Goal: Information Seeking & Learning: Learn about a topic

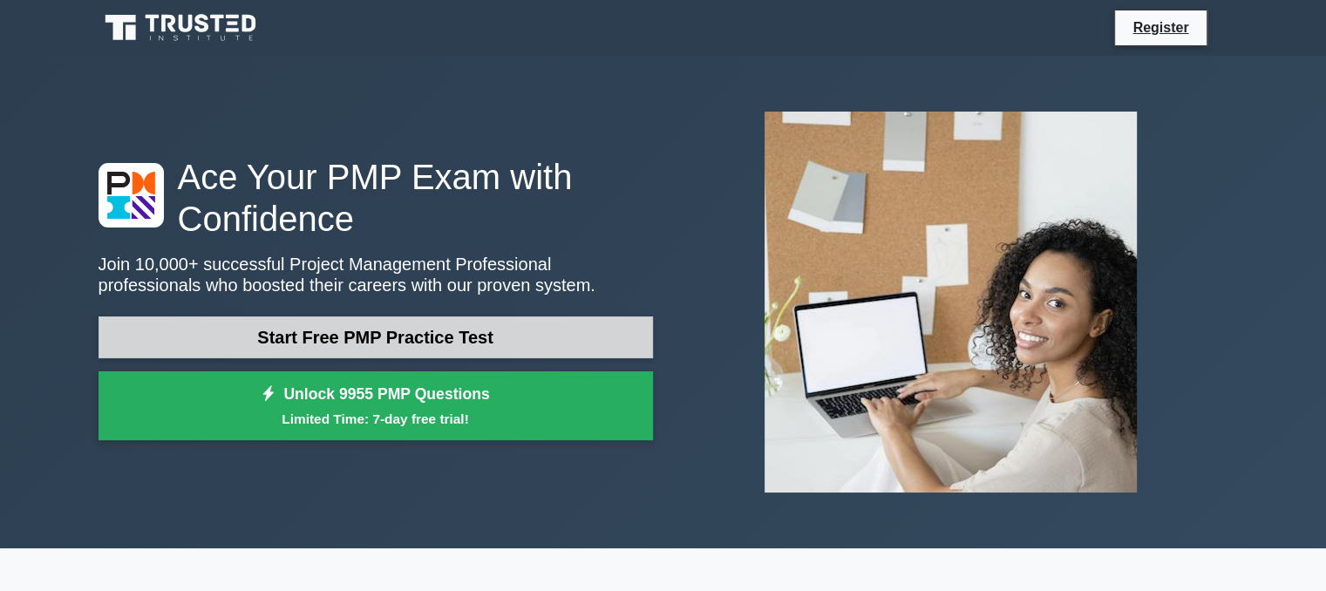
click at [474, 353] on link "Start Free PMP Practice Test" at bounding box center [375, 337] width 554 height 42
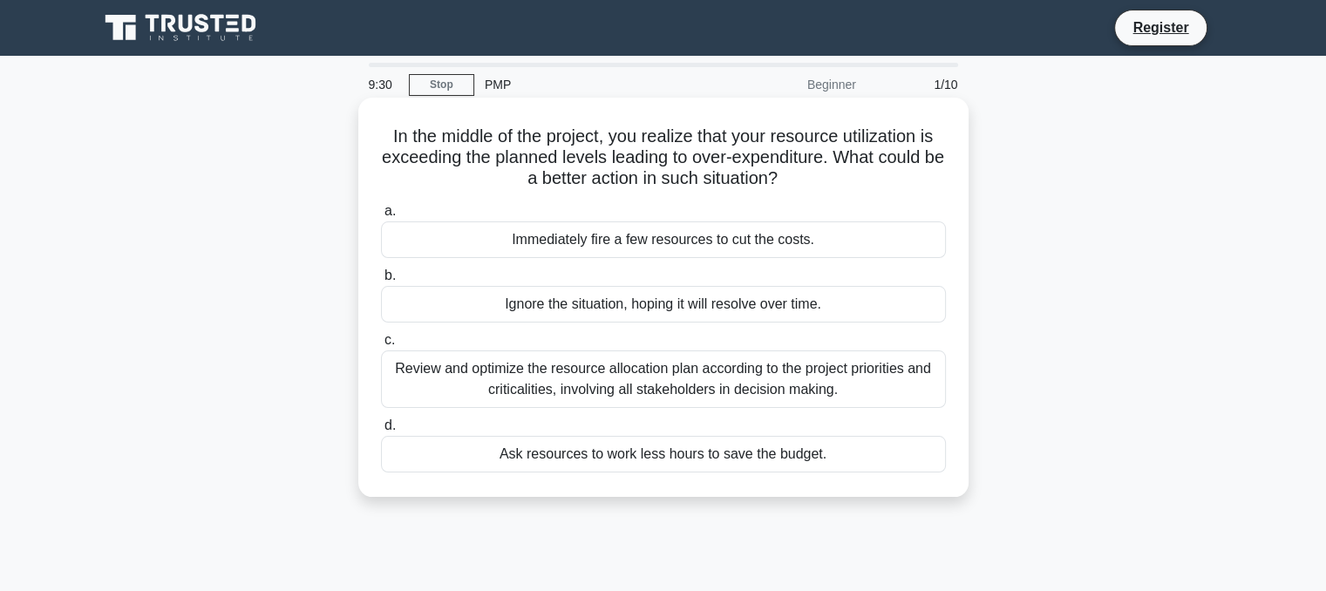
click at [683, 384] on div "Review and optimize the resource allocation plan according to the project prior…" at bounding box center [663, 379] width 565 height 58
click at [381, 346] on input "c. Review and optimize the resource allocation plan according to the project pr…" at bounding box center [381, 340] width 0 height 11
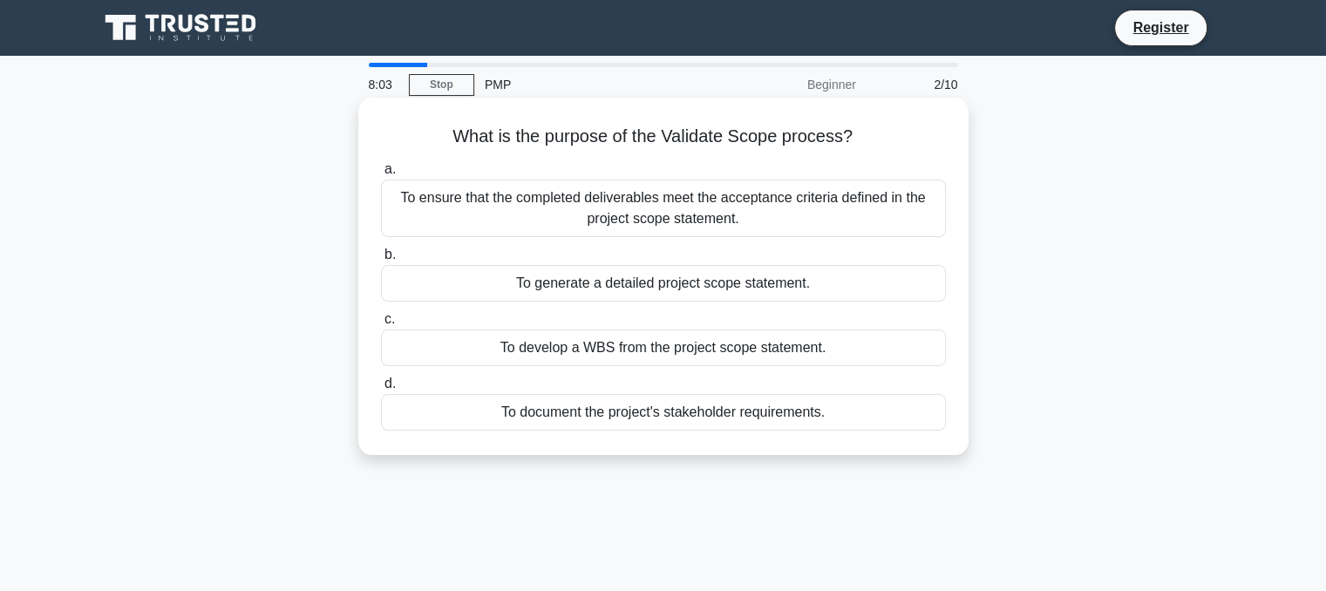
click at [784, 283] on div "To generate a detailed project scope statement." at bounding box center [663, 283] width 565 height 37
click at [381, 261] on input "b. To generate a detailed project scope statement." at bounding box center [381, 254] width 0 height 11
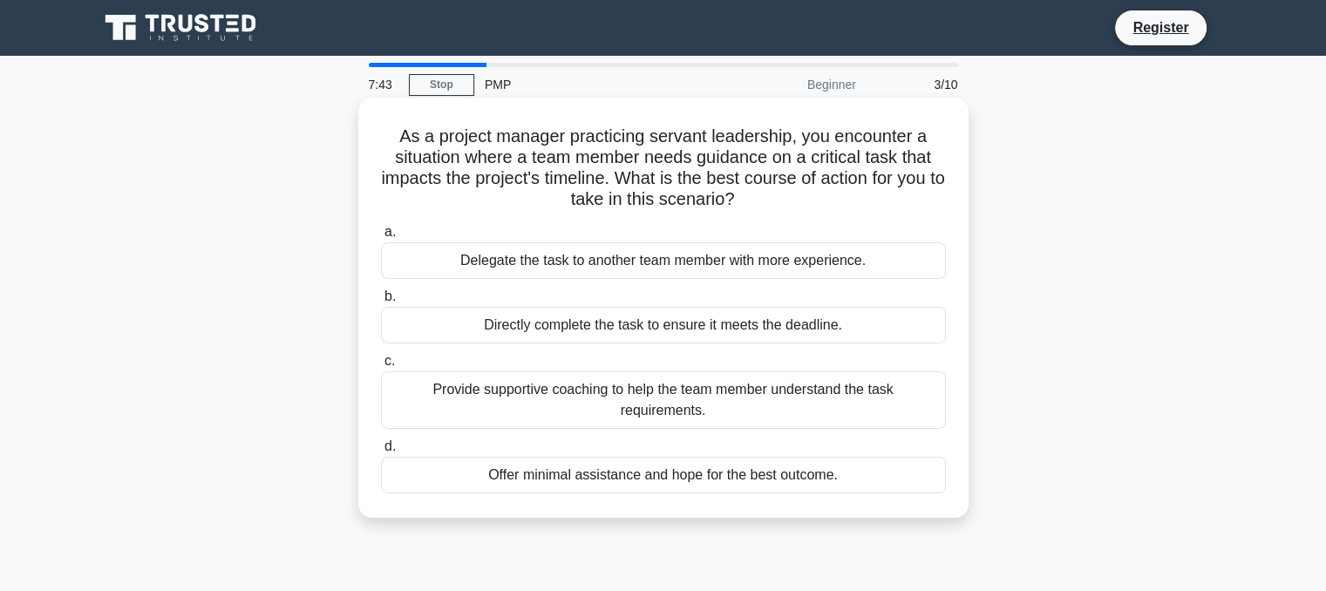
click at [697, 411] on div "Provide supportive coaching to help the team member understand the task require…" at bounding box center [663, 400] width 565 height 58
click at [381, 367] on input "c. Provide supportive coaching to help the team member understand the task requ…" at bounding box center [381, 361] width 0 height 11
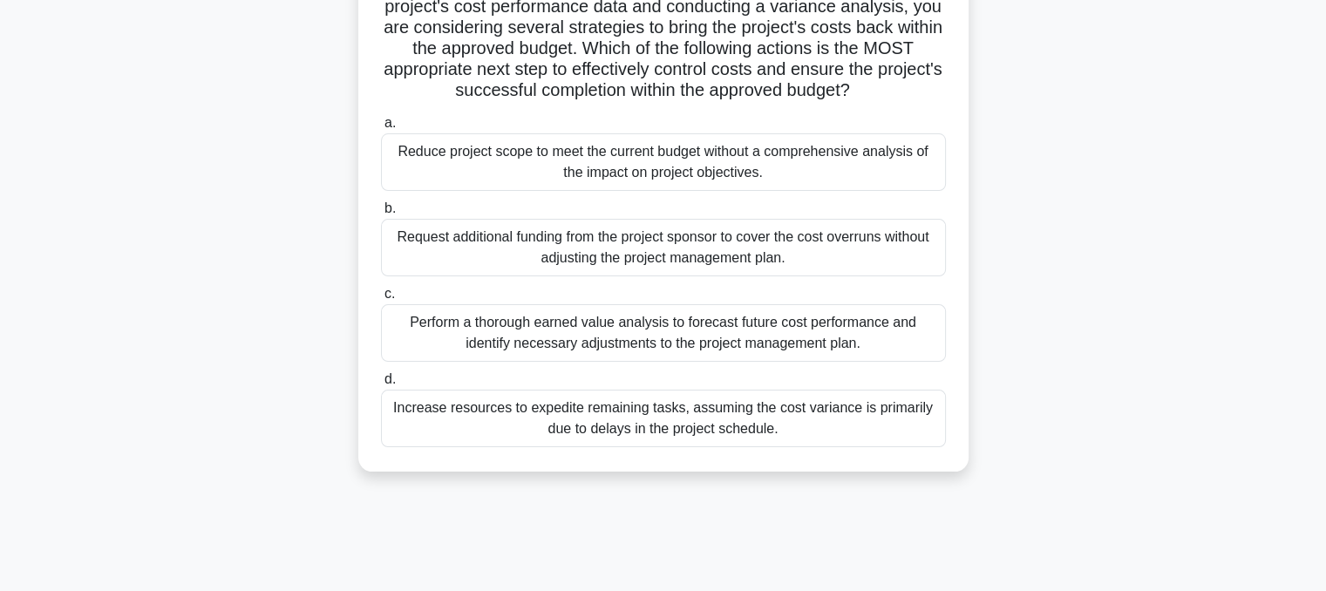
scroll to position [349, 0]
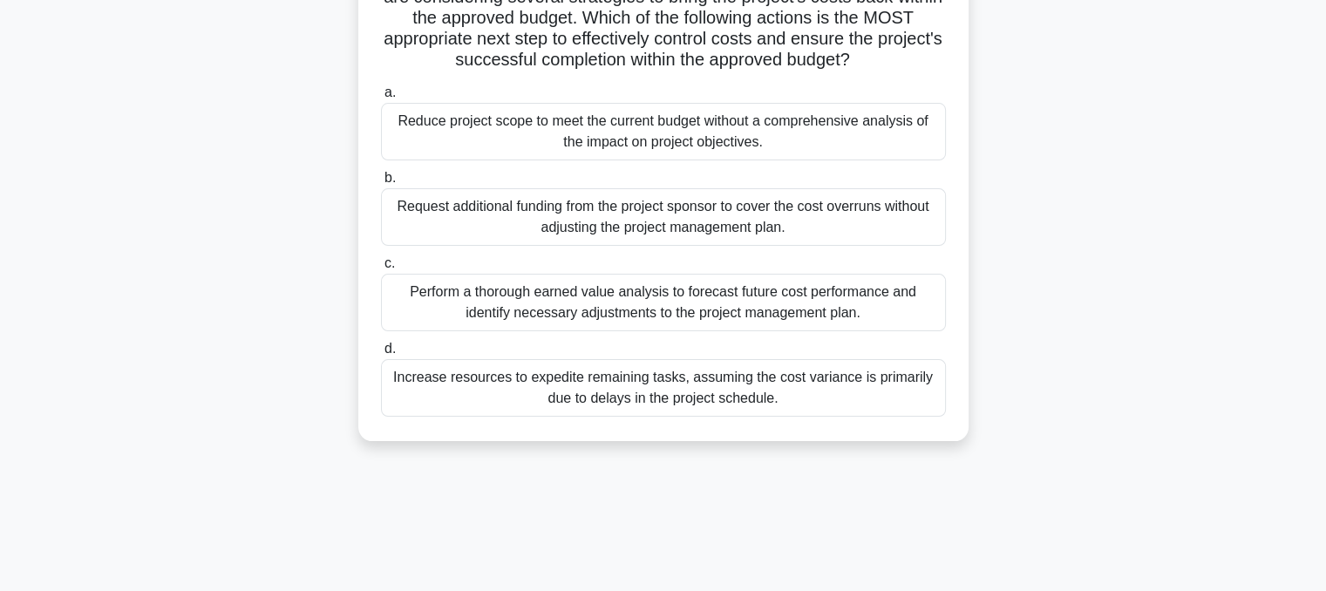
click at [624, 331] on div "Perform a thorough earned value analysis to forecast future cost performance an…" at bounding box center [663, 303] width 565 height 58
click at [381, 269] on input "c. Perform a thorough earned value analysis to forecast future cost performance…" at bounding box center [381, 263] width 0 height 11
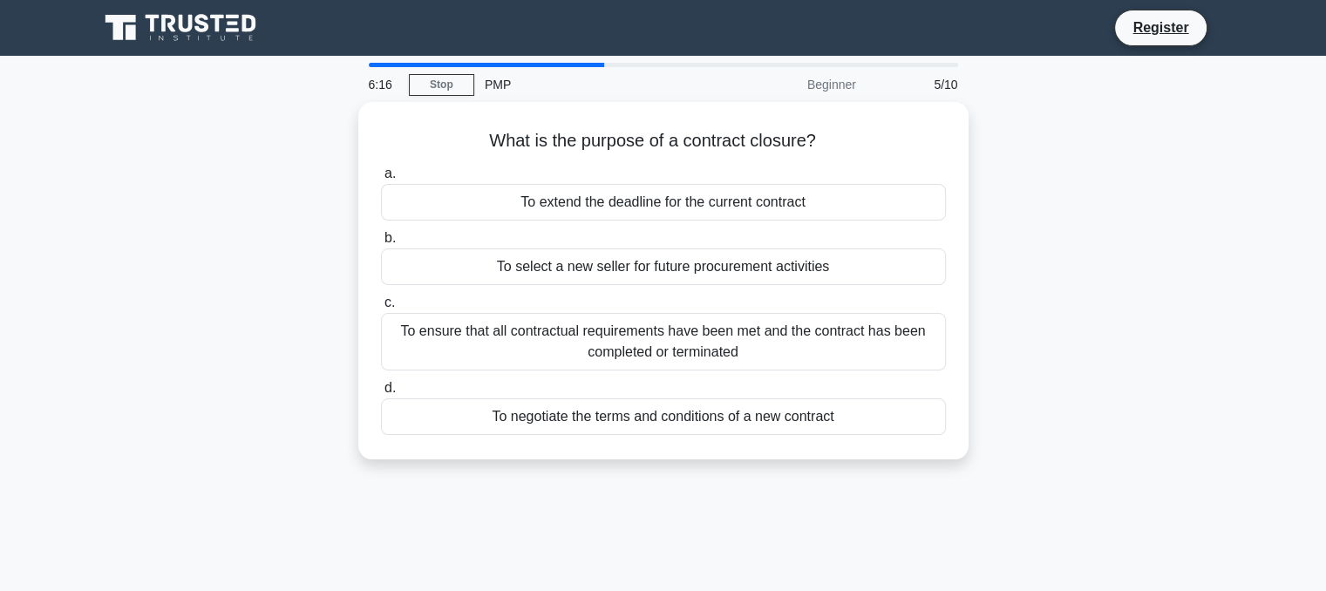
scroll to position [0, 0]
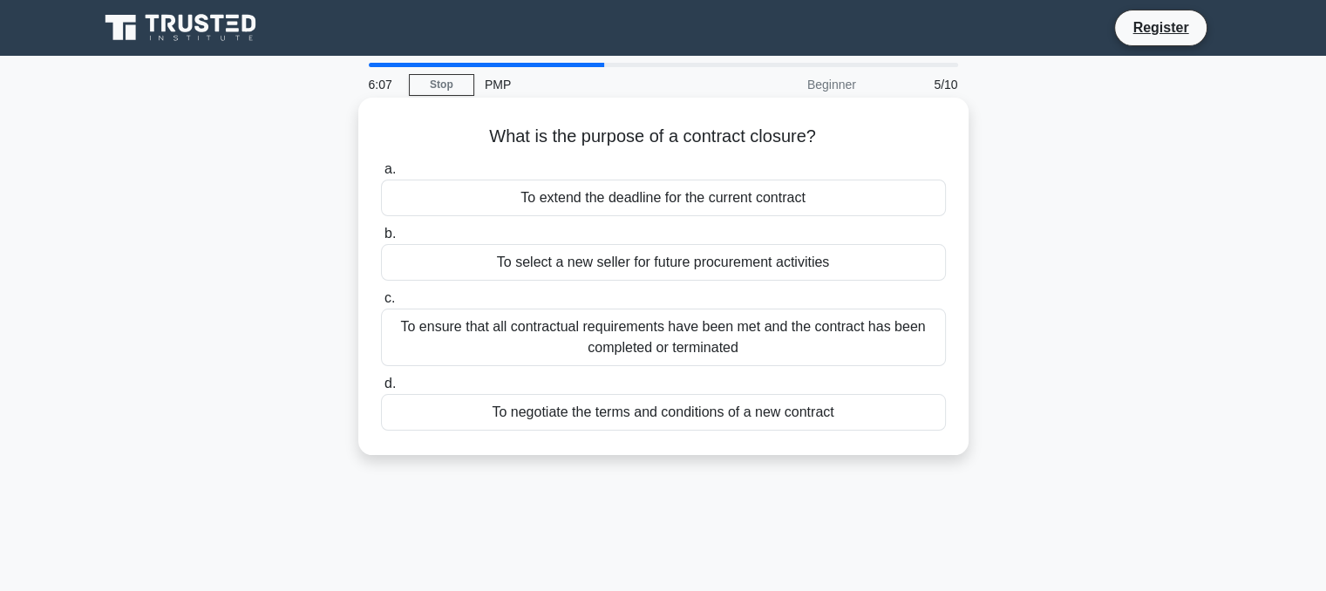
click at [798, 350] on div "To ensure that all contractual requirements have been met and the contract has …" at bounding box center [663, 338] width 565 height 58
click at [381, 304] on input "c. To ensure that all contractual requirements have been met and the contract h…" at bounding box center [381, 298] width 0 height 11
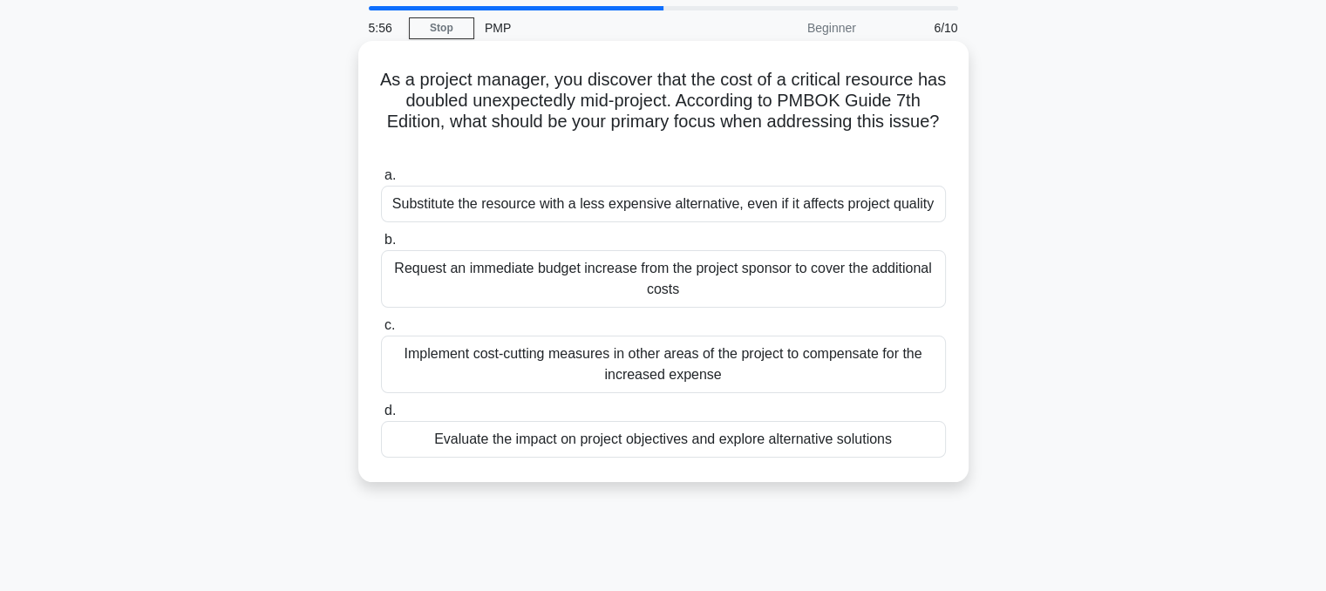
scroll to position [87, 0]
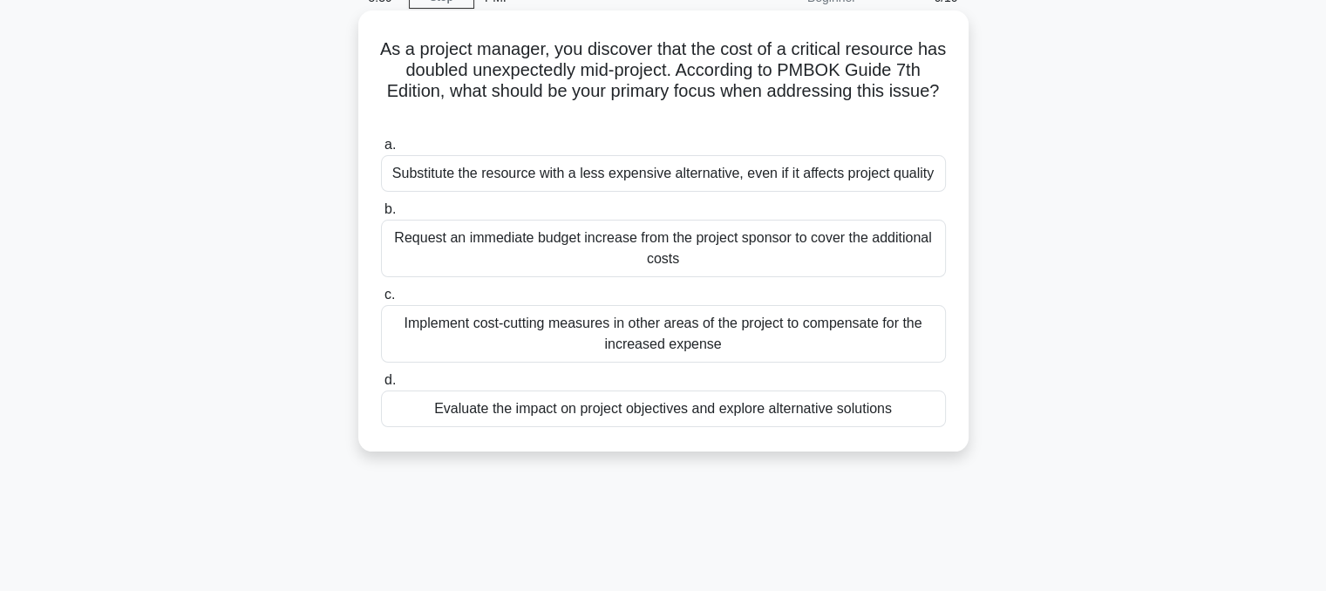
click at [601, 423] on div "Evaluate the impact on project objectives and explore alternative solutions" at bounding box center [663, 409] width 565 height 37
click at [381, 386] on input "d. Evaluate the impact on project objectives and explore alternative solutions" at bounding box center [381, 380] width 0 height 11
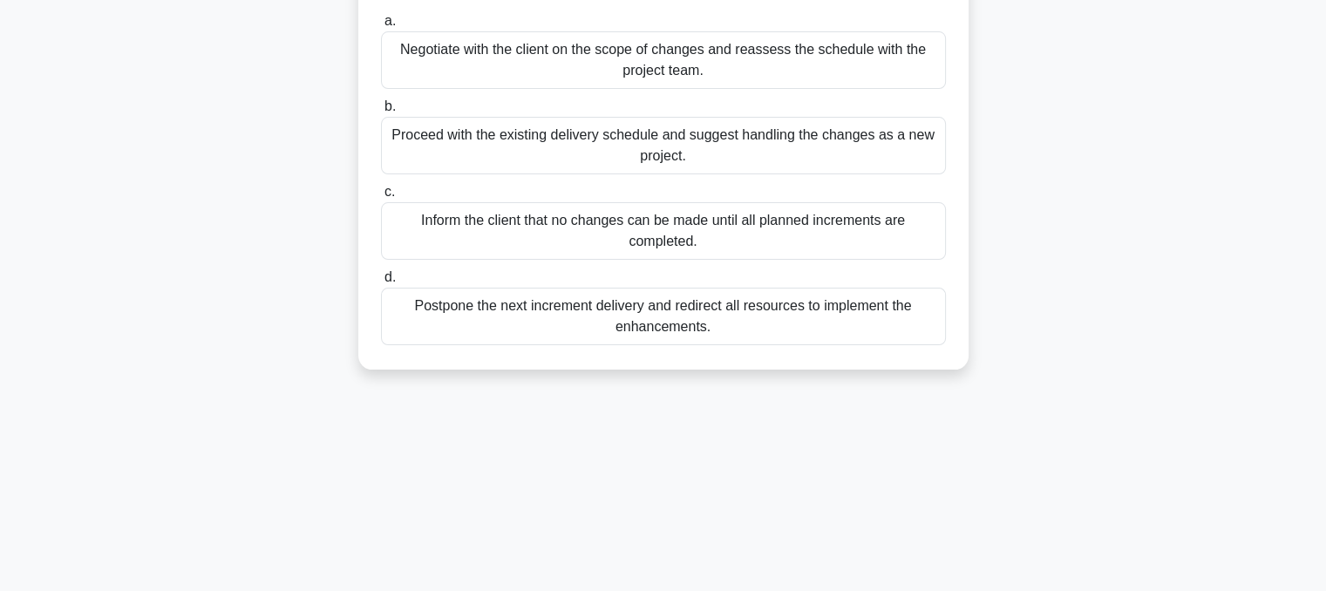
scroll to position [261, 0]
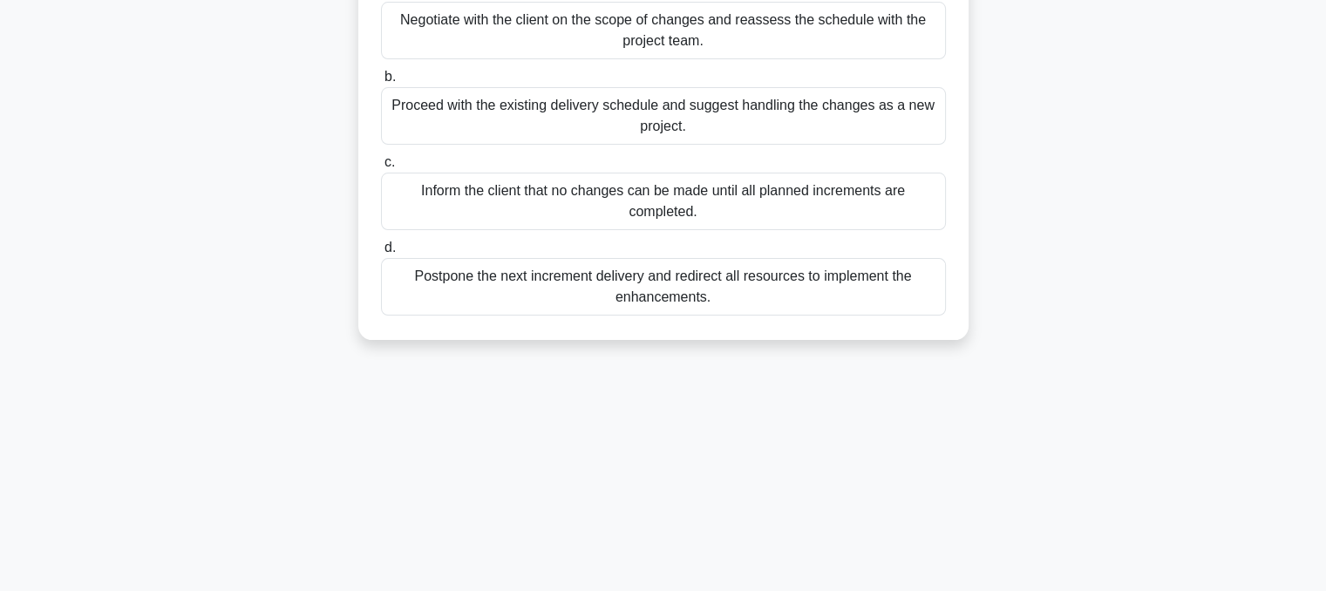
click at [710, 294] on div "Postpone the next increment delivery and redirect all resources to implement th…" at bounding box center [663, 287] width 565 height 58
click at [381, 254] on input "d. Postpone the next increment delivery and redirect all resources to implement…" at bounding box center [381, 247] width 0 height 11
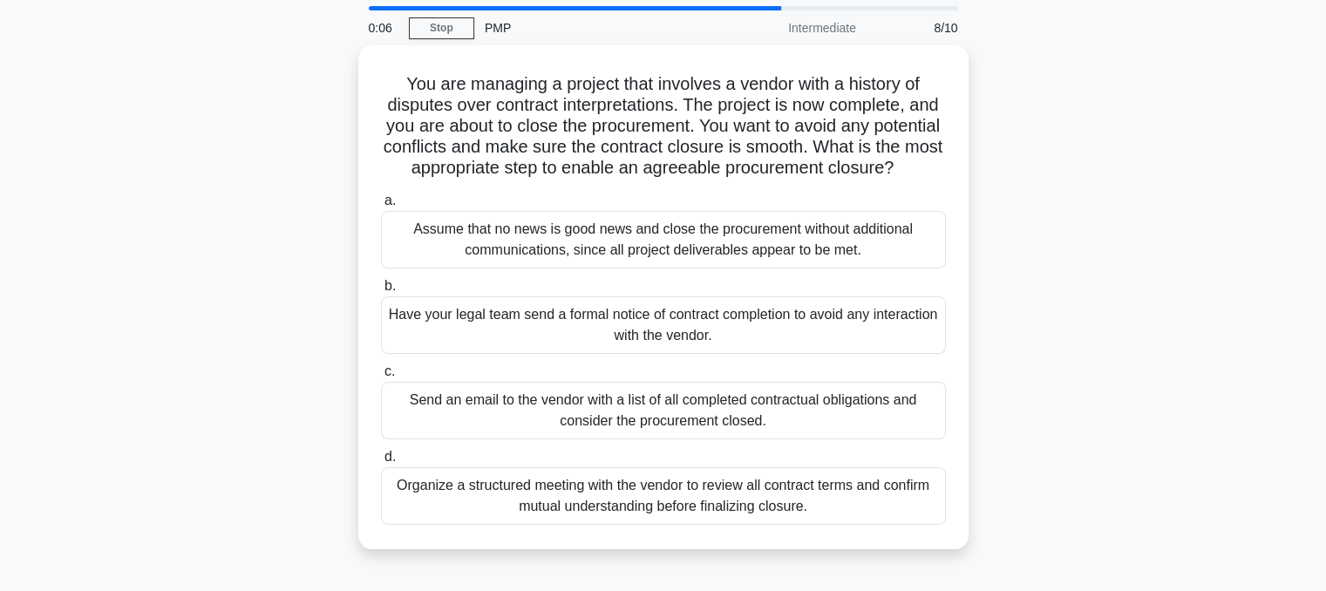
scroll to position [87, 0]
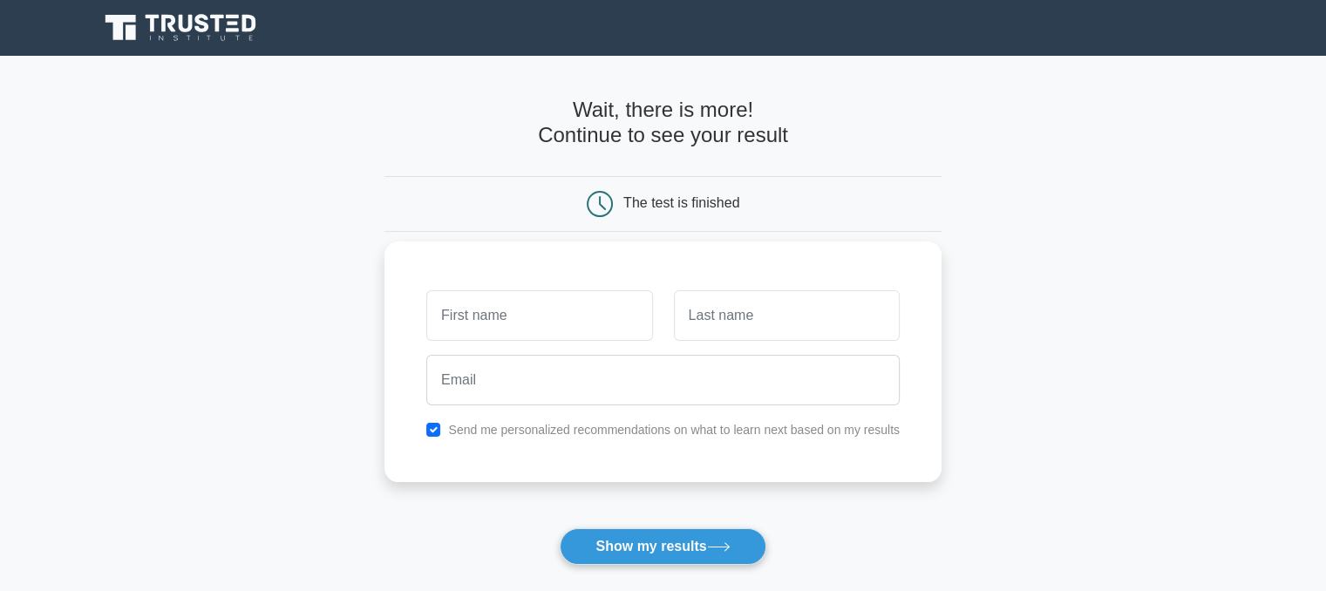
click at [557, 315] on input "text" at bounding box center [539, 315] width 226 height 51
type input "kalaiselvi"
click at [743, 312] on input "text" at bounding box center [787, 315] width 226 height 51
type input "Periasamy"
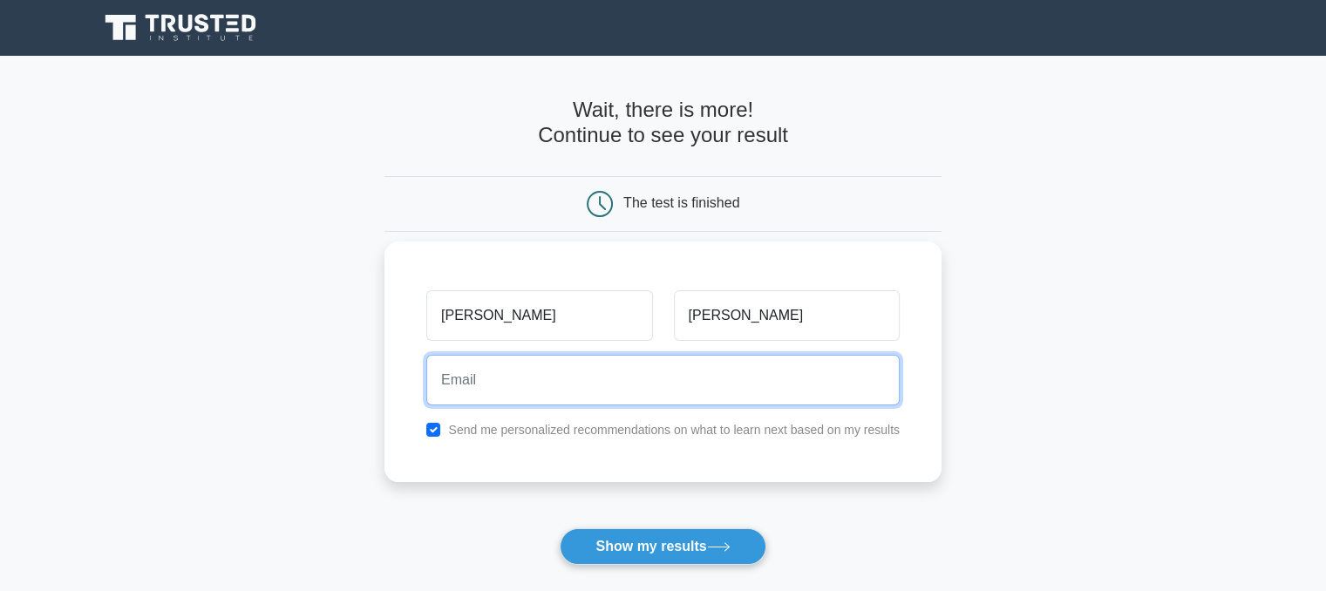
click at [712, 380] on input "email" at bounding box center [662, 380] width 473 height 51
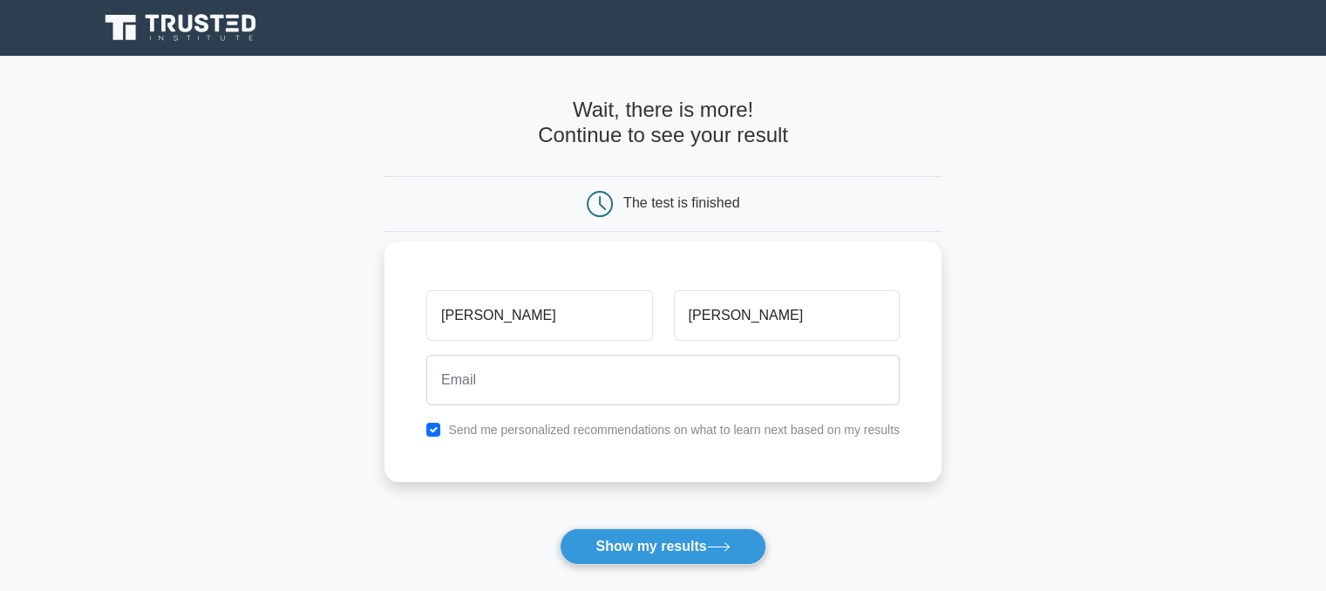
click at [526, 461] on div "kalaiselvi Periasamy Send me personalized recommendations on what to learn next…" at bounding box center [662, 361] width 557 height 241
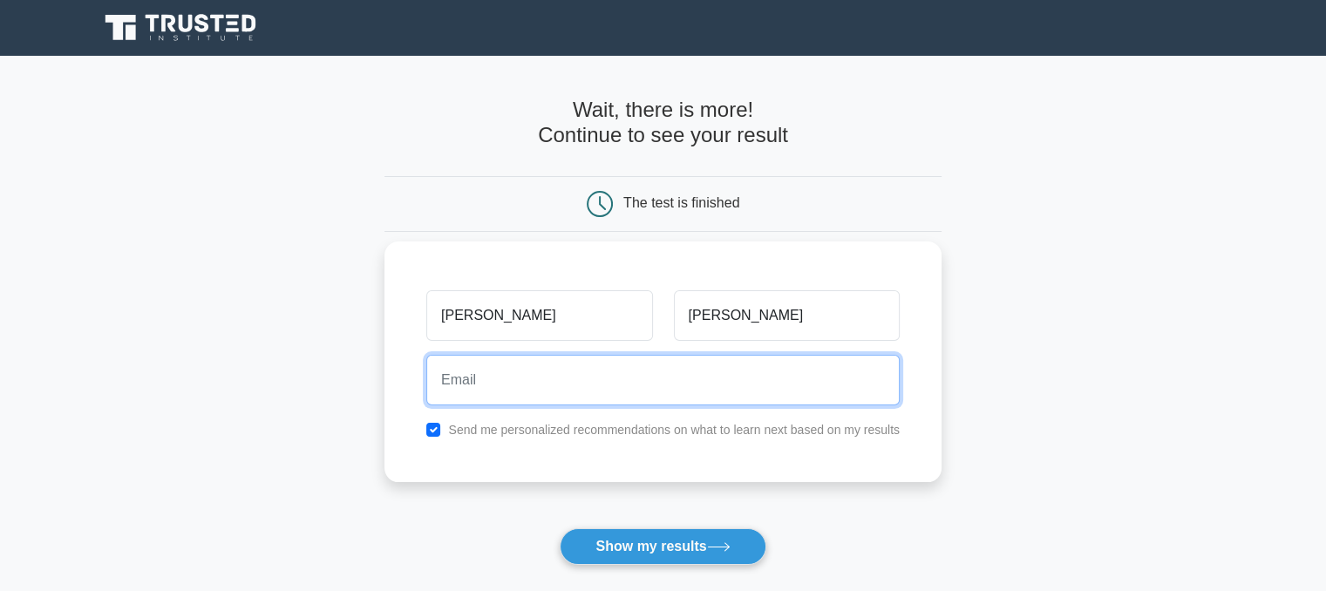
click at [604, 394] on input "email" at bounding box center [662, 380] width 473 height 51
type input "kalaiselvi.periasamy@gmail.com"
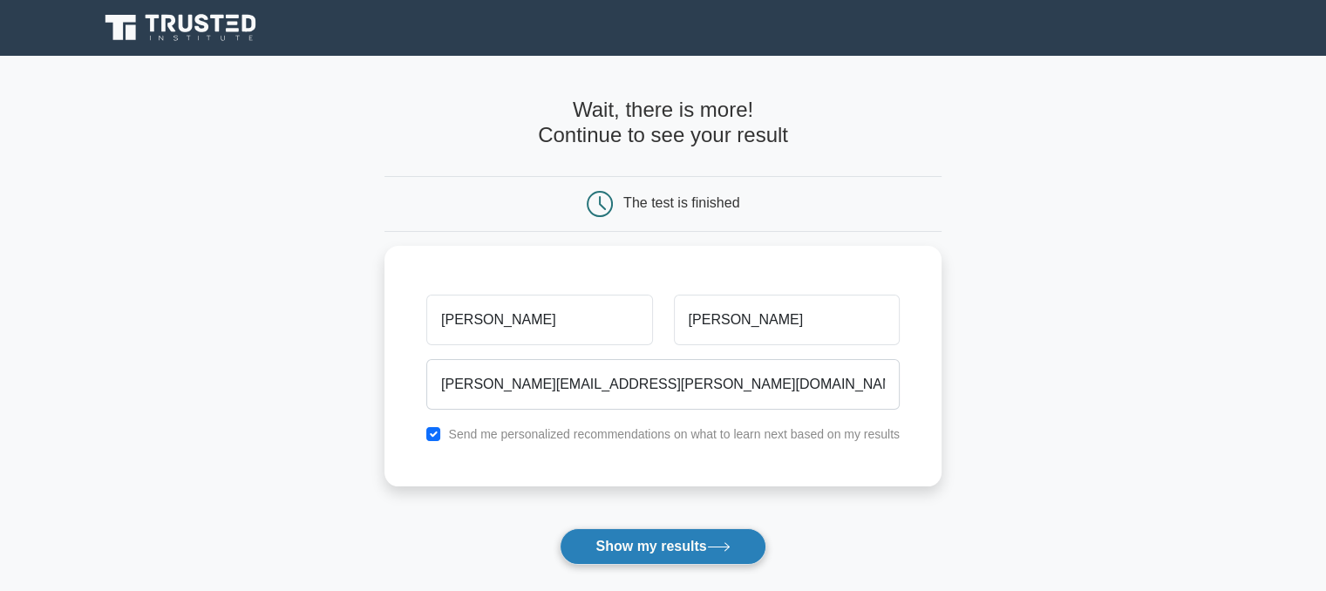
click at [621, 544] on button "Show my results" at bounding box center [663, 546] width 206 height 37
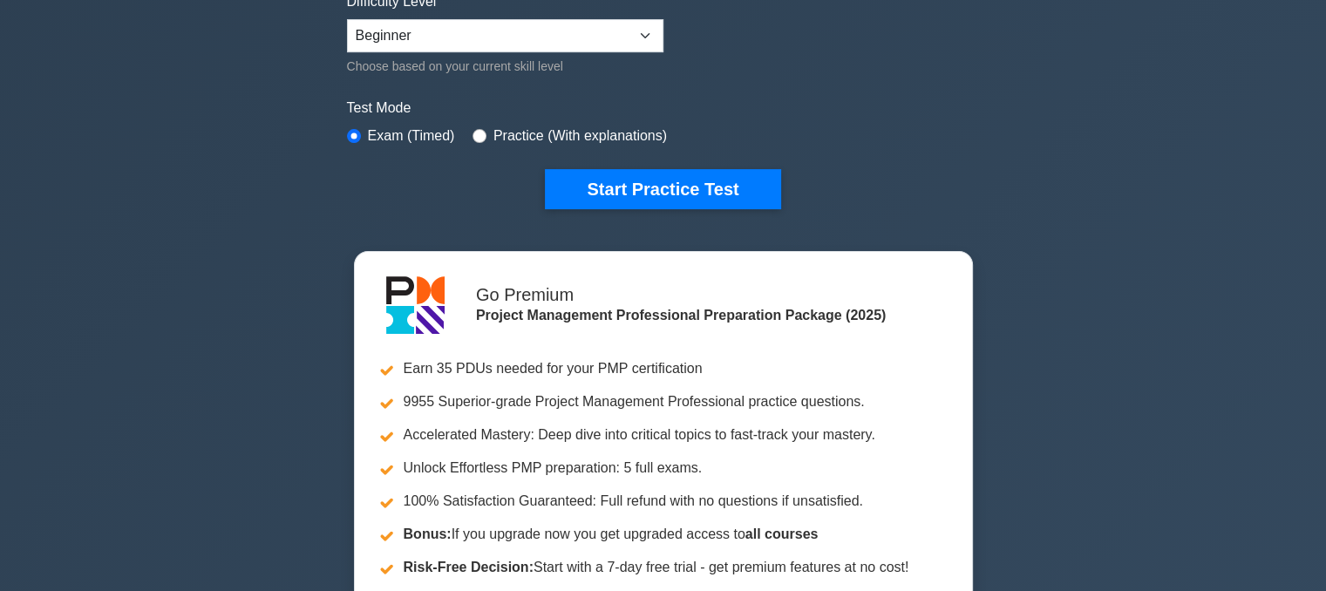
scroll to position [523, 0]
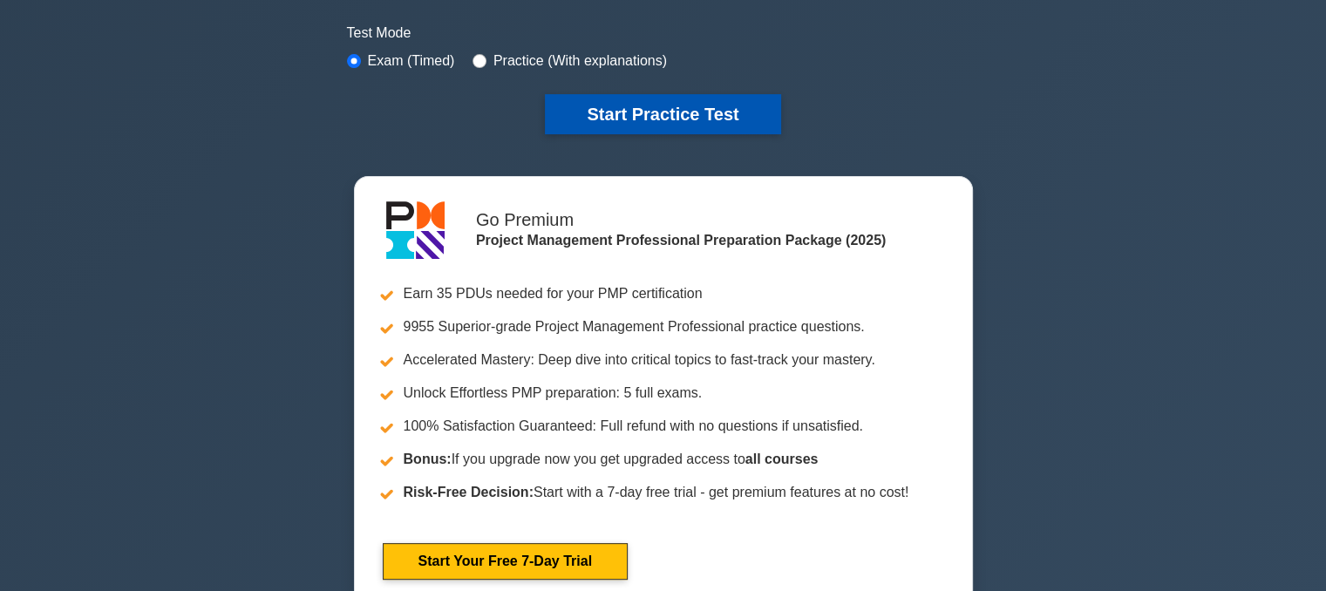
click at [681, 102] on button "Start Practice Test" at bounding box center [662, 114] width 235 height 40
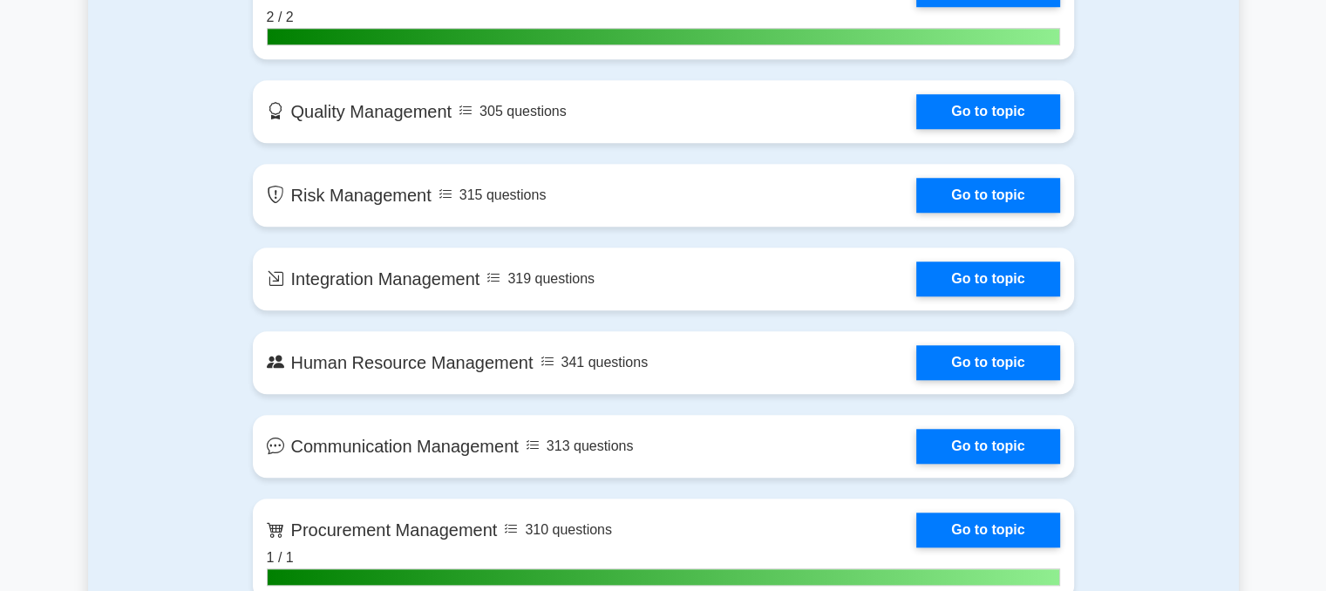
scroll to position [1656, 0]
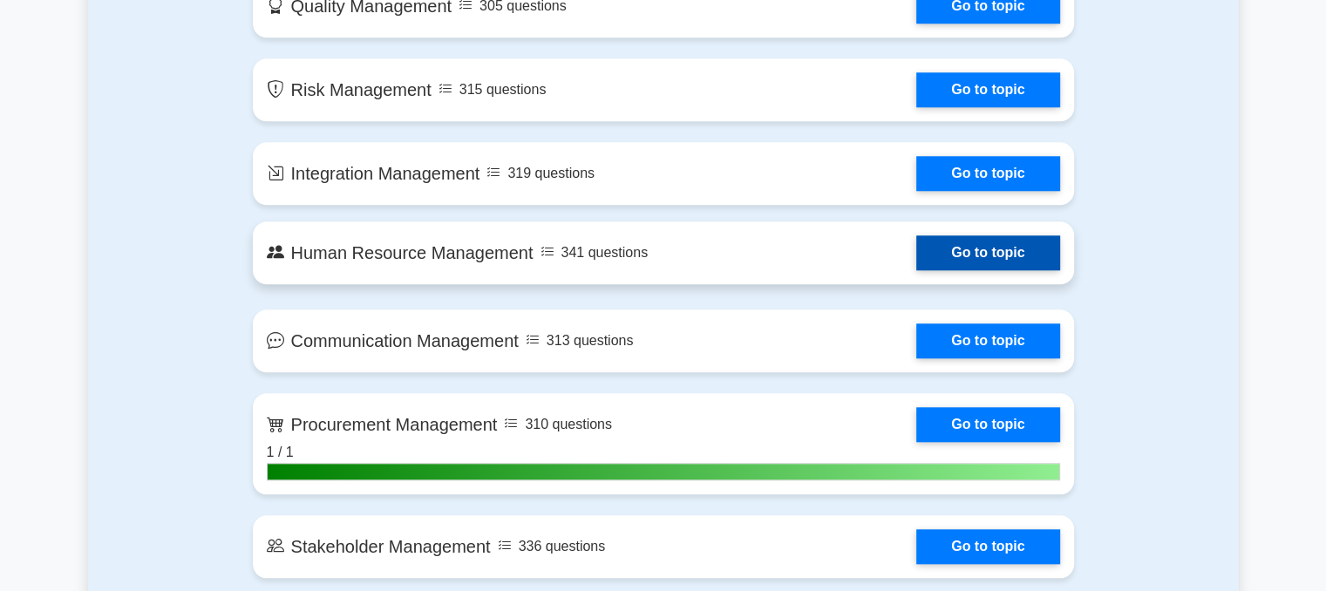
click at [916, 261] on link "Go to topic" at bounding box center [987, 252] width 143 height 35
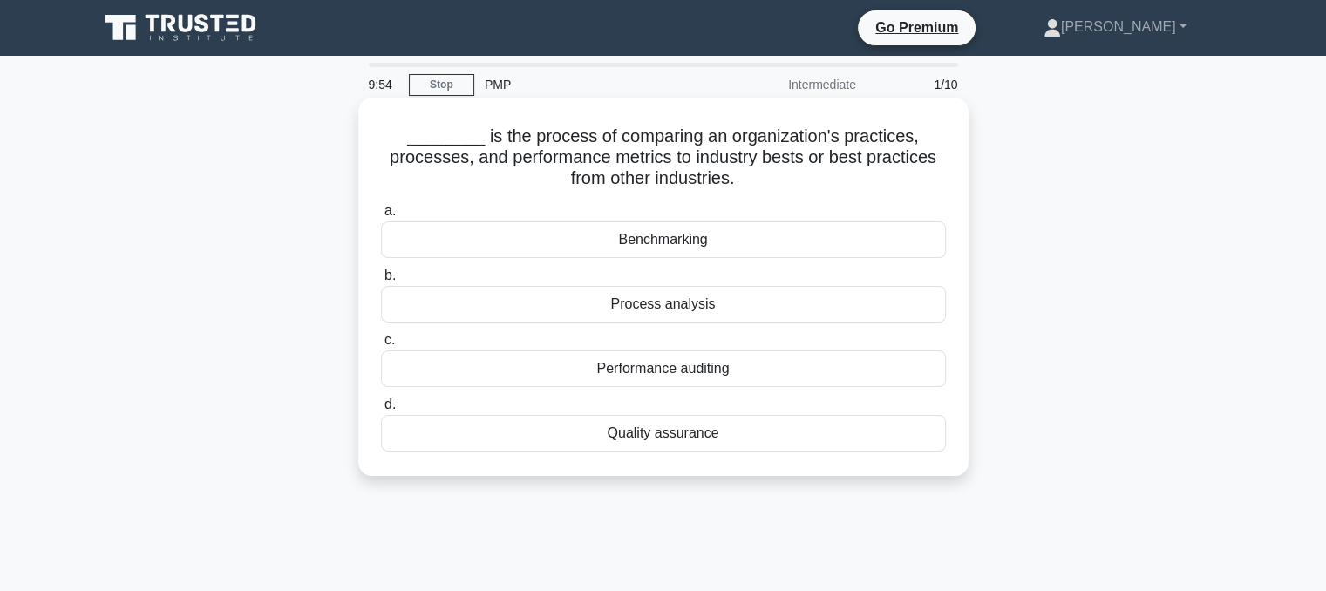
click at [700, 243] on div "Benchmarking" at bounding box center [663, 239] width 565 height 37
click at [381, 217] on input "a. Benchmarking" at bounding box center [381, 211] width 0 height 11
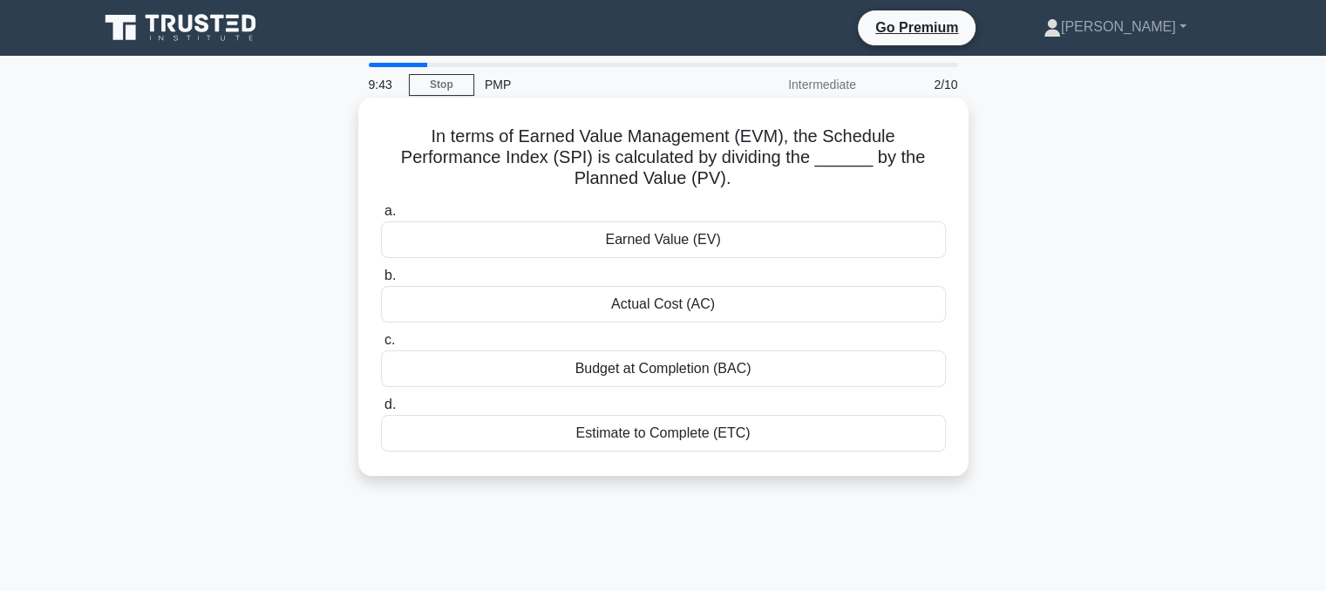
click at [659, 232] on div "Earned Value (EV)" at bounding box center [663, 239] width 565 height 37
click at [381, 217] on input "a. Earned Value (EV)" at bounding box center [381, 211] width 0 height 11
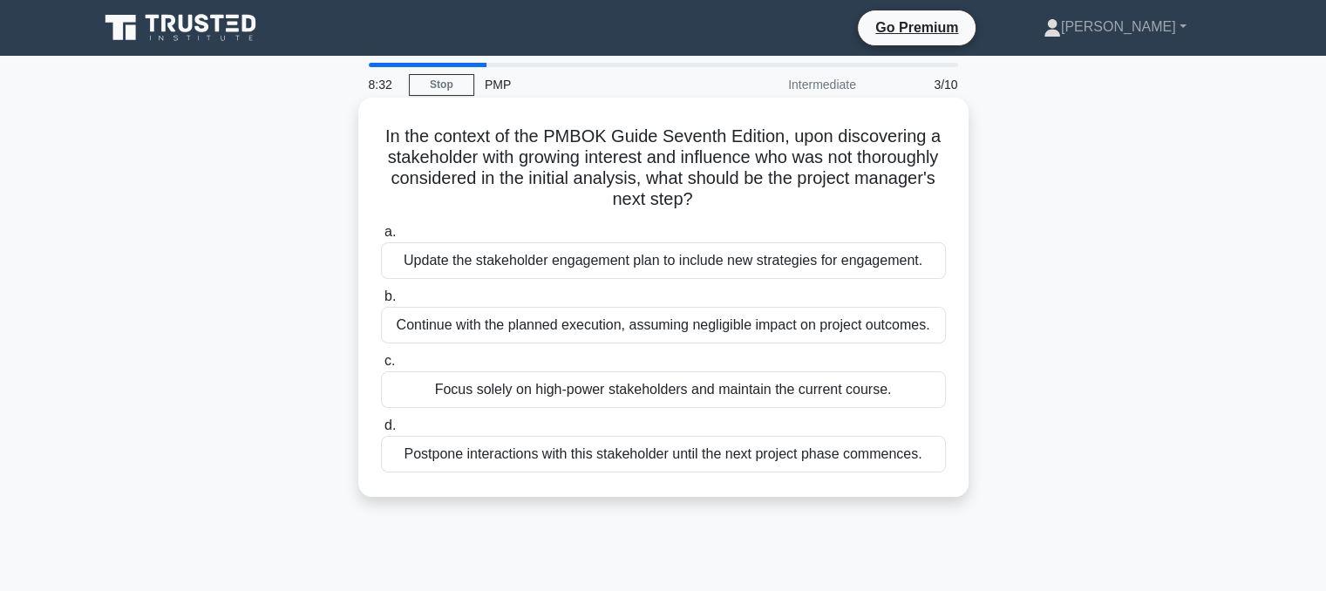
click at [635, 261] on div "Update the stakeholder engagement plan to include new strategies for engagement." at bounding box center [663, 260] width 565 height 37
click at [381, 238] on input "a. Update the stakeholder engagement plan to include new strategies for engagem…" at bounding box center [381, 232] width 0 height 11
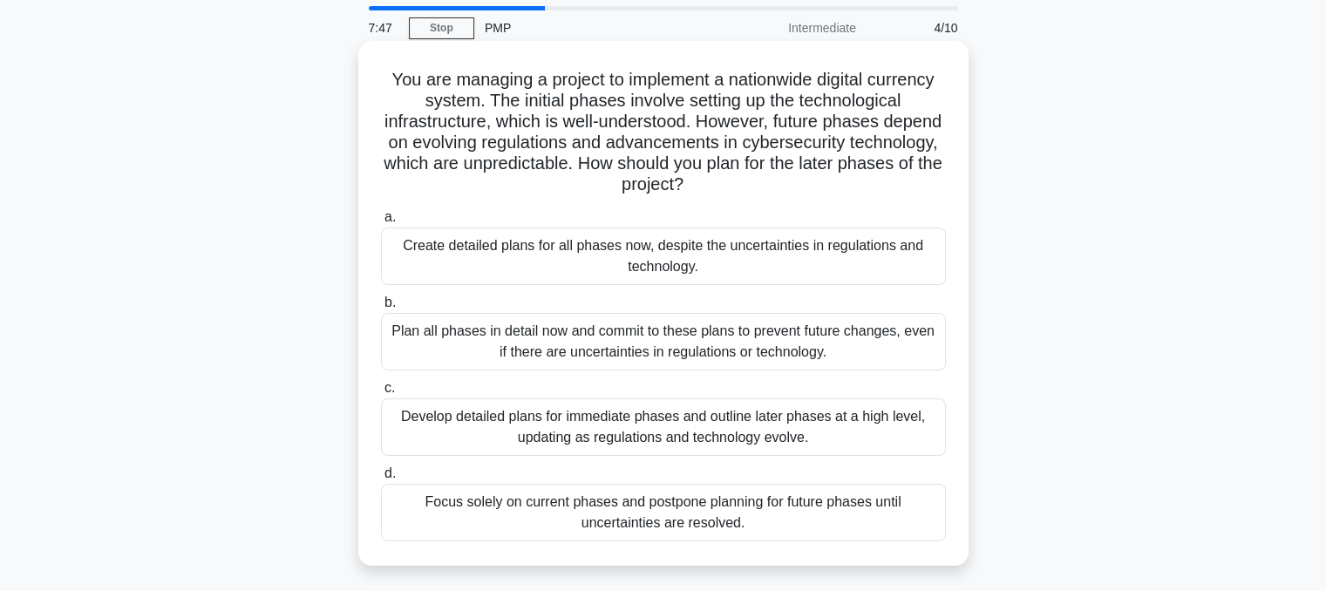
scroll to position [87, 0]
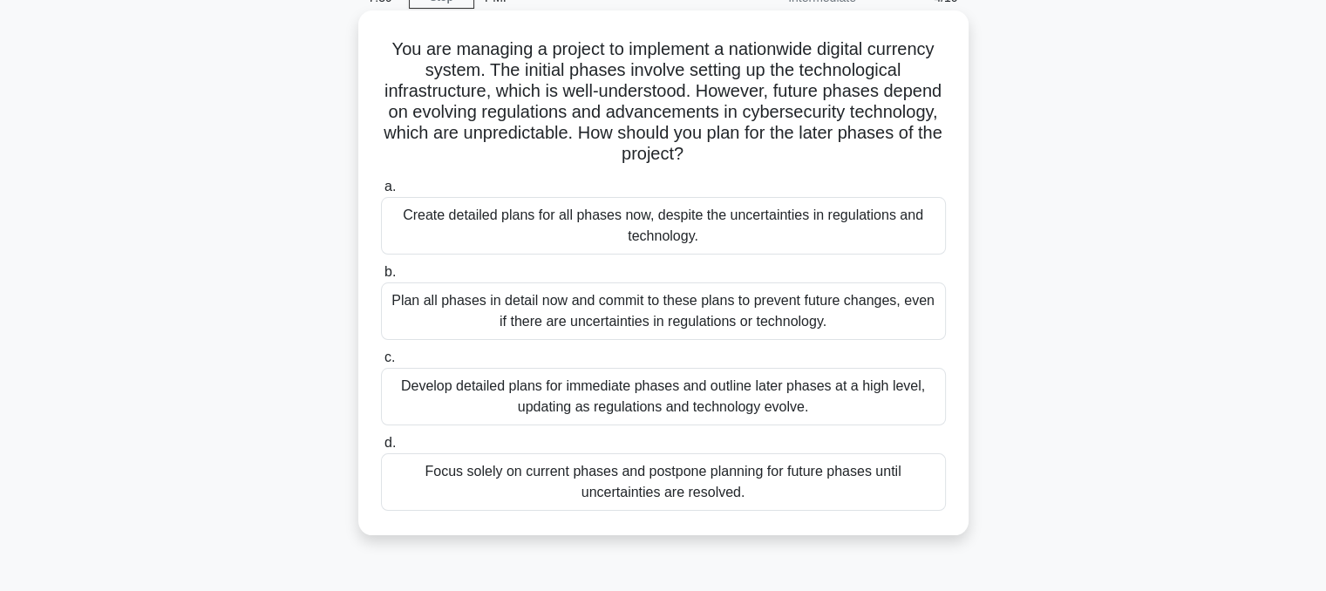
click at [696, 387] on div "Develop detailed plans for immediate phases and outline later phases at a high …" at bounding box center [663, 397] width 565 height 58
click at [381, 363] on input "c. Develop detailed plans for immediate phases and outline later phases at a hi…" at bounding box center [381, 357] width 0 height 11
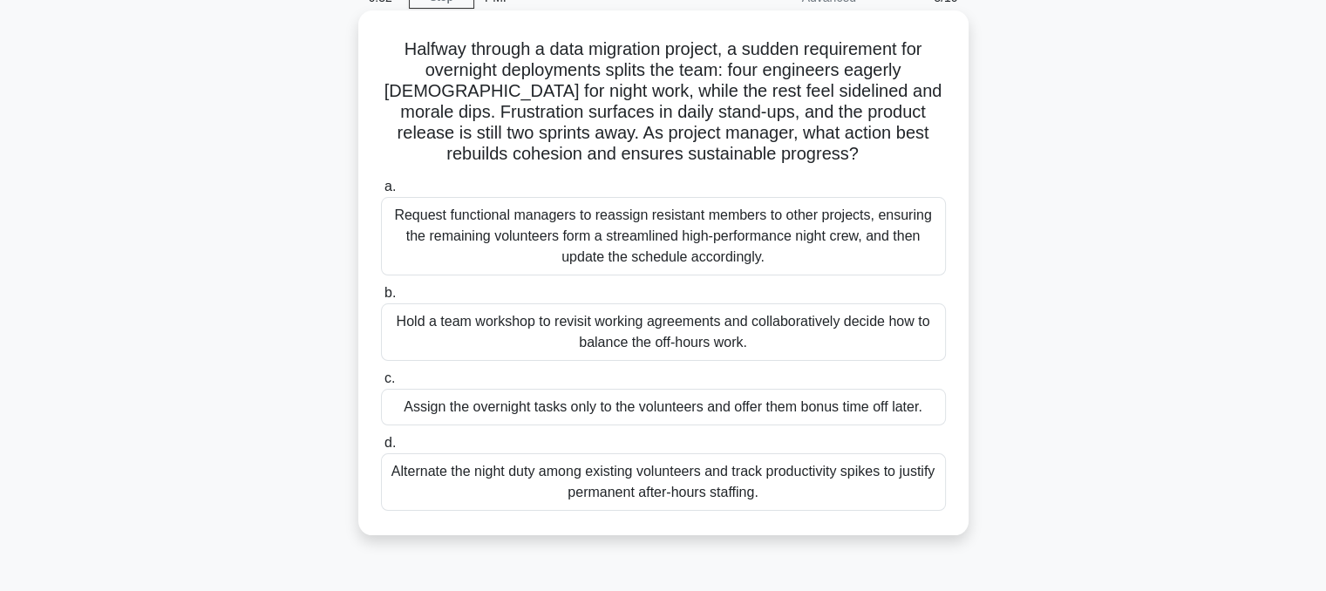
click at [649, 336] on div "Hold a team workshop to revisit working agreements and collaboratively decide h…" at bounding box center [663, 332] width 565 height 58
click at [381, 299] on input "b. Hold a team workshop to revisit working agreements and collaboratively decid…" at bounding box center [381, 293] width 0 height 11
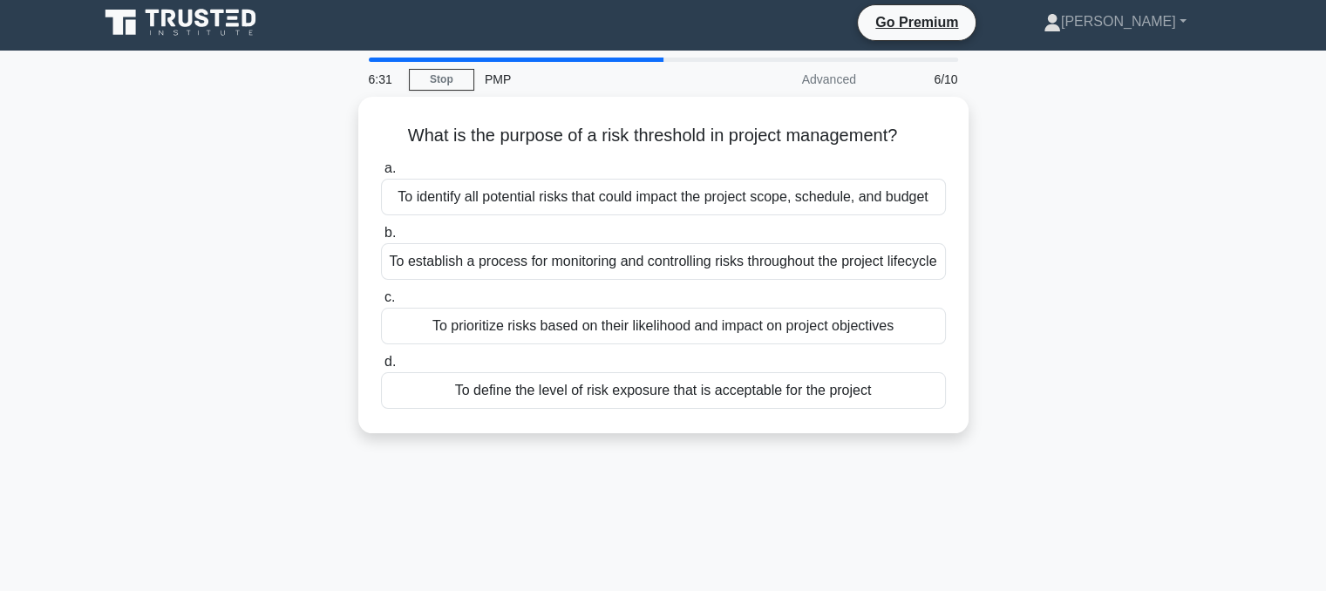
scroll to position [0, 0]
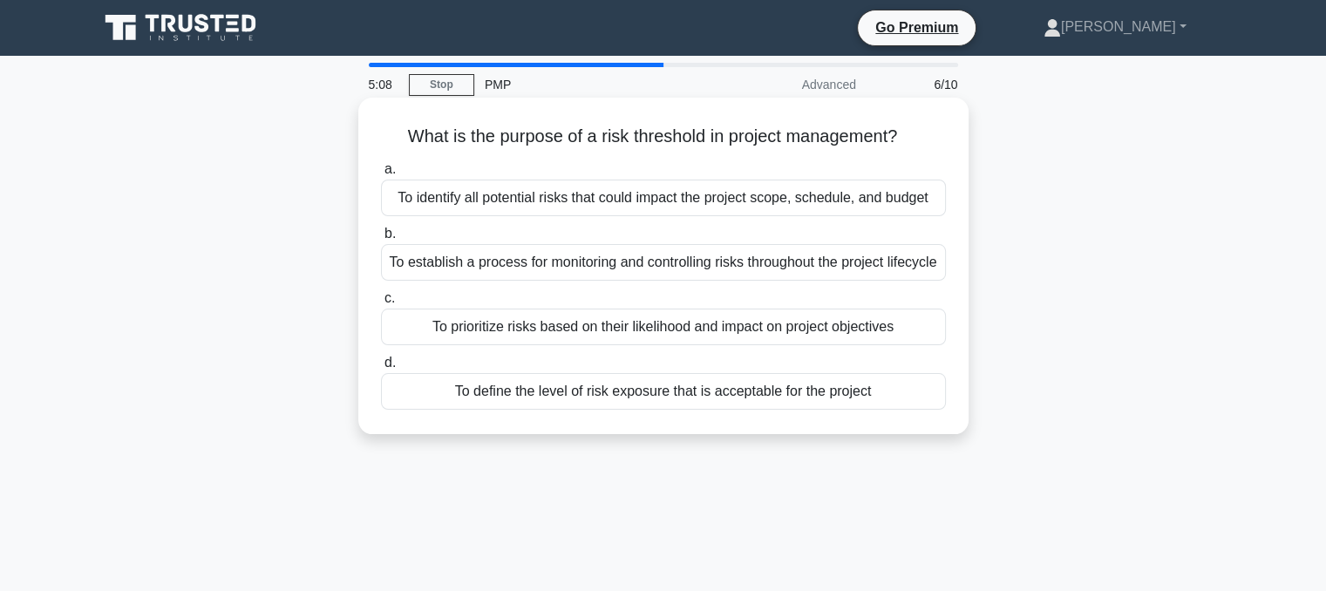
click at [771, 409] on div "To define the level of risk exposure that is acceptable for the project" at bounding box center [663, 391] width 565 height 37
click at [381, 369] on input "d. To define the level of risk exposure that is acceptable for the project" at bounding box center [381, 362] width 0 height 11
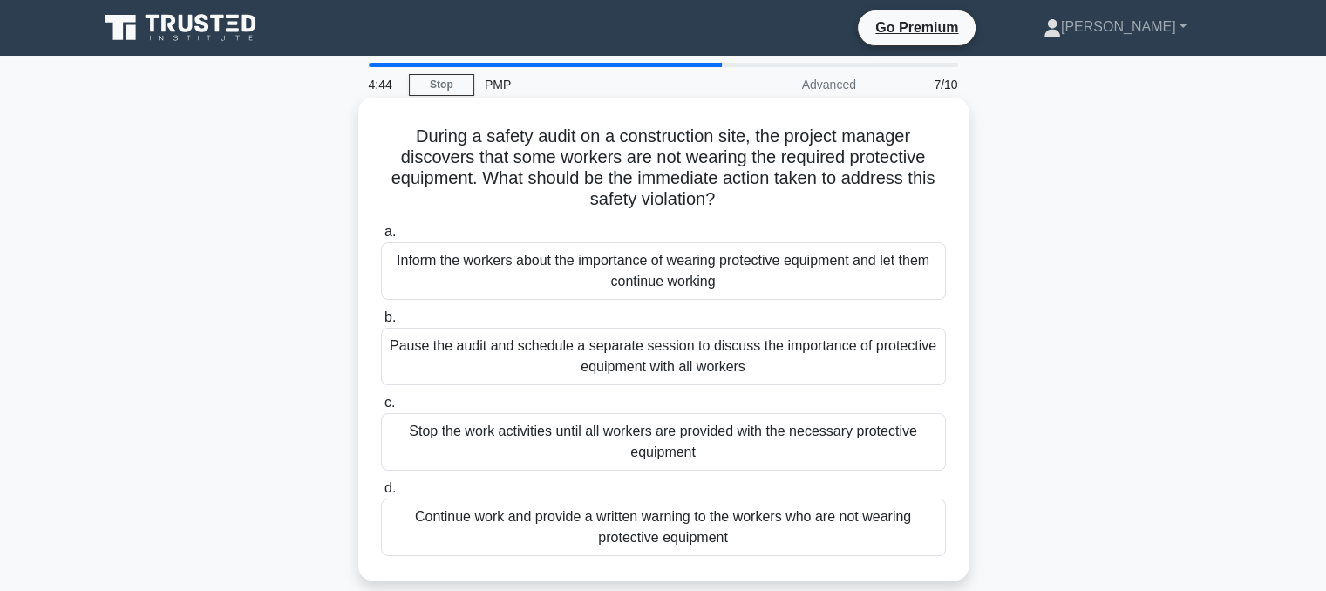
click at [674, 289] on div "Inform the workers about the importance of wearing protective equipment and let…" at bounding box center [663, 271] width 565 height 58
click at [381, 238] on input "a. Inform the workers about the importance of wearing protective equipment and …" at bounding box center [381, 232] width 0 height 11
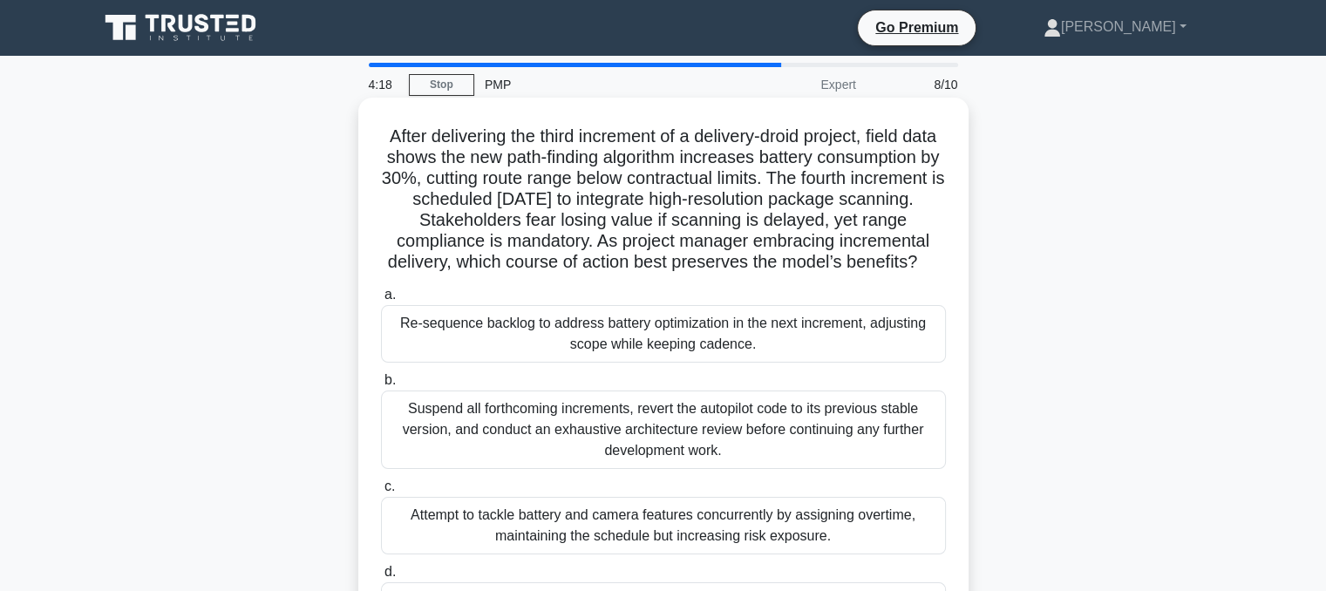
scroll to position [87, 0]
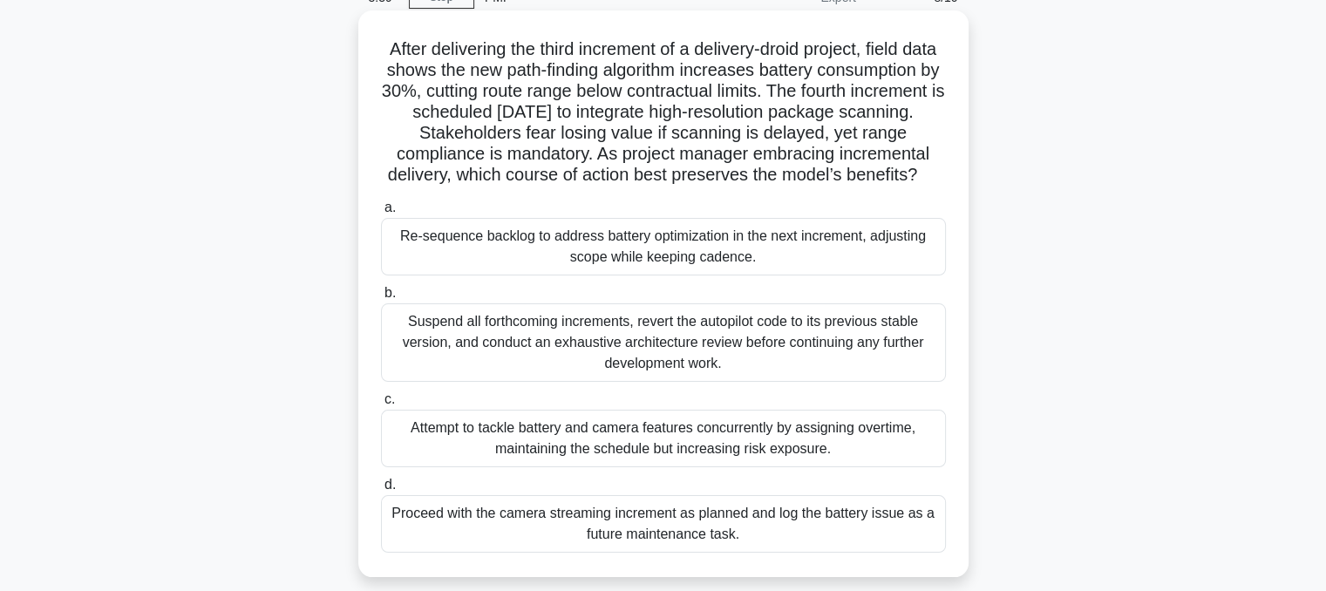
click at [591, 336] on div "Suspend all forthcoming increments, revert the autopilot code to its previous s…" at bounding box center [663, 342] width 565 height 78
click at [381, 299] on input "b. Suspend all forthcoming increments, revert the autopilot code to its previou…" at bounding box center [381, 293] width 0 height 11
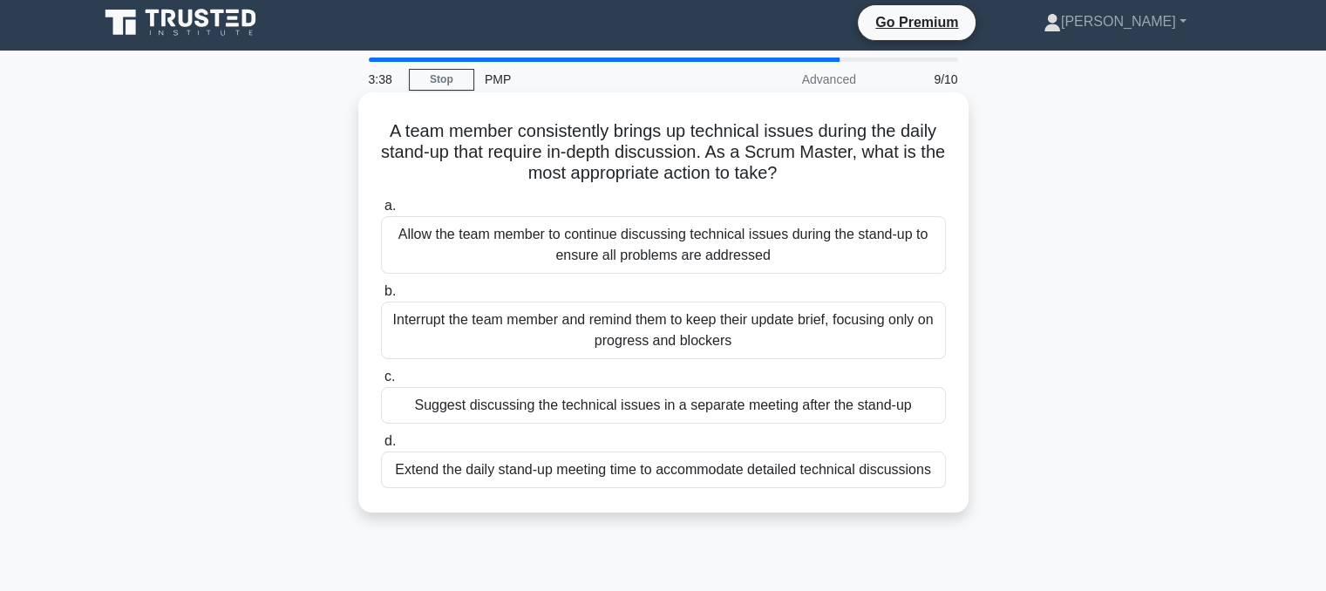
scroll to position [0, 0]
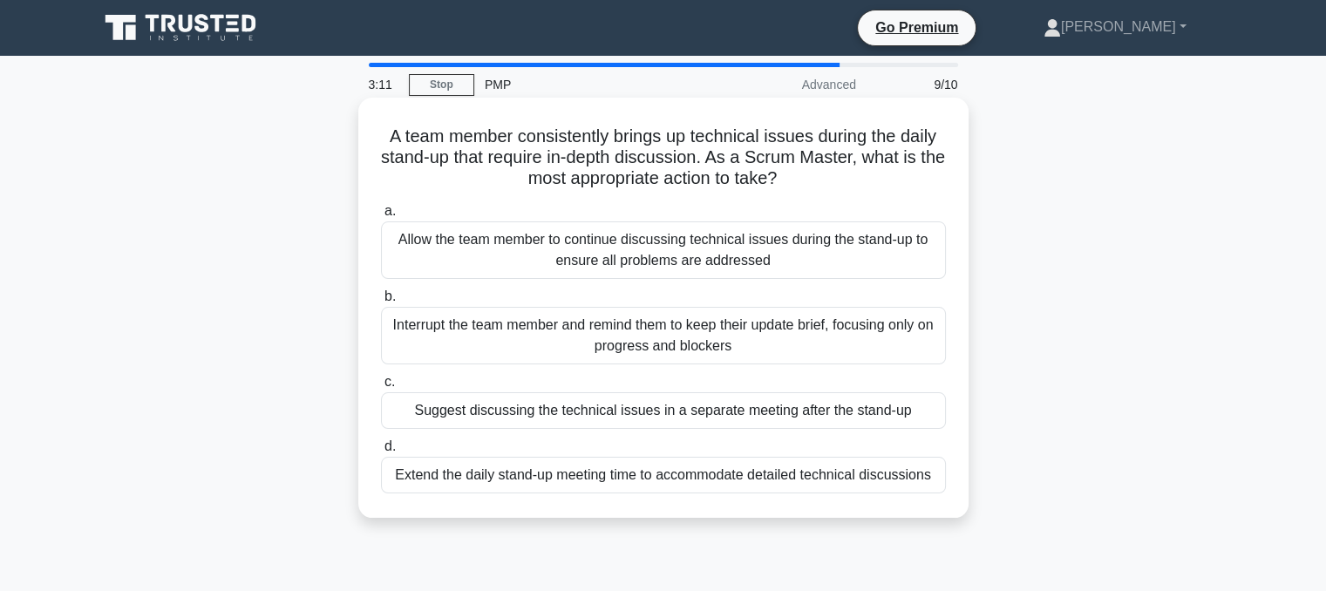
click at [683, 411] on div "Suggest discussing the technical issues in a separate meeting after the stand-up" at bounding box center [663, 410] width 565 height 37
click at [381, 388] on input "c. Suggest discussing the technical issues in a separate meeting after the stan…" at bounding box center [381, 382] width 0 height 11
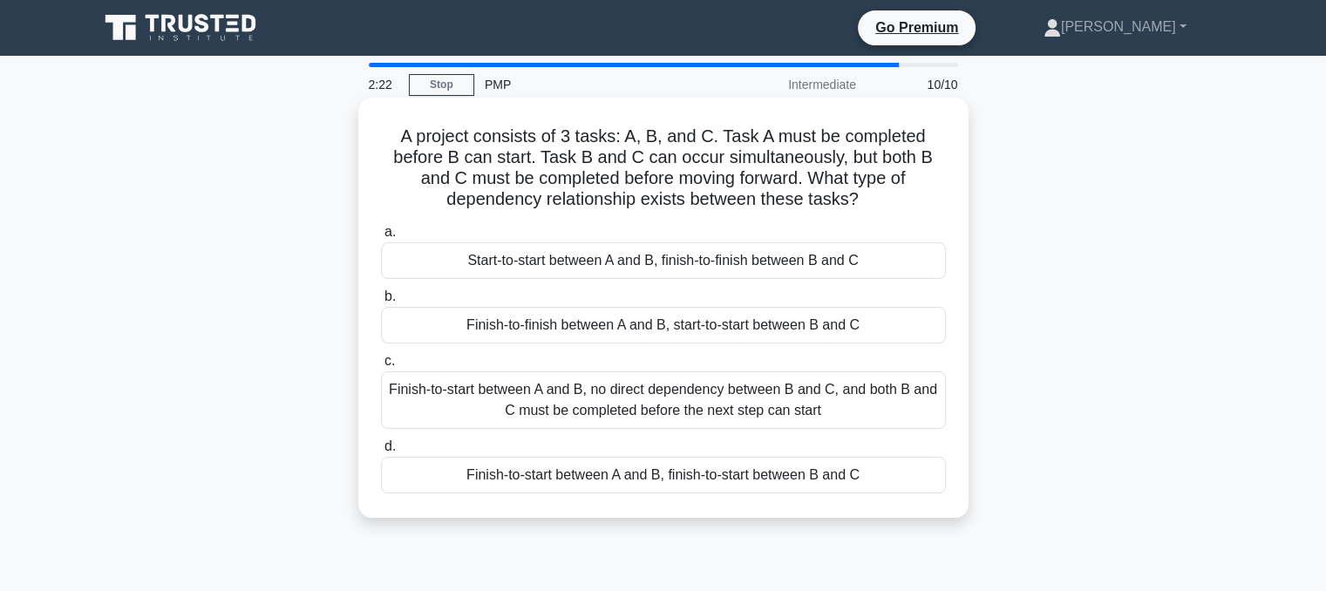
click at [834, 402] on div "Finish-to-start between A and B, no direct dependency between B and C, and both…" at bounding box center [663, 400] width 565 height 58
click at [381, 367] on input "c. Finish-to-start between A and B, no direct dependency between B and C, and b…" at bounding box center [381, 361] width 0 height 11
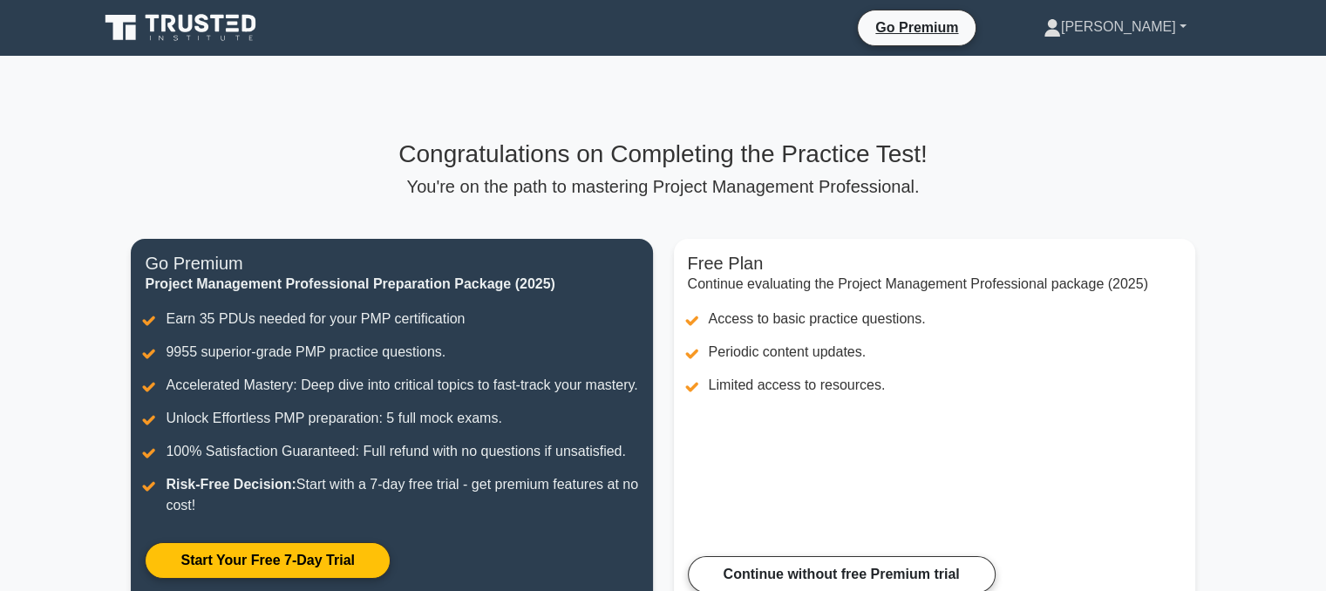
click at [1152, 25] on link "[PERSON_NAME]" at bounding box center [1115, 27] width 227 height 35
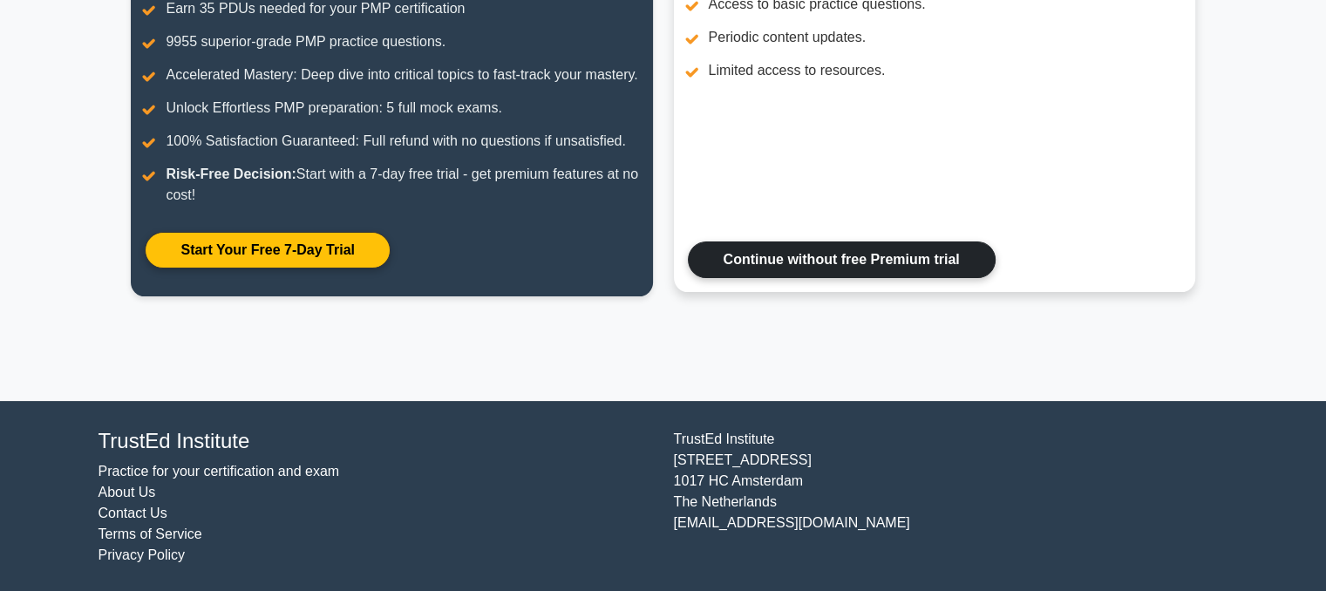
scroll to position [334, 0]
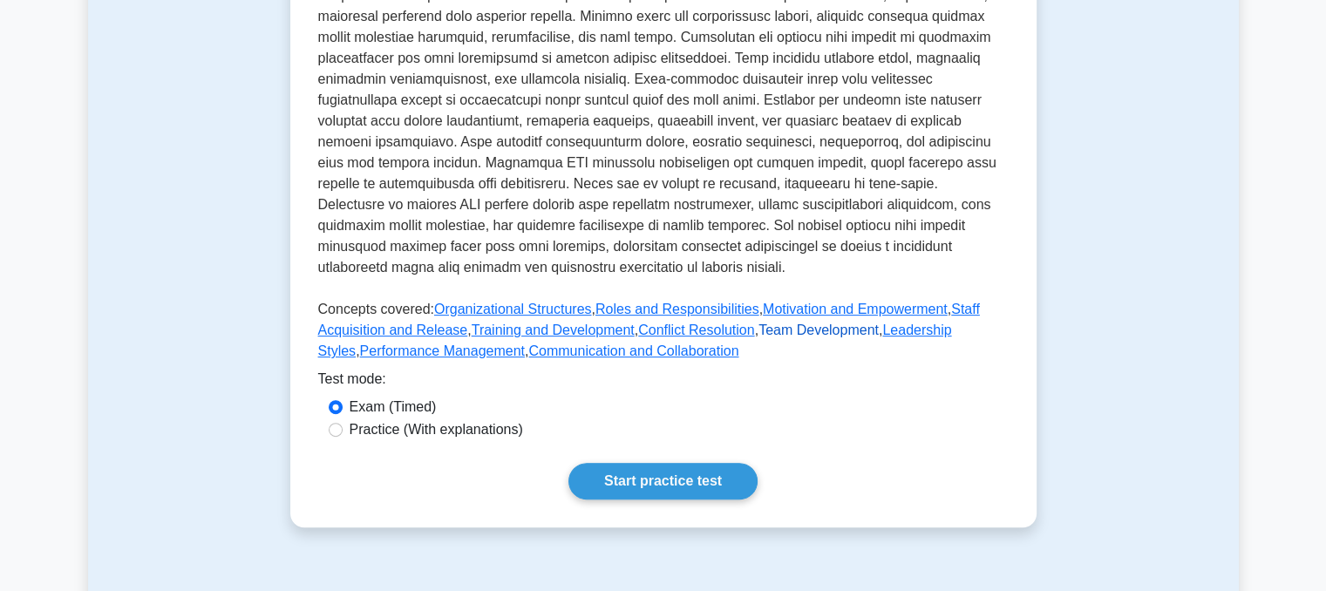
scroll to position [697, 0]
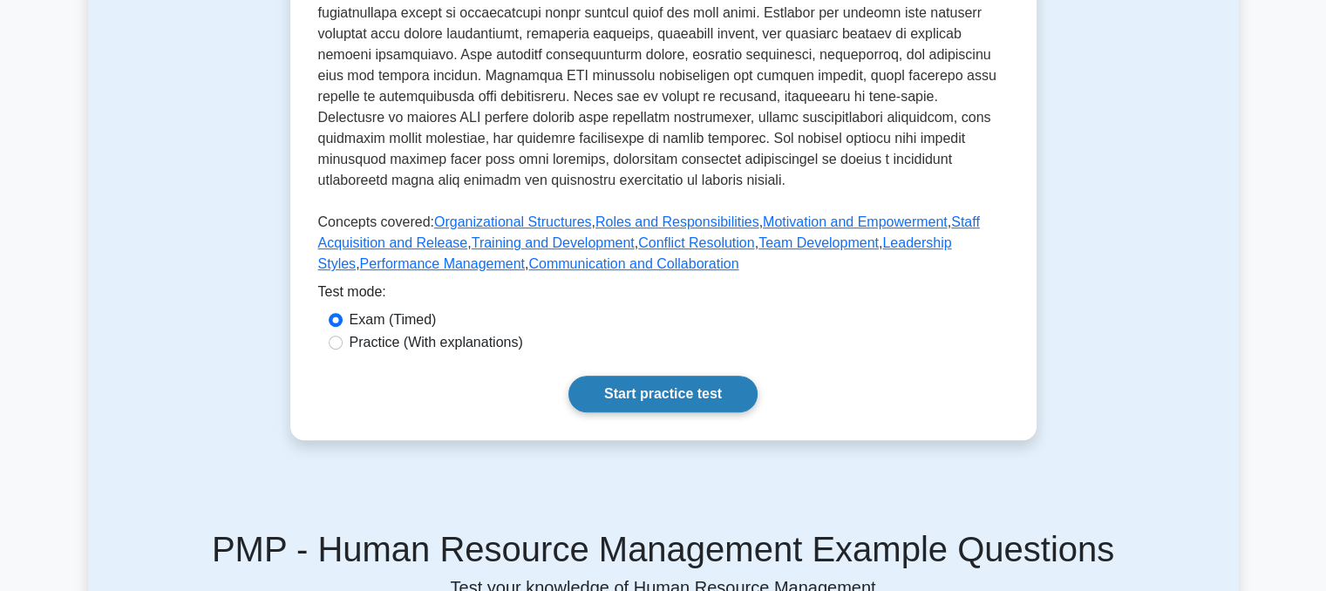
click at [615, 376] on link "Start practice test" at bounding box center [662, 394] width 189 height 37
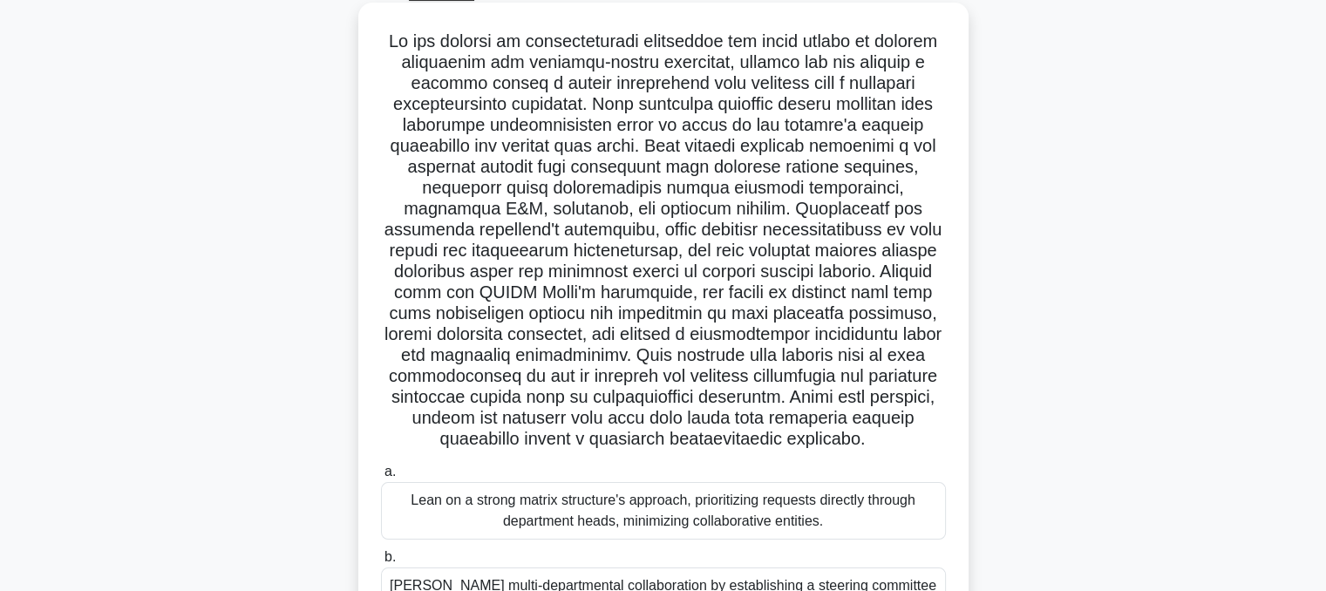
scroll to position [8, 0]
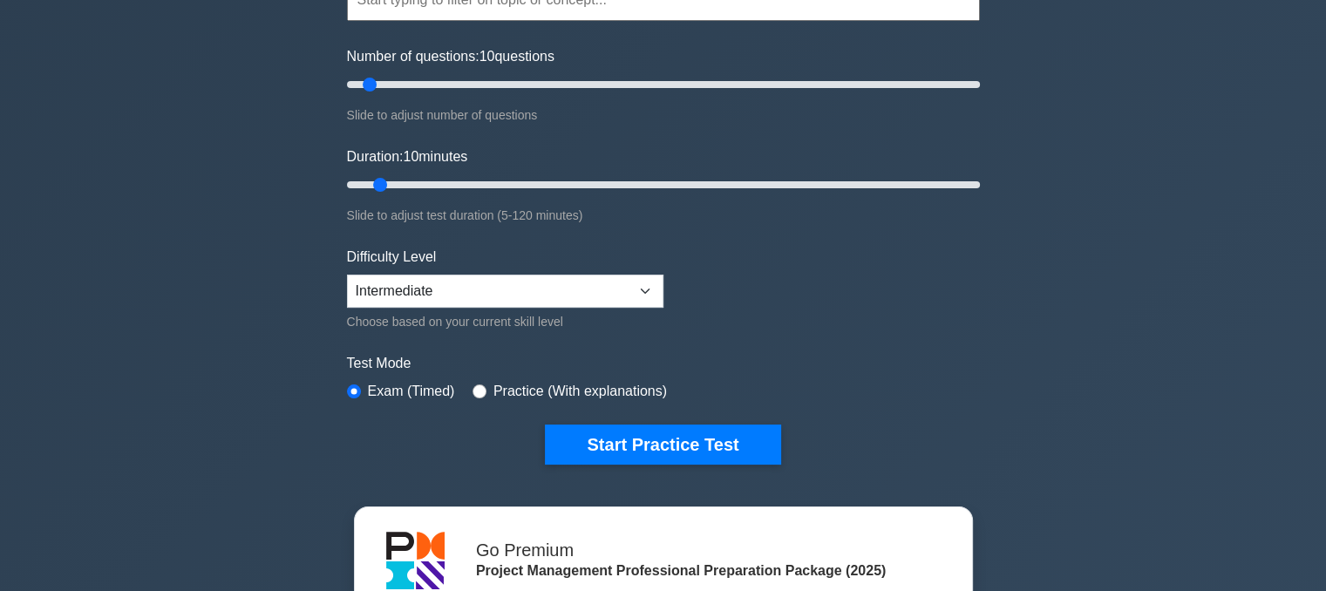
scroll to position [87, 0]
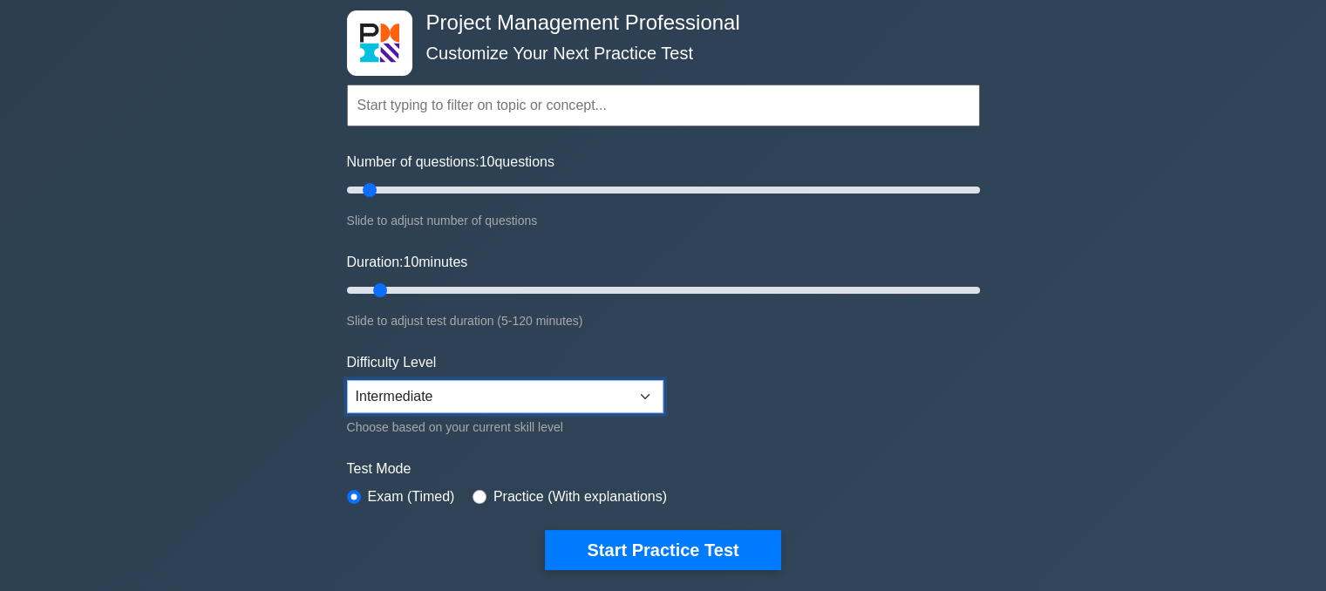
click at [644, 394] on select "Beginner Intermediate Expert" at bounding box center [505, 396] width 316 height 33
select select "beginner"
click at [347, 380] on select "Beginner Intermediate Expert" at bounding box center [505, 396] width 316 height 33
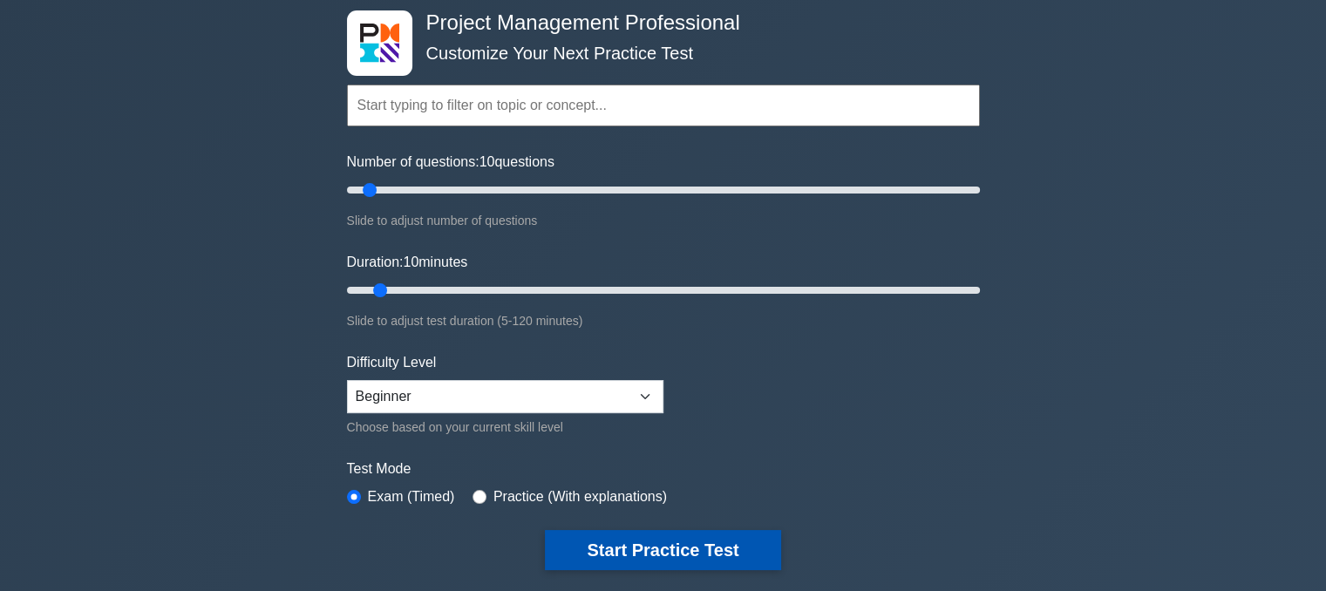
click at [657, 546] on button "Start Practice Test" at bounding box center [662, 550] width 235 height 40
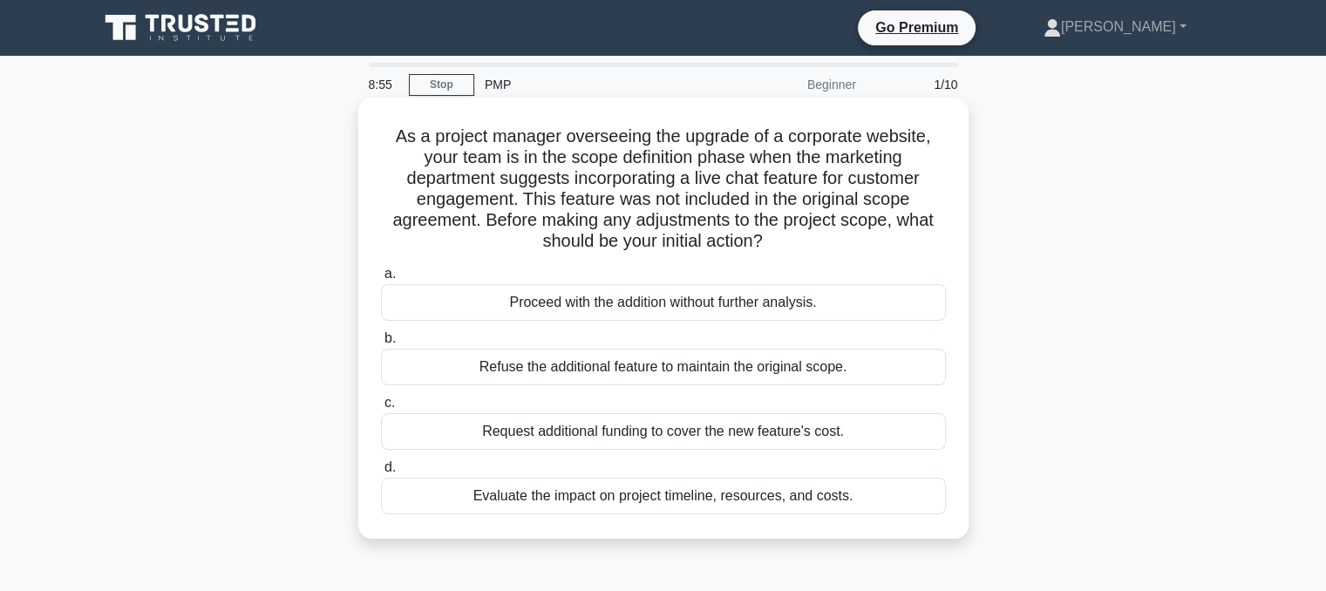
click at [876, 496] on div "Evaluate the impact on project timeline, resources, and costs." at bounding box center [663, 496] width 565 height 37
click at [381, 473] on input "d. Evaluate the impact on project timeline, resources, and costs." at bounding box center [381, 467] width 0 height 11
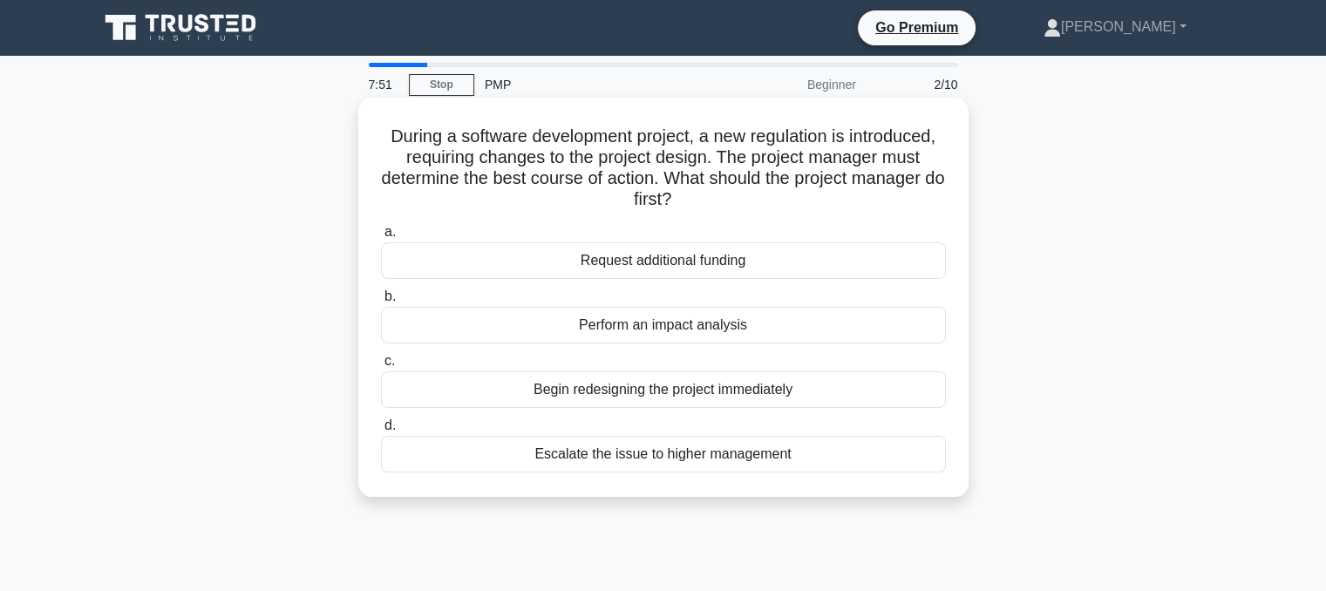
click at [744, 320] on div "Perform an impact analysis" at bounding box center [663, 325] width 565 height 37
click at [381, 302] on input "b. Perform an impact analysis" at bounding box center [381, 296] width 0 height 11
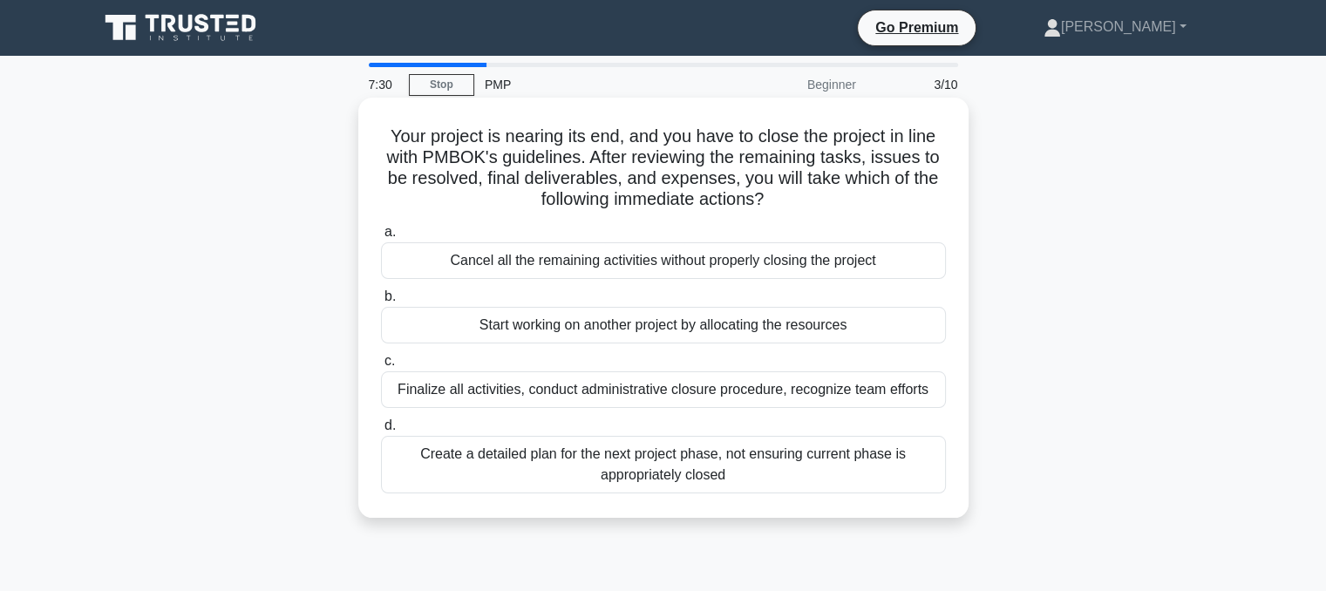
click at [580, 397] on div "Finalize all activities, conduct administrative closure procedure, recognize te…" at bounding box center [663, 389] width 565 height 37
click at [381, 367] on input "c. Finalize all activities, conduct administrative closure procedure, recognize…" at bounding box center [381, 361] width 0 height 11
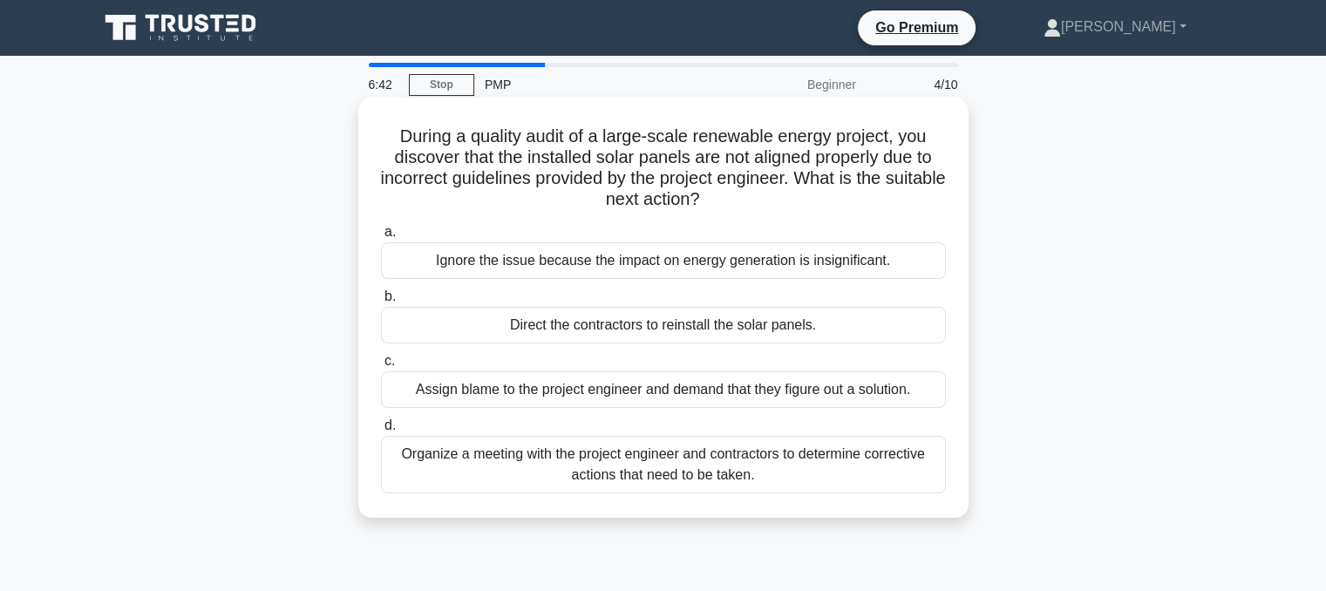
click at [757, 476] on div "Organize a meeting with the project engineer and contractors to determine corre…" at bounding box center [663, 465] width 565 height 58
click at [381, 431] on input "d. Organize a meeting with the project engineer and contractors to determine co…" at bounding box center [381, 425] width 0 height 11
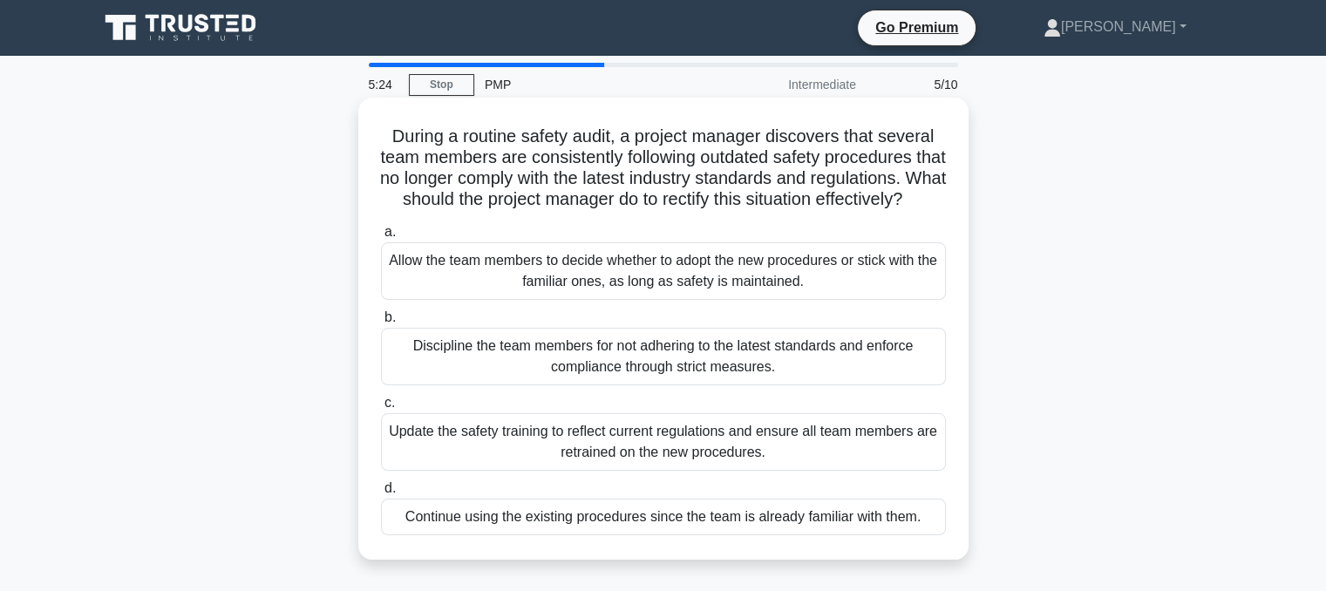
click at [781, 463] on div "Update the safety training to reflect current regulations and ensure all team m…" at bounding box center [663, 442] width 565 height 58
click at [381, 409] on input "c. Update the safety training to reflect current regulations and ensure all tea…" at bounding box center [381, 402] width 0 height 11
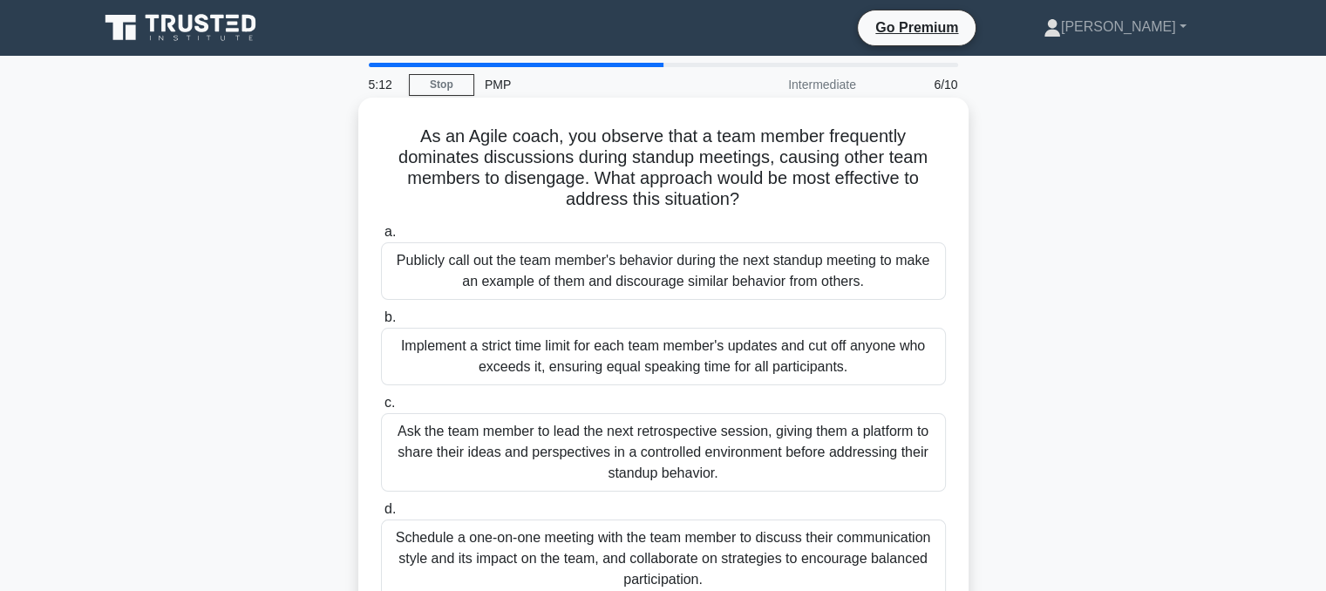
scroll to position [87, 0]
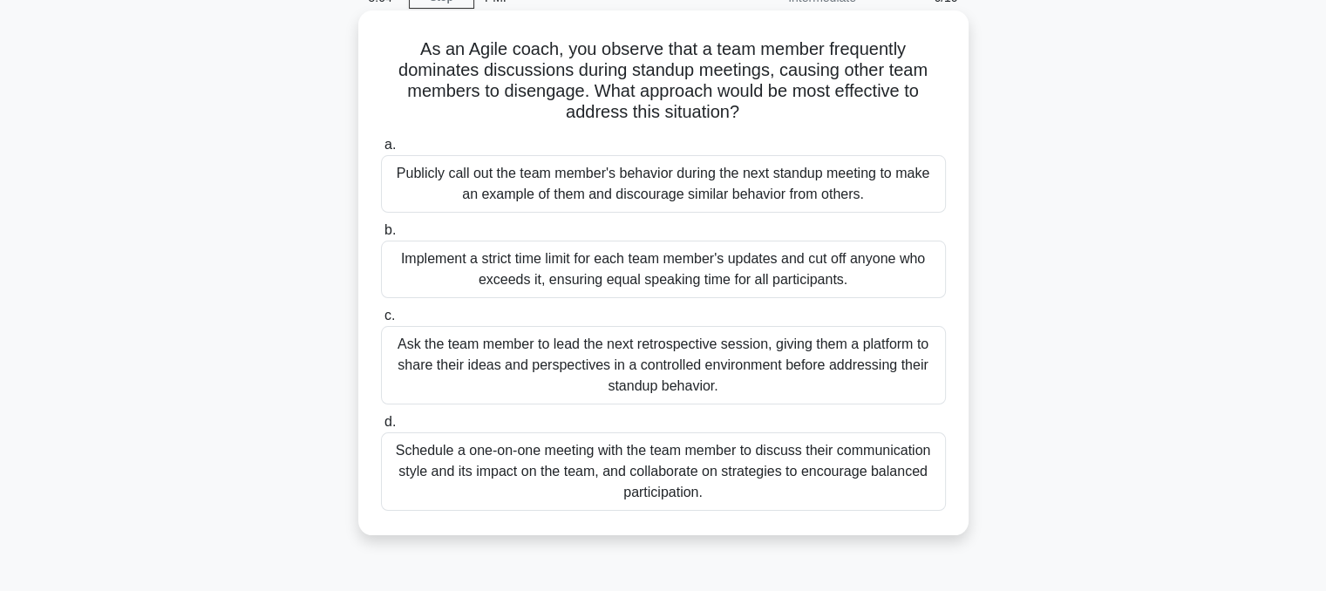
click at [591, 453] on div "Schedule a one-on-one meeting with the team member to discuss their communicati…" at bounding box center [663, 471] width 565 height 78
click at [381, 428] on input "d. Schedule a one-on-one meeting with the team member to discuss their communic…" at bounding box center [381, 422] width 0 height 11
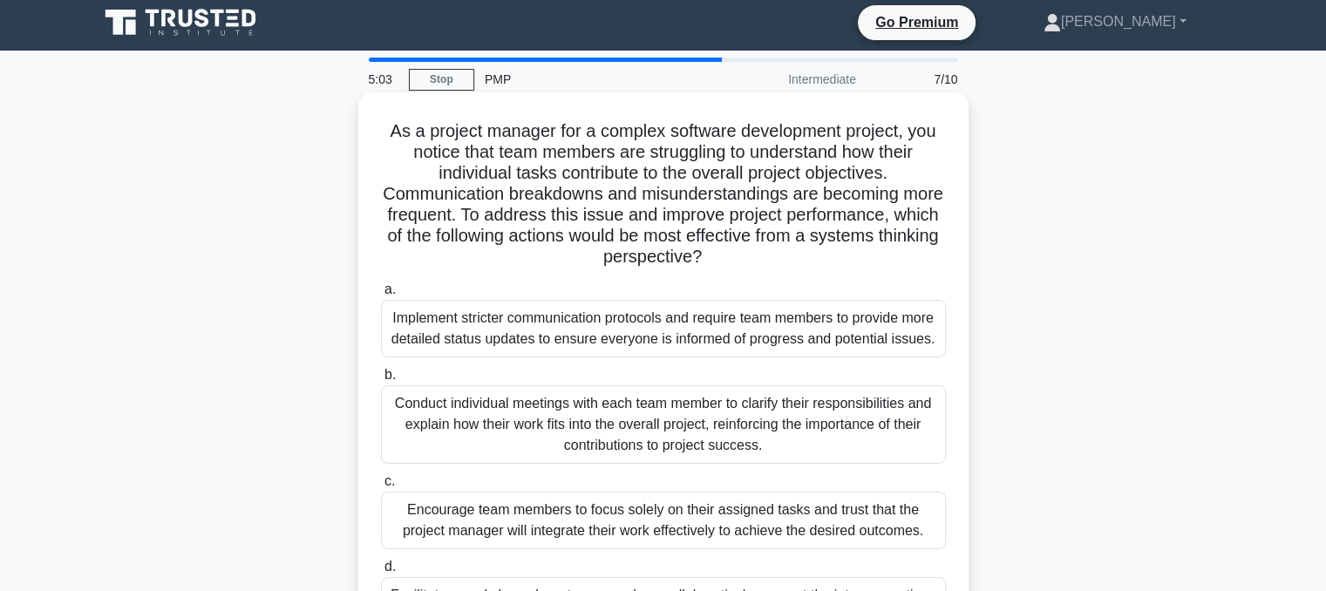
scroll to position [0, 0]
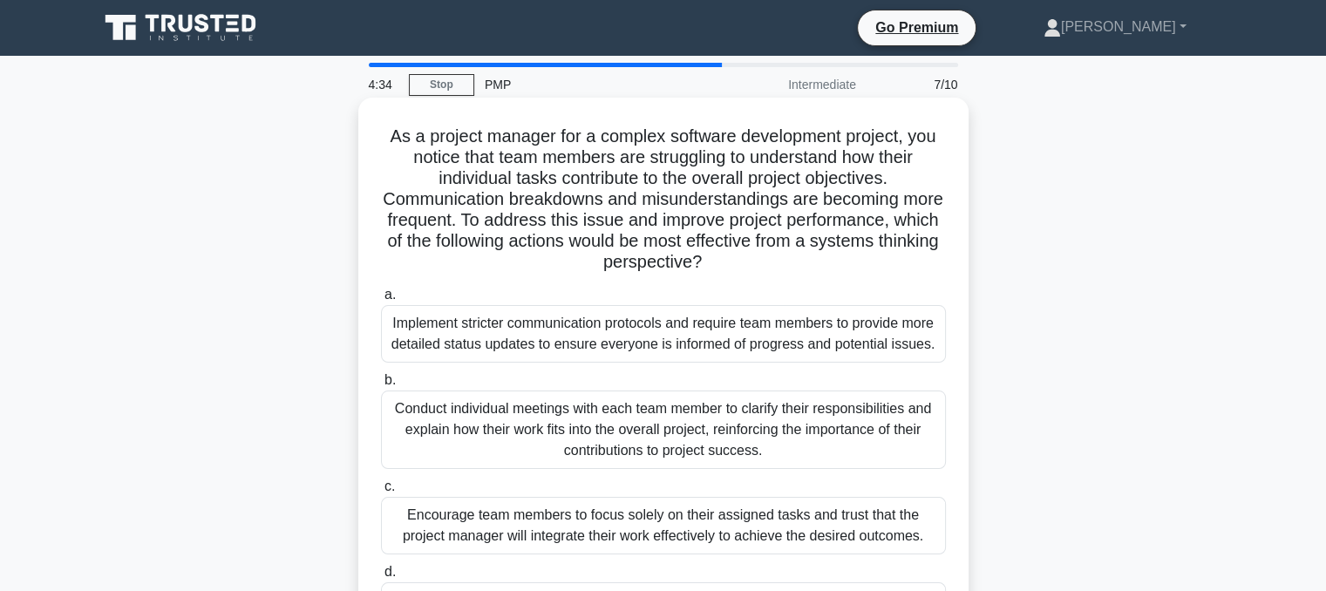
click at [600, 98] on div "As a project manager for a complex software development project, you notice tha…" at bounding box center [663, 391] width 610 height 587
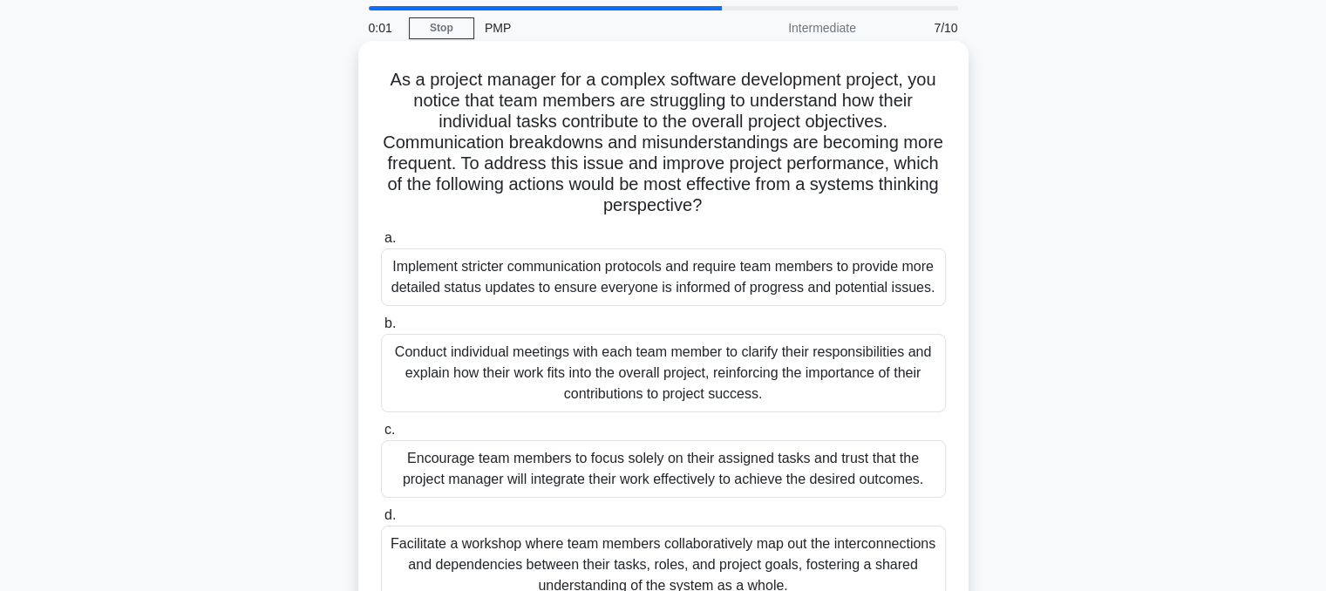
scroll to position [87, 0]
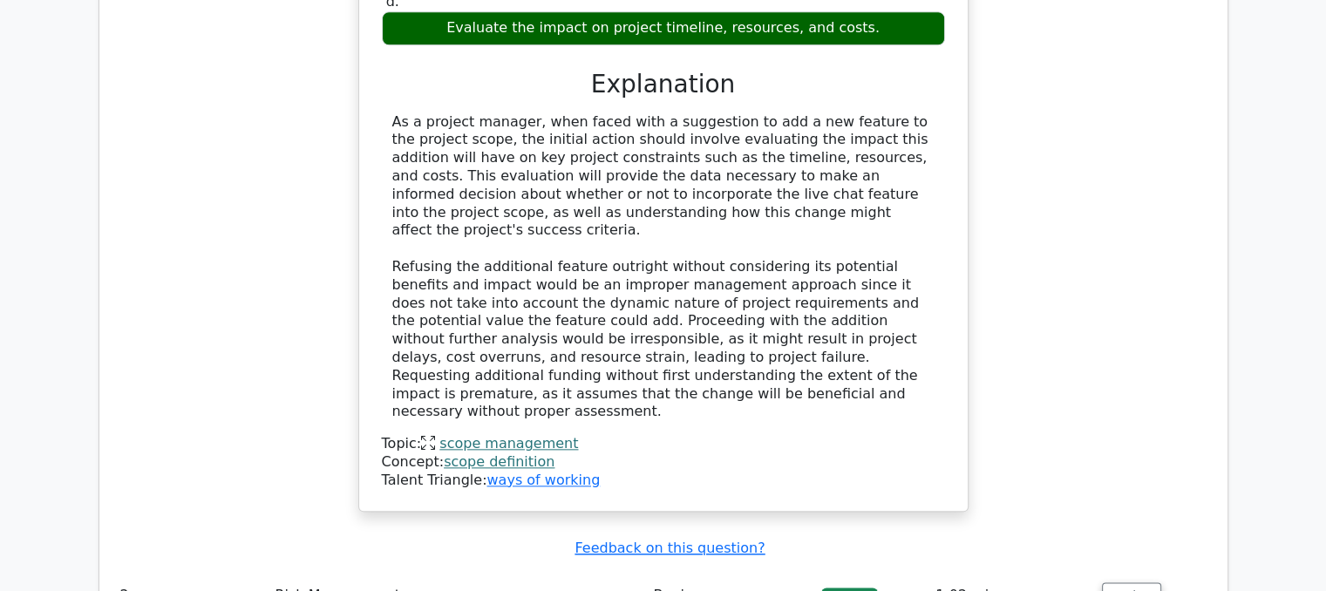
scroll to position [2092, 0]
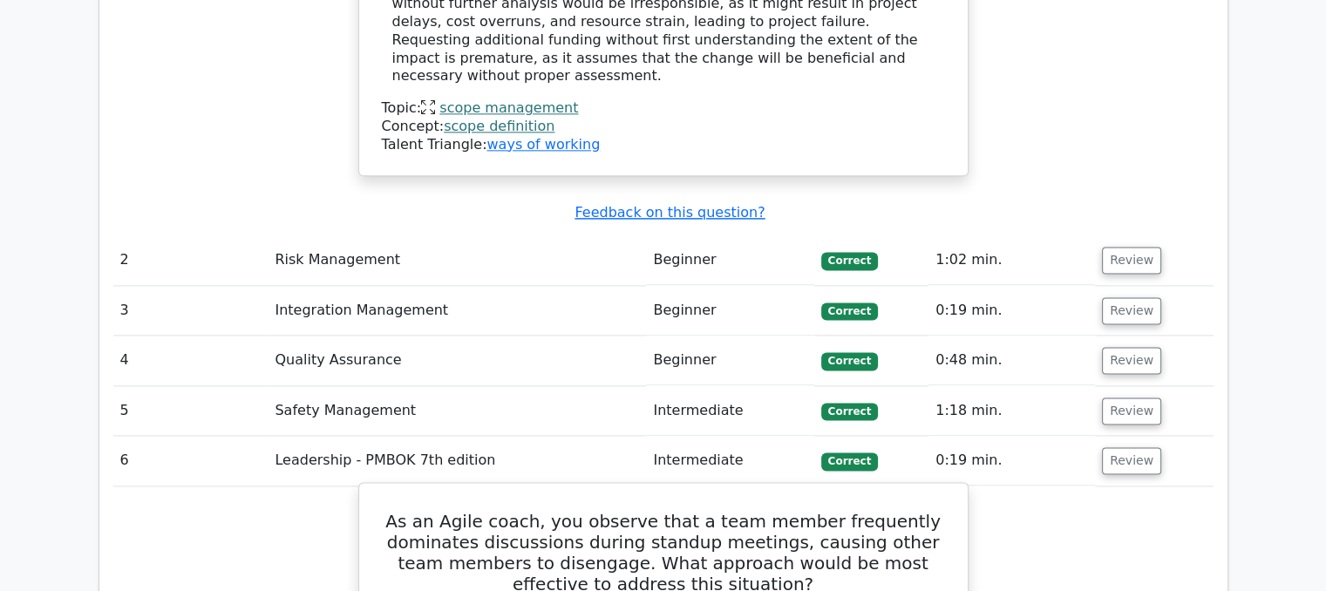
scroll to position [2005, 0]
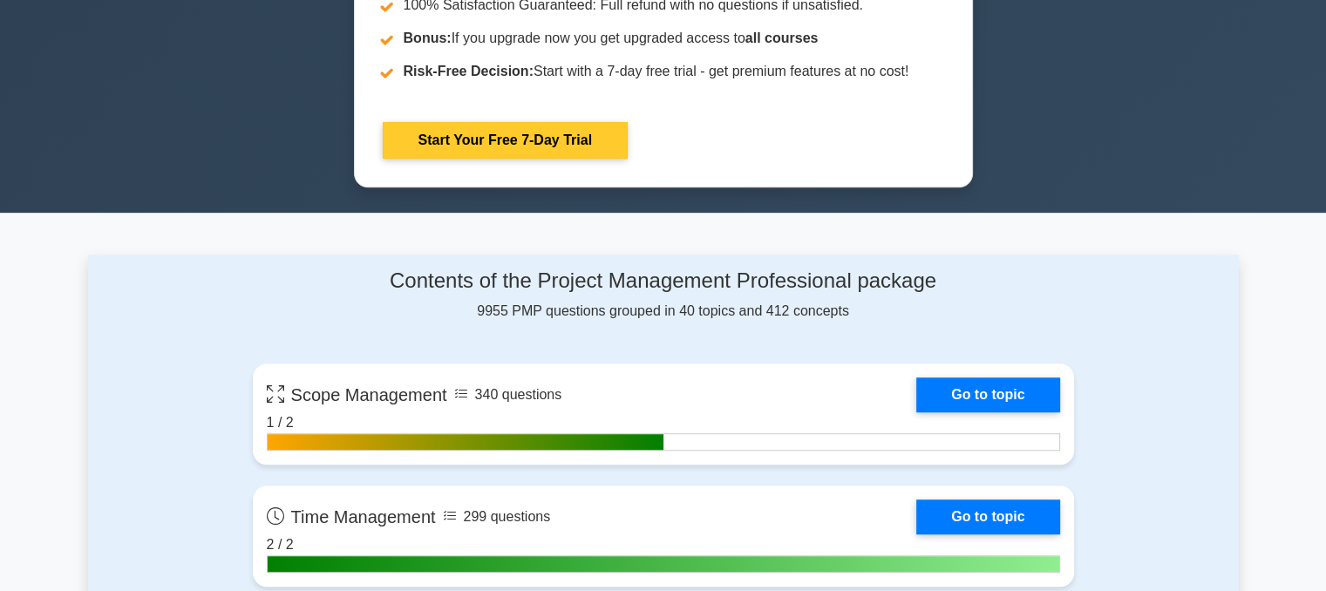
scroll to position [1046, 0]
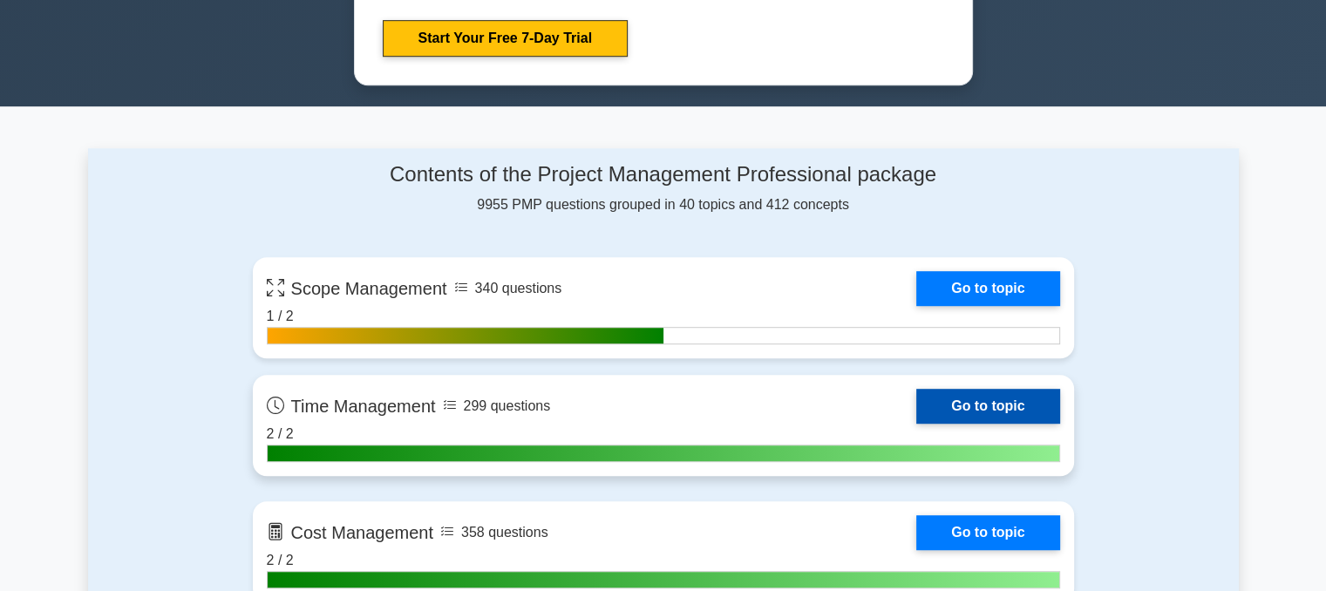
click at [916, 405] on link "Go to topic" at bounding box center [987, 406] width 143 height 35
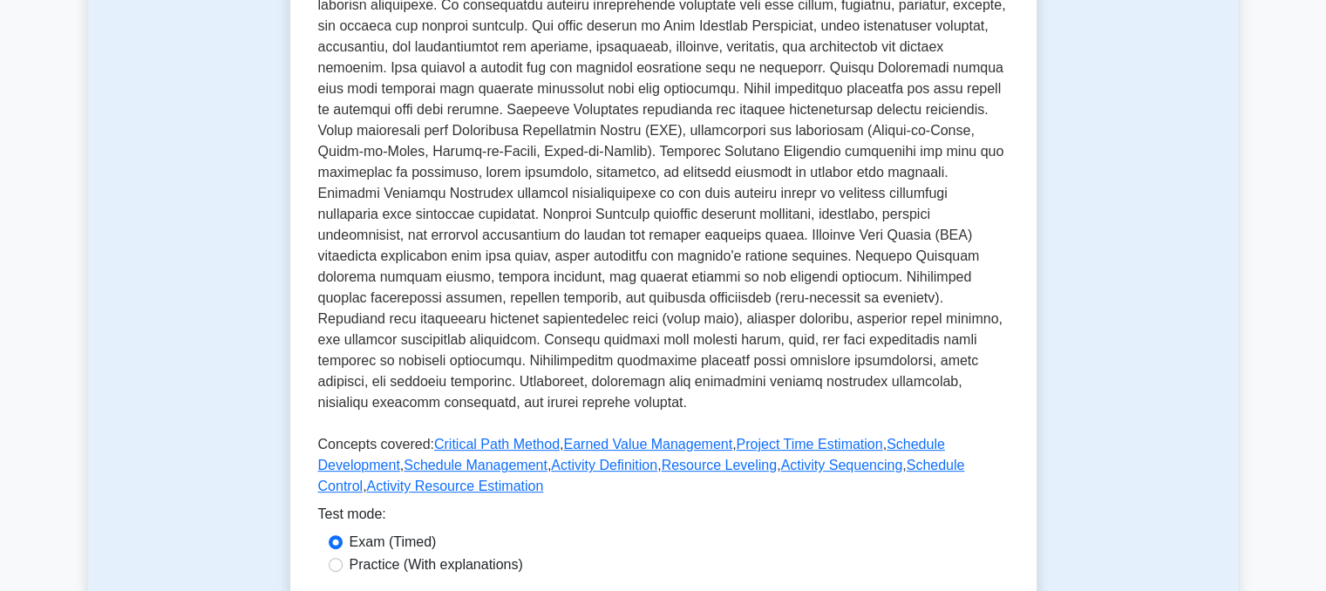
scroll to position [523, 0]
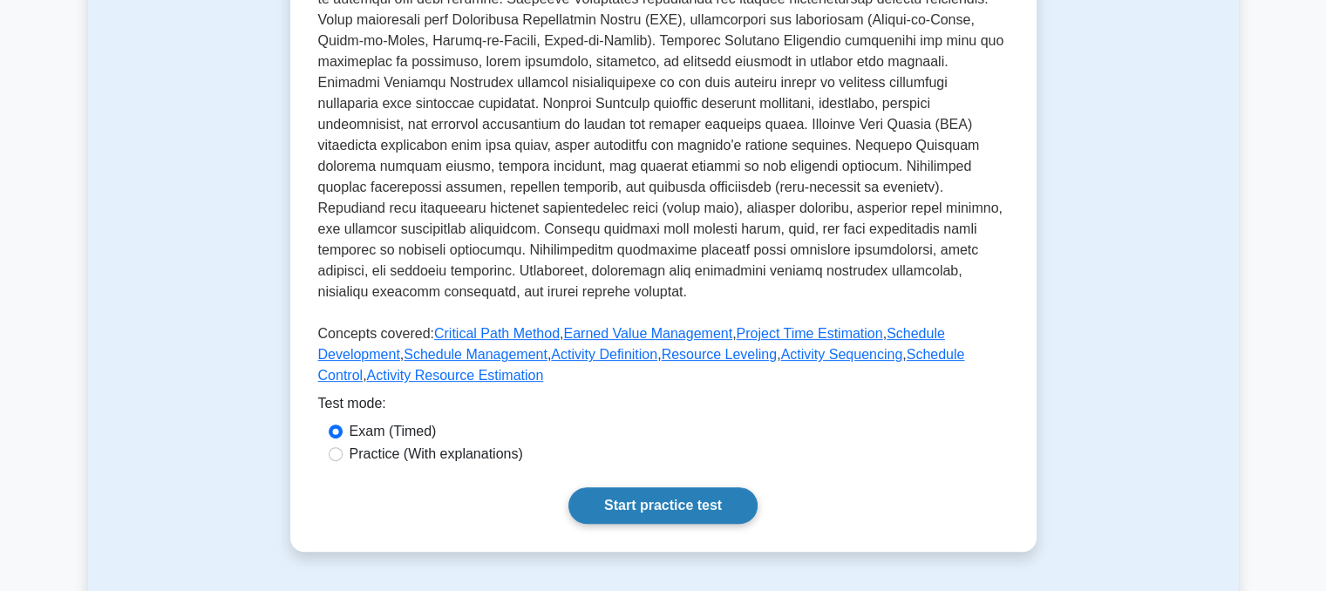
click at [648, 501] on link "Start practice test" at bounding box center [662, 505] width 189 height 37
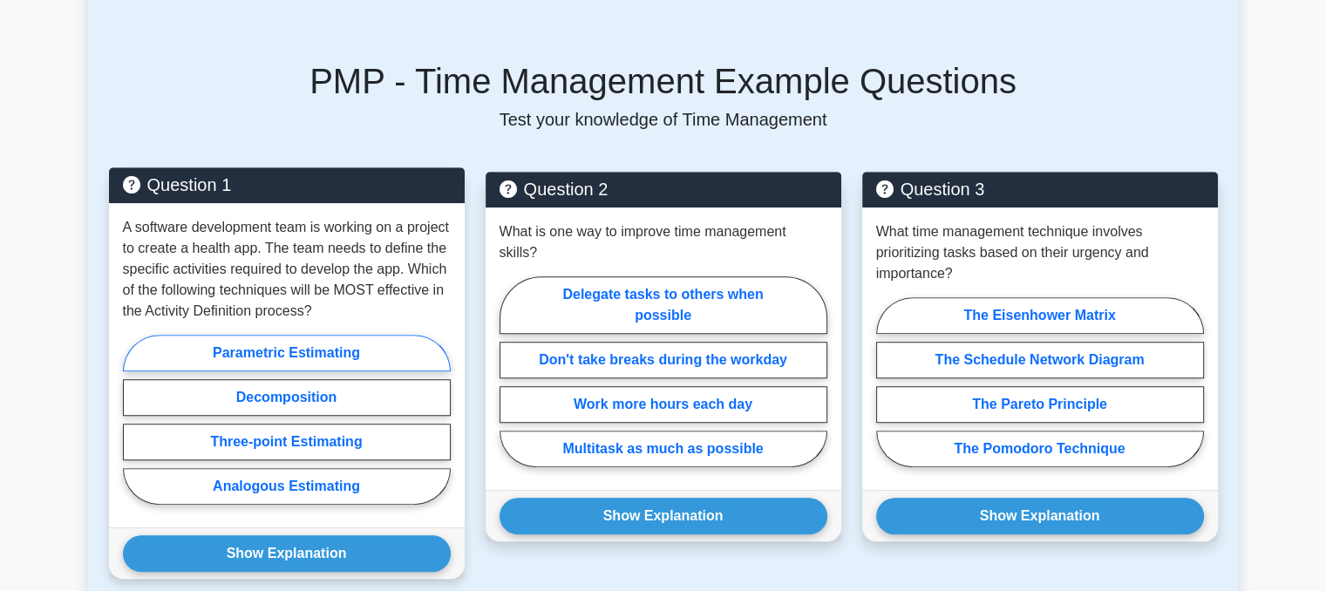
scroll to position [1133, 0]
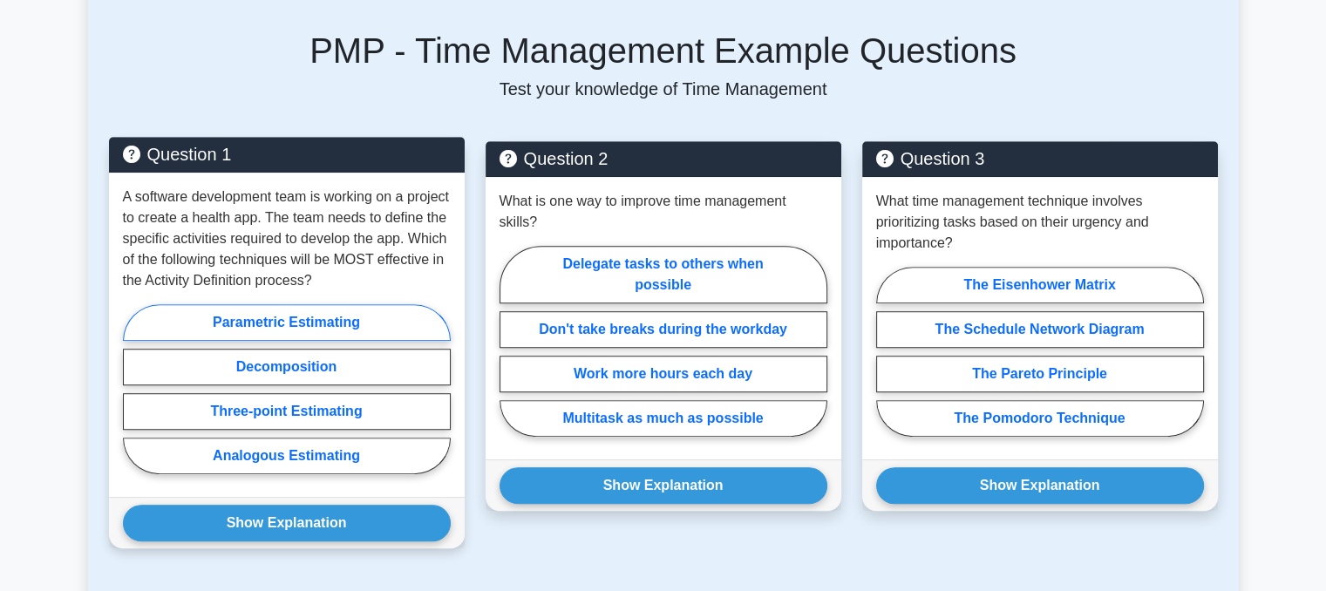
click at [314, 334] on label "Parametric Estimating" at bounding box center [287, 322] width 328 height 37
click at [134, 389] on input "Parametric Estimating" at bounding box center [128, 394] width 11 height 11
radio input "true"
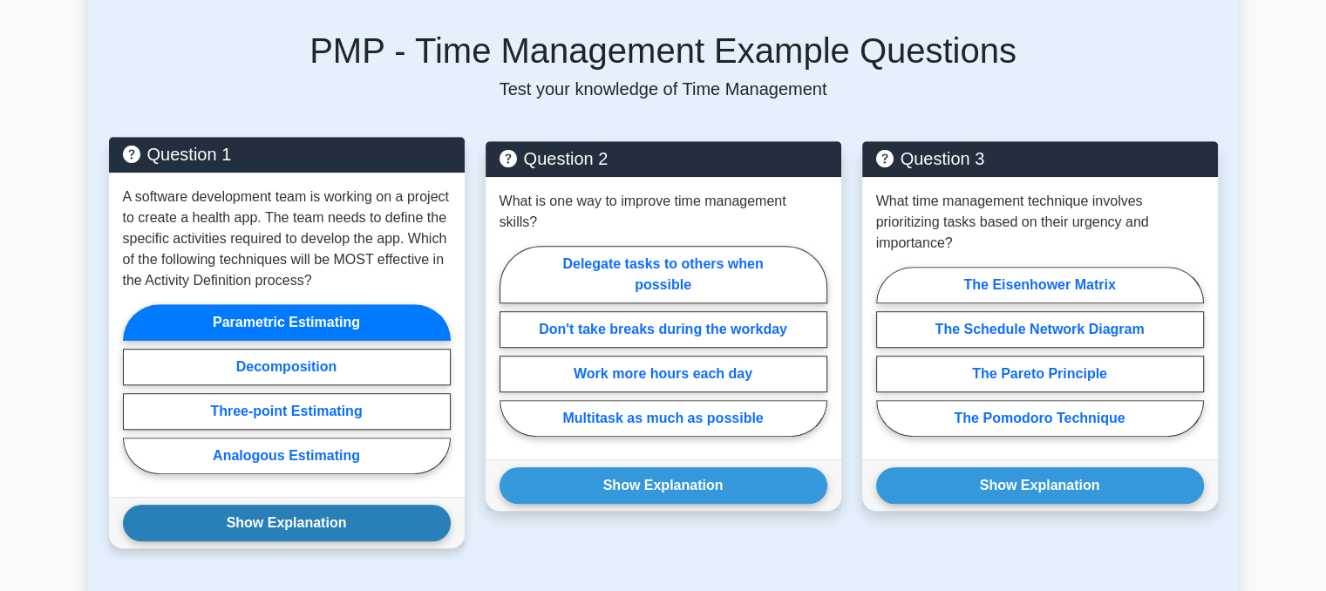
click at [350, 531] on button "Show Explanation" at bounding box center [287, 523] width 328 height 37
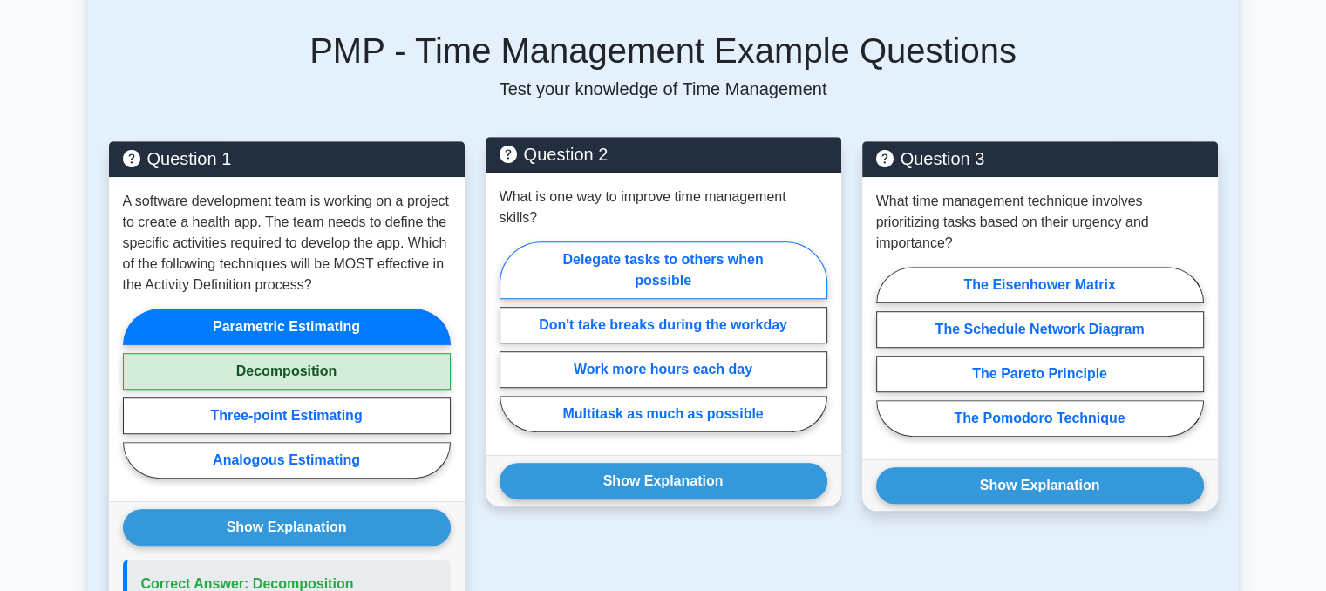
click at [728, 248] on label "Delegate tasks to others when possible" at bounding box center [663, 270] width 328 height 58
click at [511, 336] on input "Delegate tasks to others when possible" at bounding box center [504, 341] width 11 height 11
radio input "true"
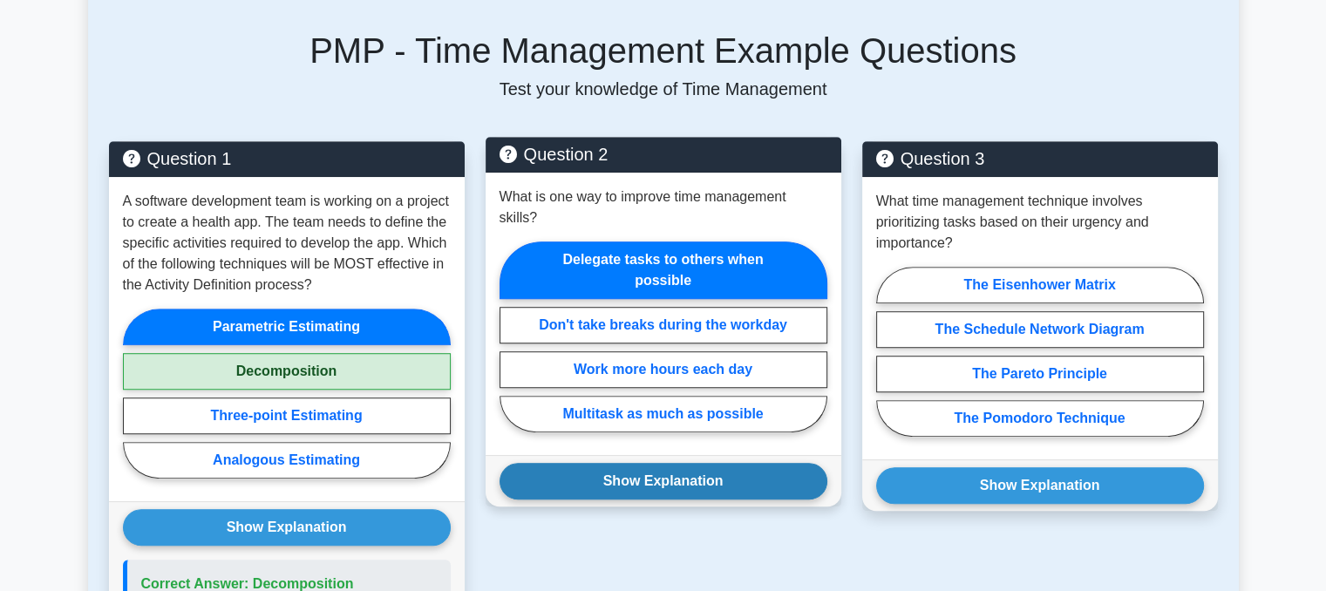
click at [655, 478] on div "Show Explanation Correct Answer: Delegate tasks to others when possible" at bounding box center [664, 480] width 356 height 51
click at [676, 463] on button "Show Explanation" at bounding box center [663, 481] width 328 height 37
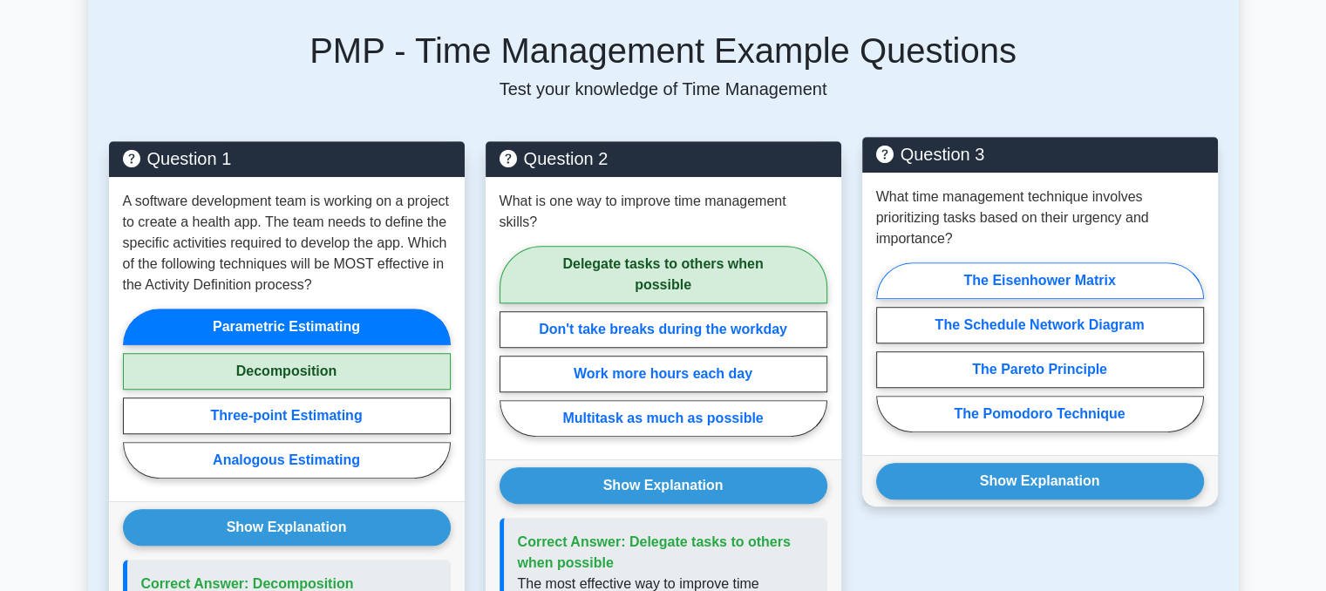
click at [1053, 276] on label "The Eisenhower Matrix" at bounding box center [1040, 280] width 328 height 37
click at [887, 347] on input "The Eisenhower Matrix" at bounding box center [881, 352] width 11 height 11
radio input "true"
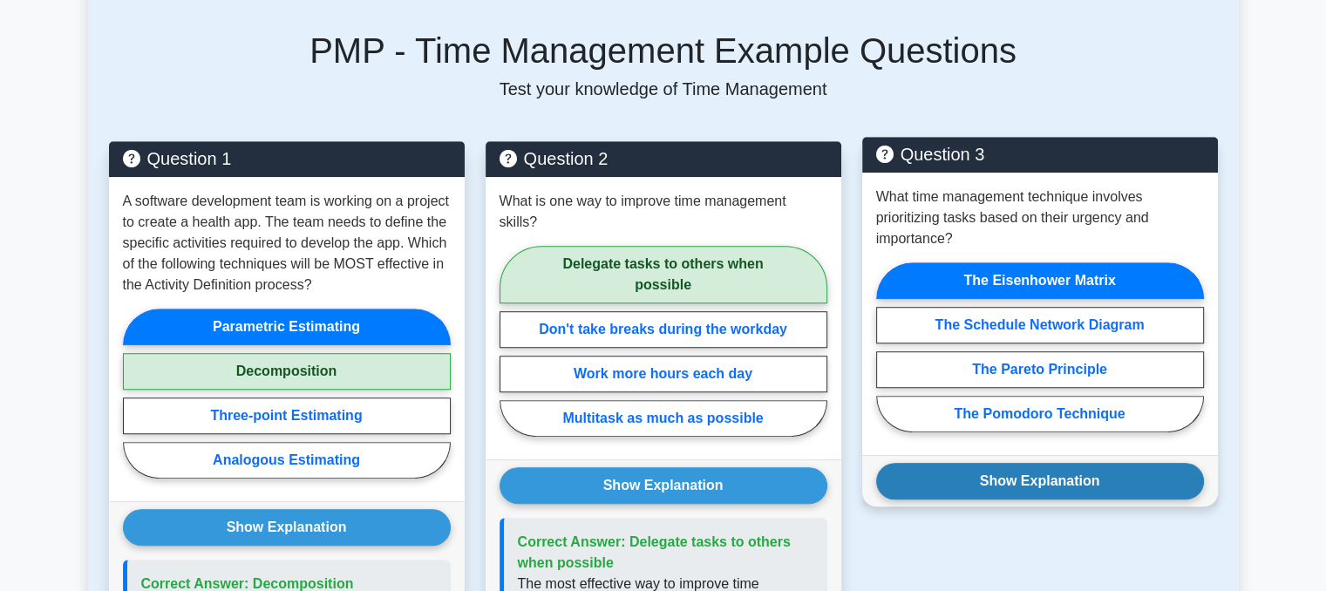
click at [1000, 488] on button "Show Explanation" at bounding box center [1040, 481] width 328 height 37
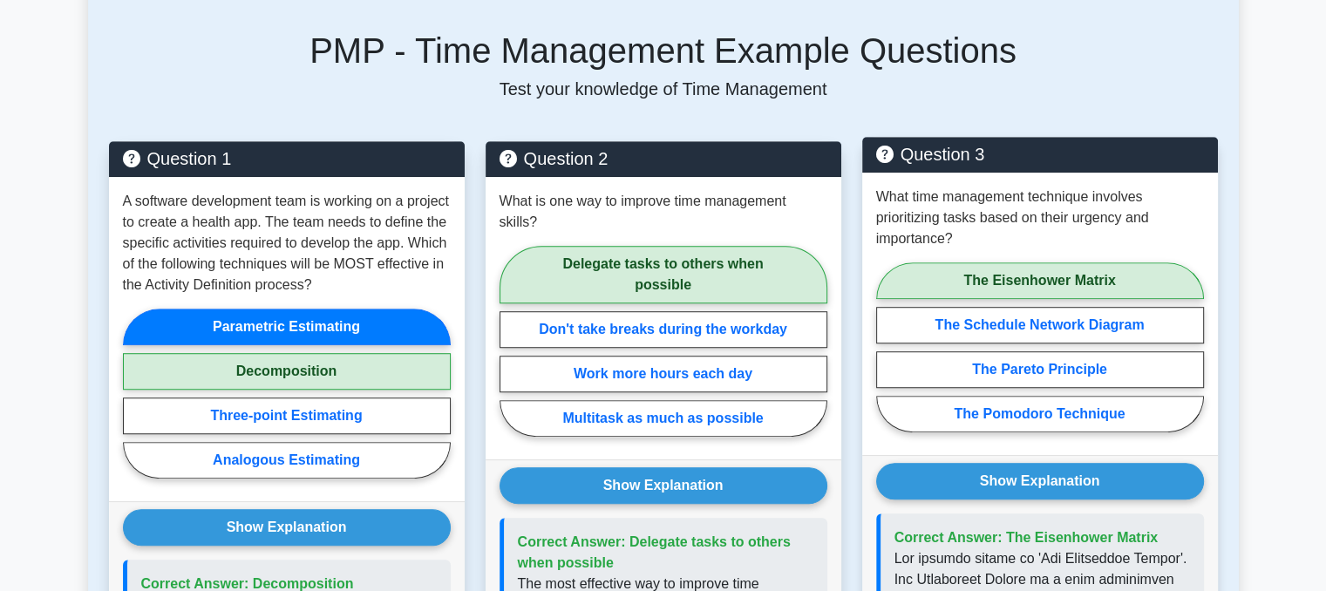
click at [1086, 530] on span "Correct Answer: The Eisenhower Matrix" at bounding box center [1026, 537] width 264 height 15
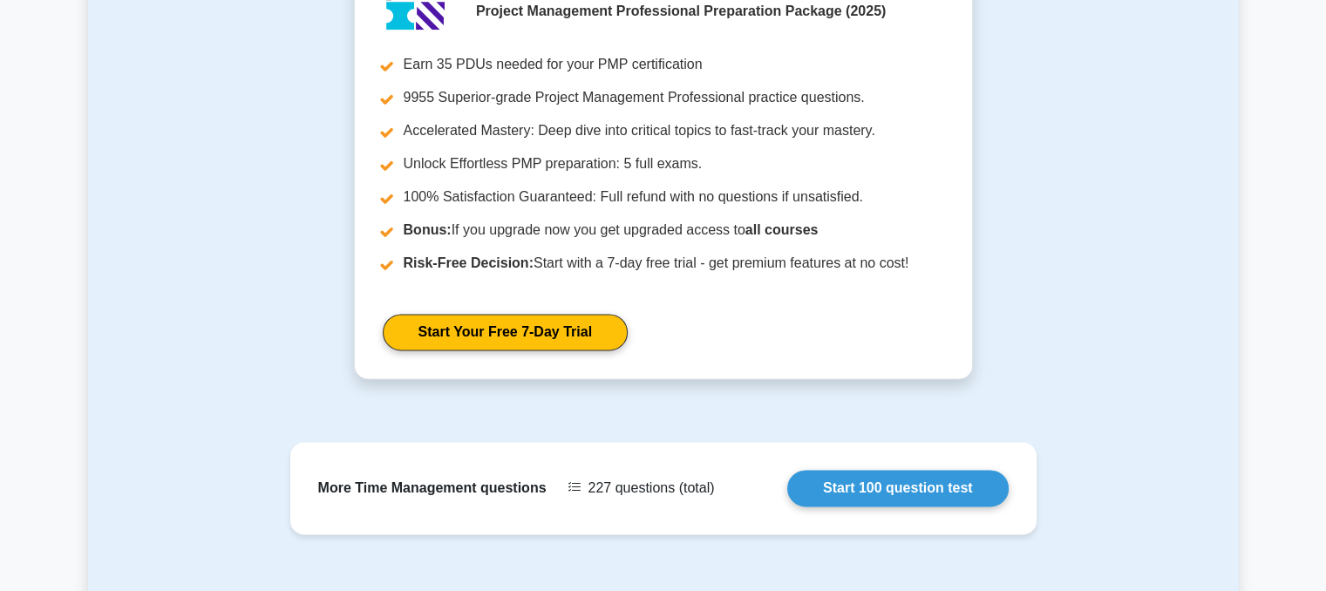
scroll to position [2370, 0]
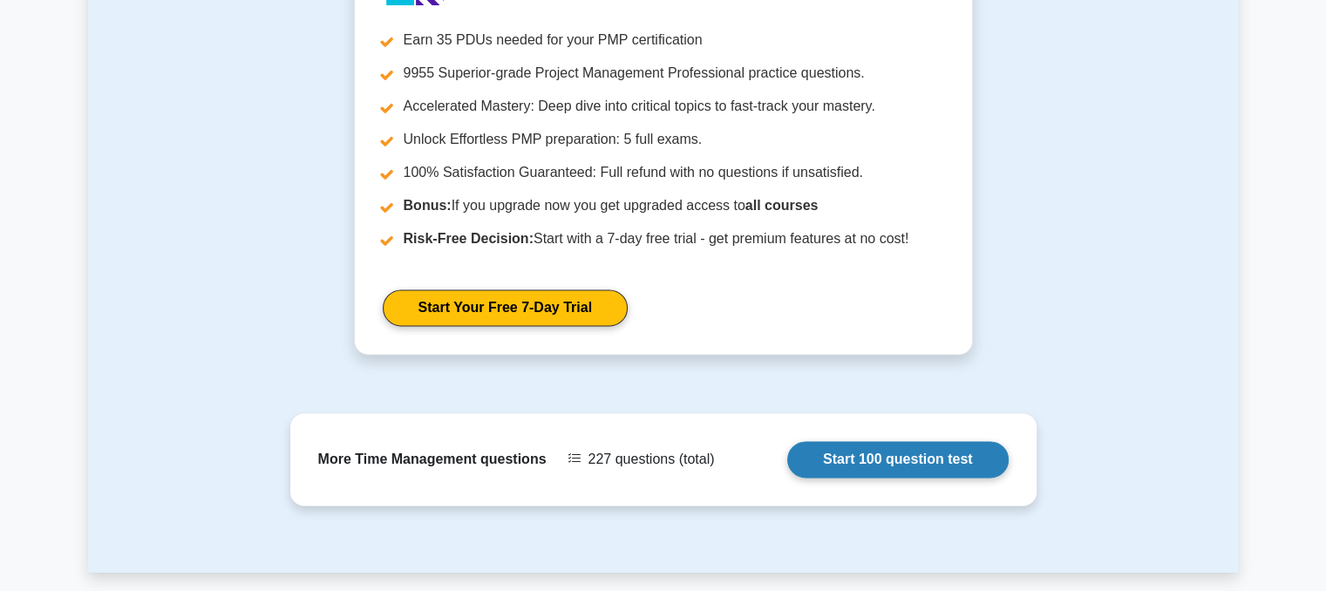
click at [904, 441] on link "Start 100 question test" at bounding box center [897, 459] width 221 height 37
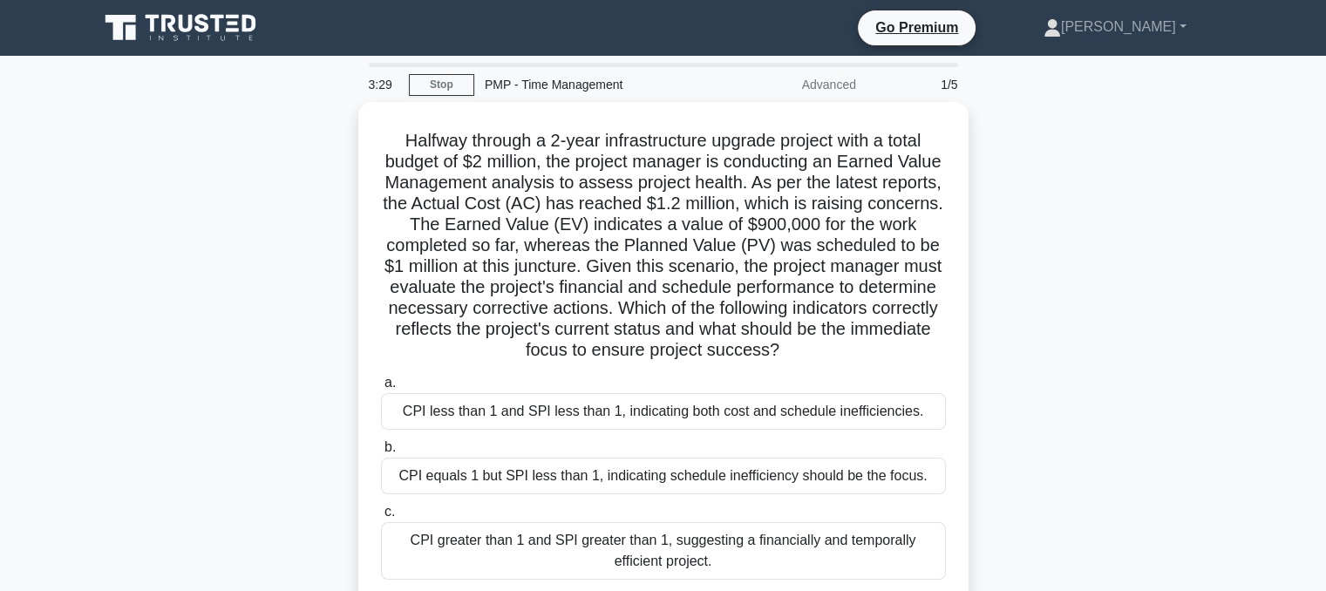
click at [1171, 391] on div "Halfway through a 2-year infrastructure upgrade project with a total budget of …" at bounding box center [663, 406] width 1151 height 608
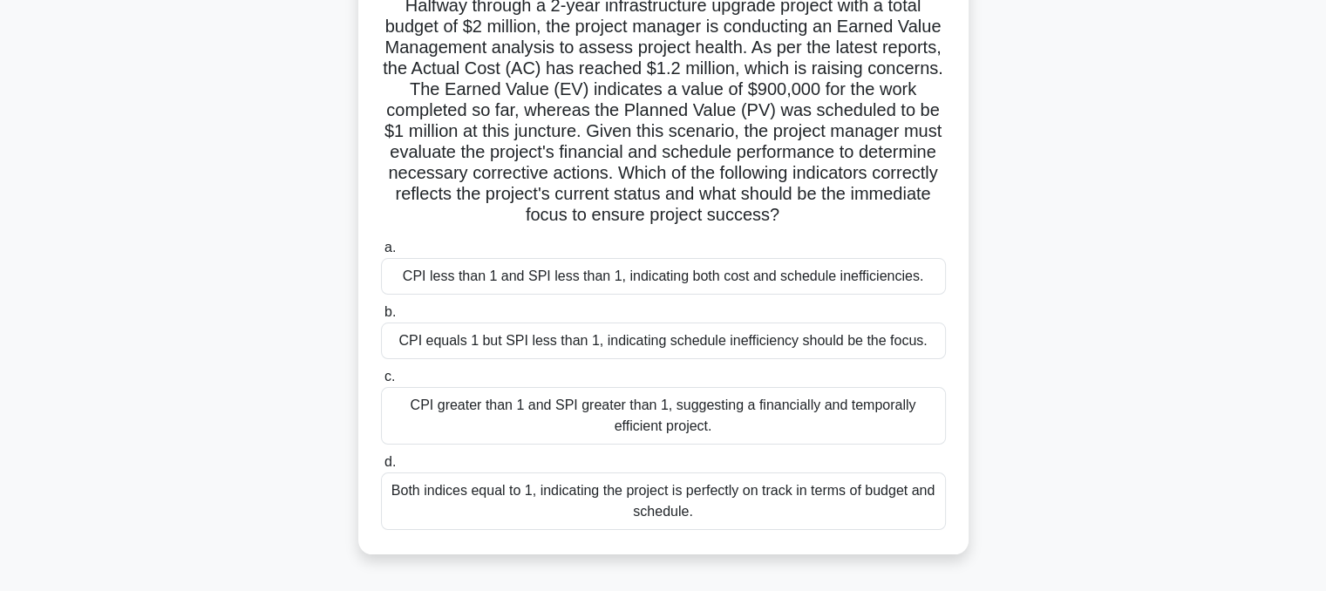
scroll to position [139, 0]
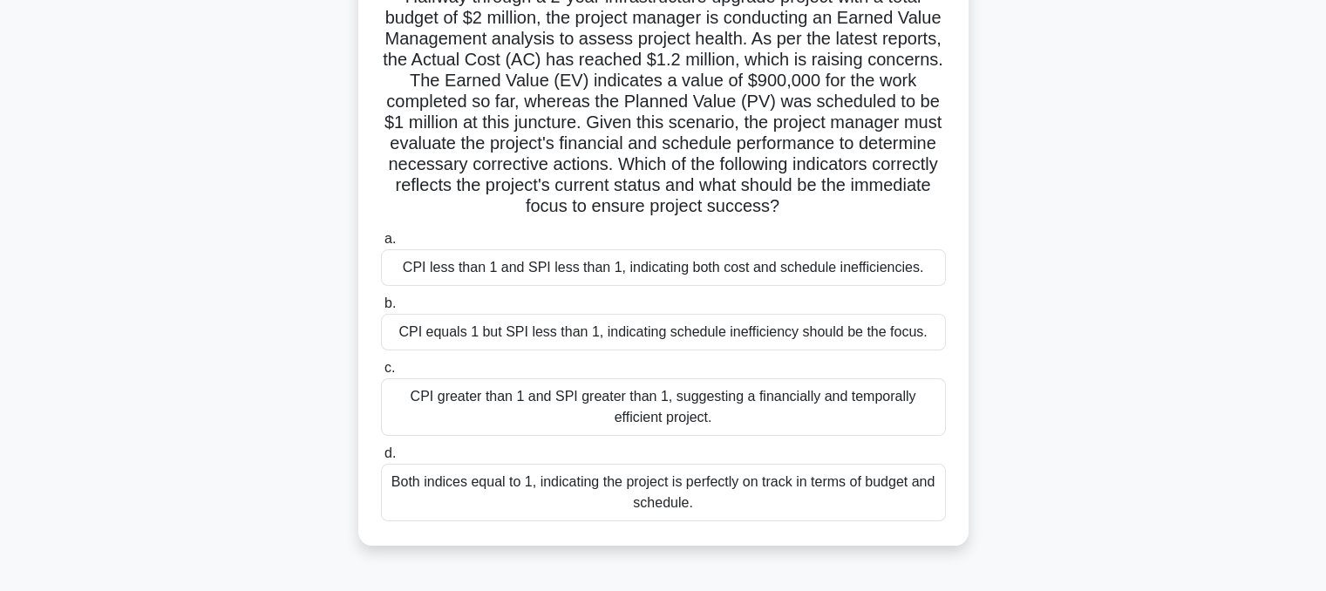
click at [945, 255] on div "a. CPI less than 1 and SPI less than 1, indicating both cost and schedule ineff…" at bounding box center [663, 257] width 586 height 58
click at [944, 255] on div "CPI less than 1 and SPI less than 1, indicating both cost and schedule ineffici…" at bounding box center [663, 267] width 565 height 37
click at [381, 245] on input "a. CPI less than 1 and SPI less than 1, indicating both cost and schedule ineff…" at bounding box center [381, 239] width 0 height 11
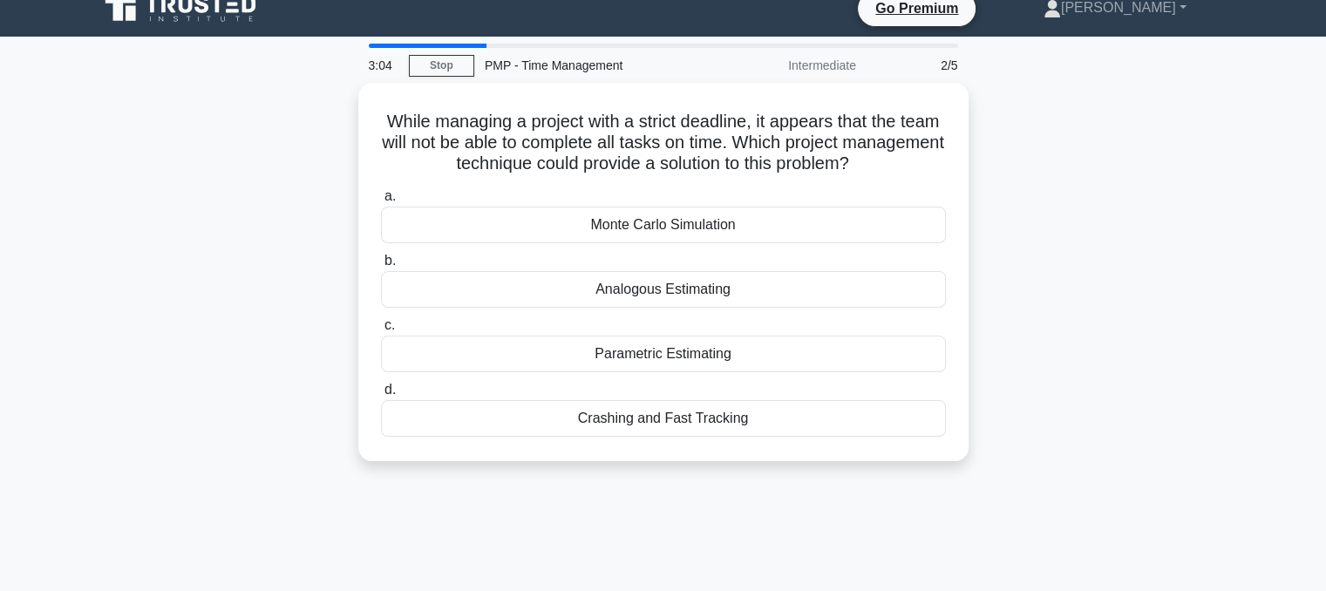
scroll to position [0, 0]
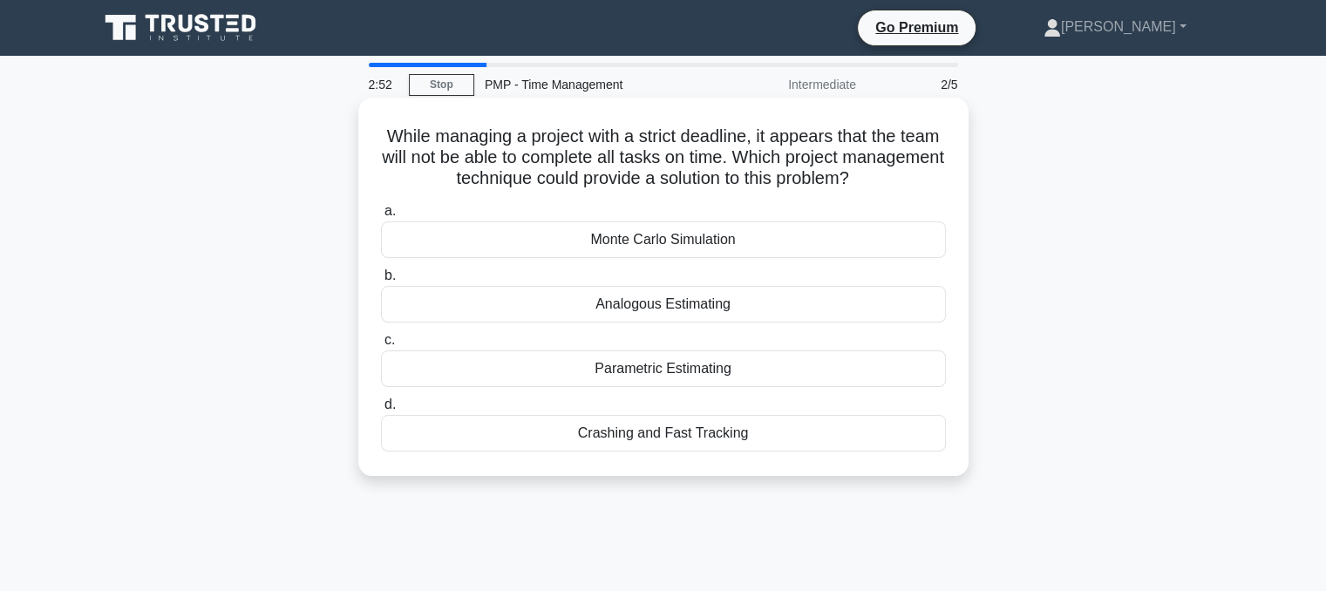
click at [815, 438] on div "Crashing and Fast Tracking" at bounding box center [663, 433] width 565 height 37
click at [381, 411] on input "d. Crashing and Fast Tracking" at bounding box center [381, 404] width 0 height 11
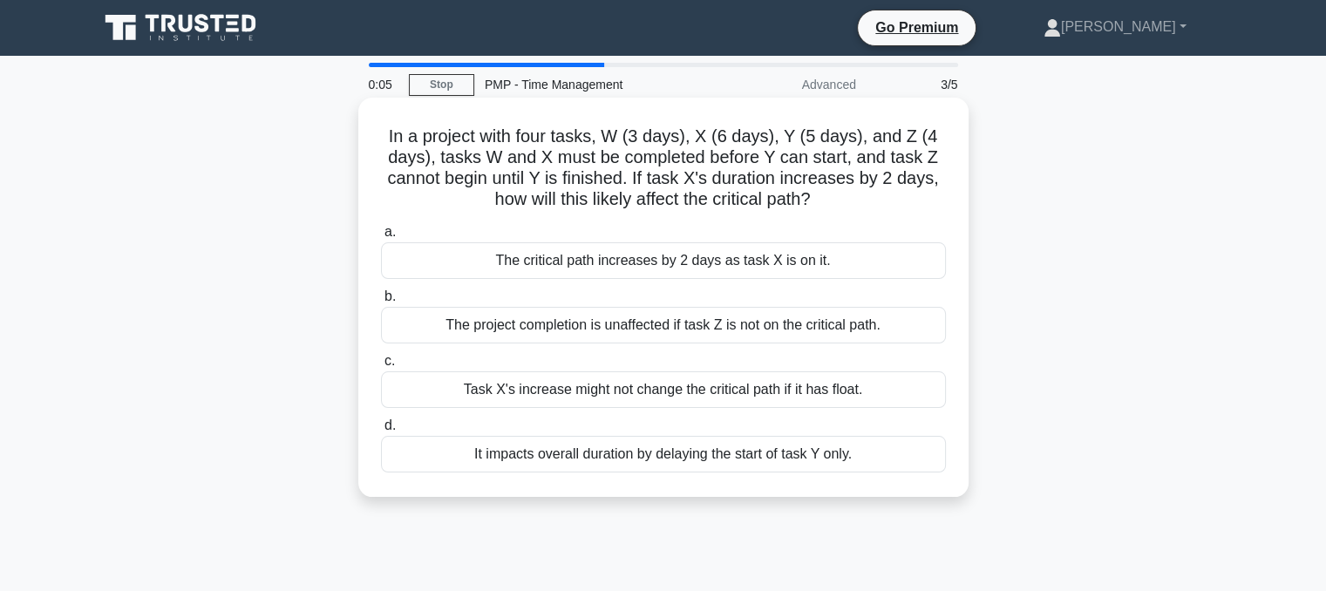
click at [829, 265] on div "The critical path increases by 2 days as task X is on it." at bounding box center [663, 260] width 565 height 37
click at [381, 238] on input "a. The critical path increases by 2 days as task X is on it." at bounding box center [381, 232] width 0 height 11
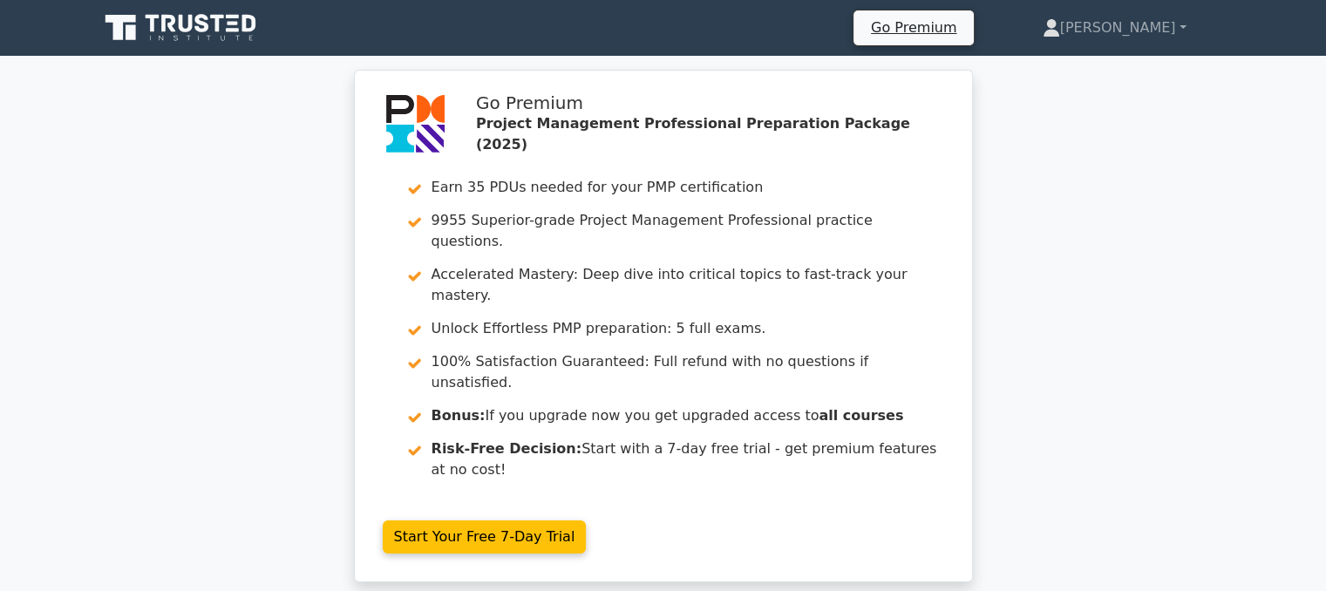
click at [1034, 324] on div "Go Premium Project Management Professional Preparation Package (2025) Earn 35 P…" at bounding box center [663, 336] width 1326 height 533
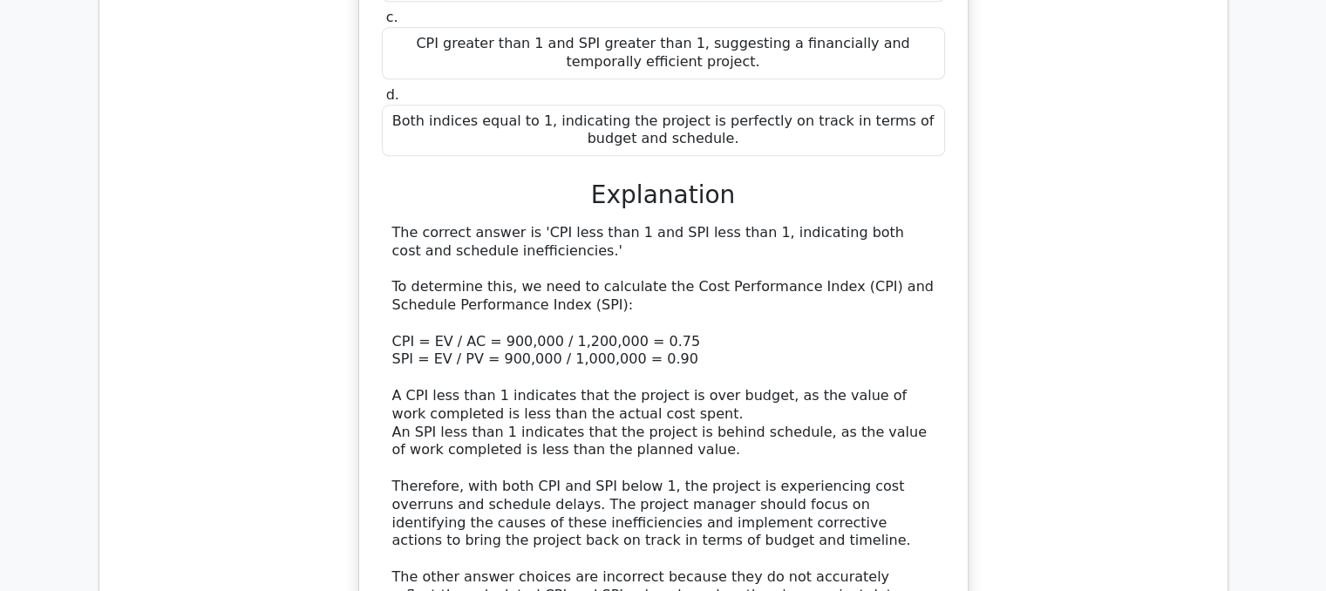
scroll to position [1918, 0]
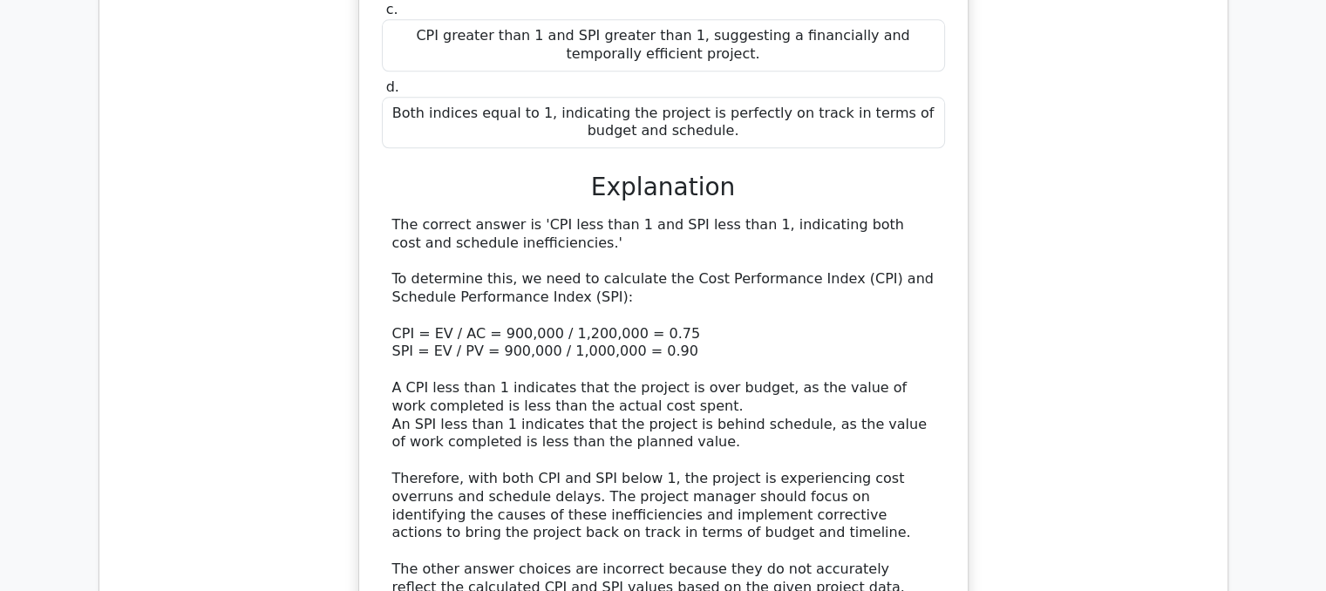
click at [1172, 364] on div "Halfway through a 2-year infrastructure upgrade project with a total budget of …" at bounding box center [663, 132] width 1100 height 1151
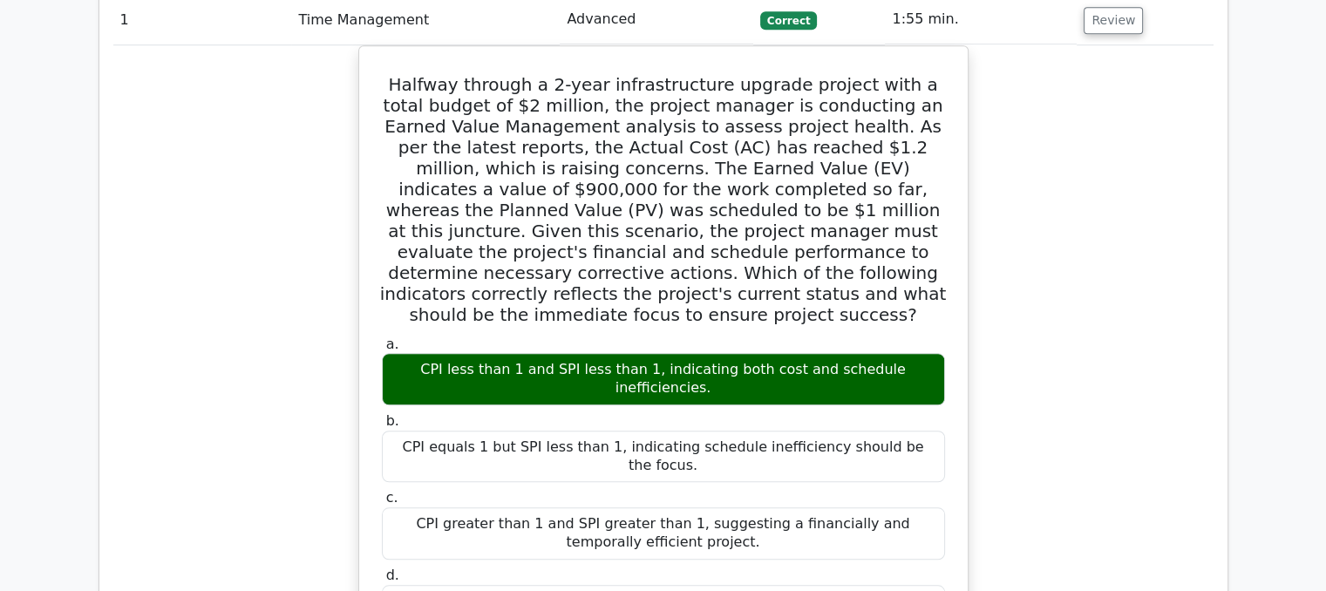
scroll to position [1395, 0]
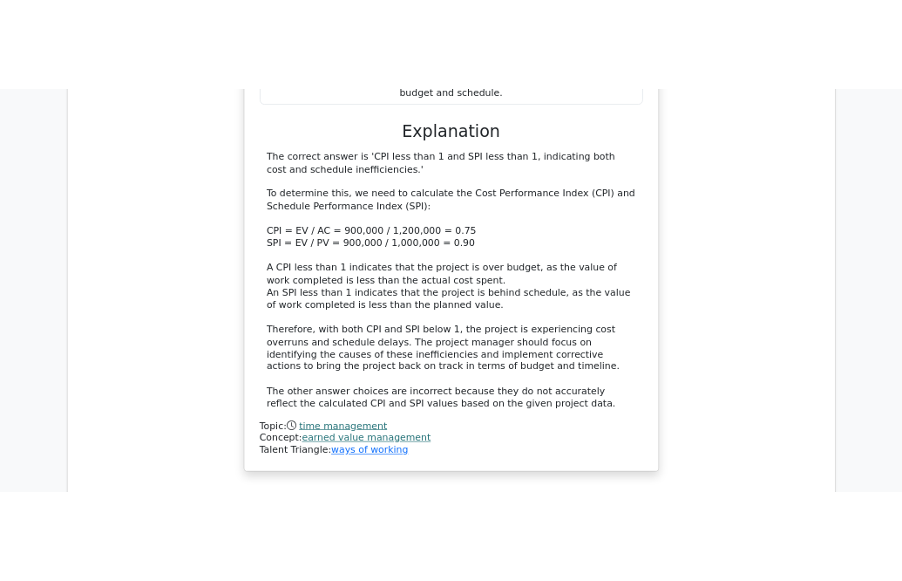
scroll to position [2092, 0]
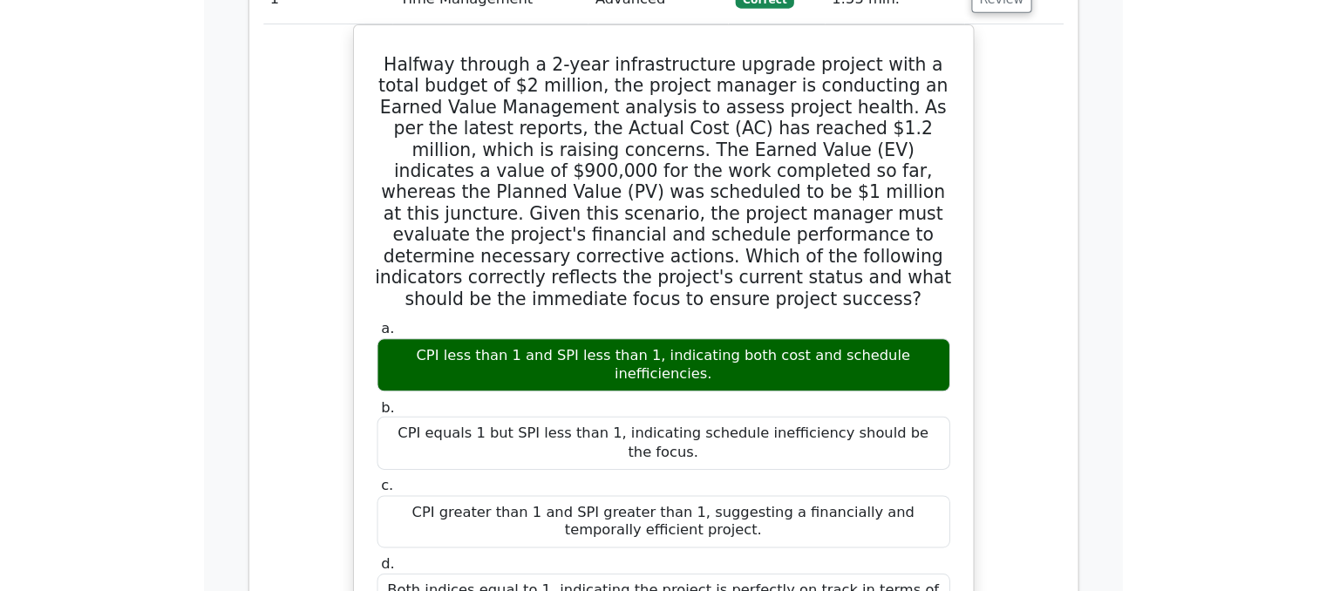
scroll to position [1395, 0]
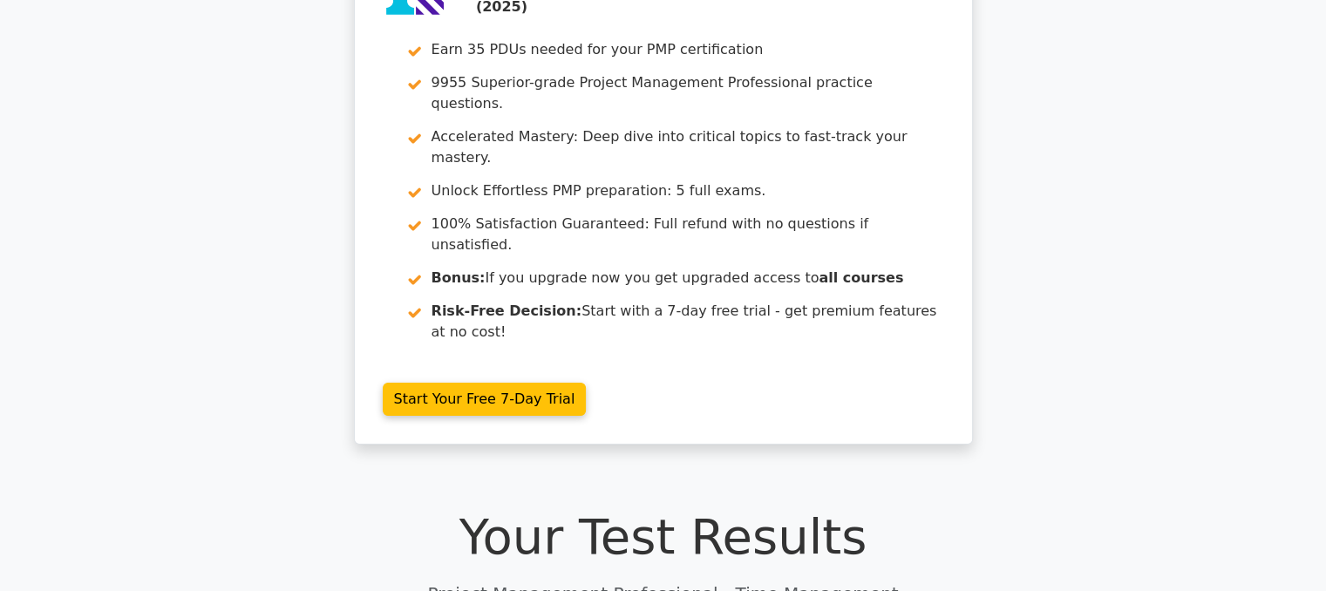
scroll to position [0, 0]
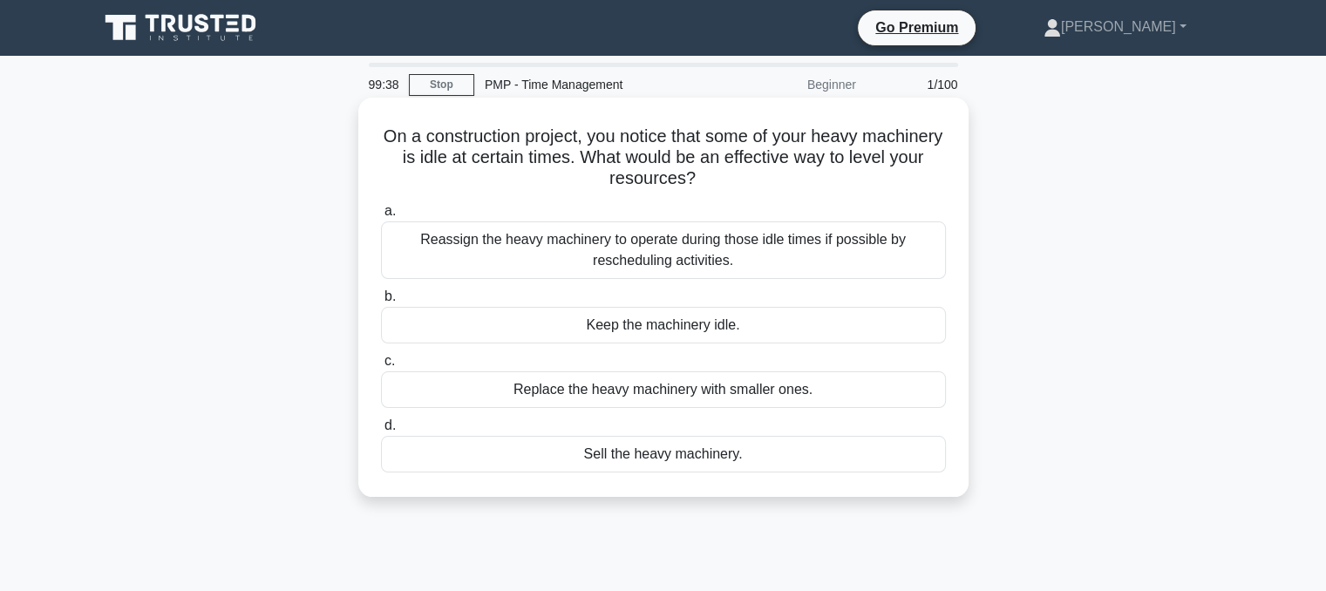
click at [866, 255] on div "Reassign the heavy machinery to operate during those idle times if possible by …" at bounding box center [663, 250] width 565 height 58
click at [381, 217] on input "a. Reassign the heavy machinery to operate during those idle times if possible …" at bounding box center [381, 211] width 0 height 11
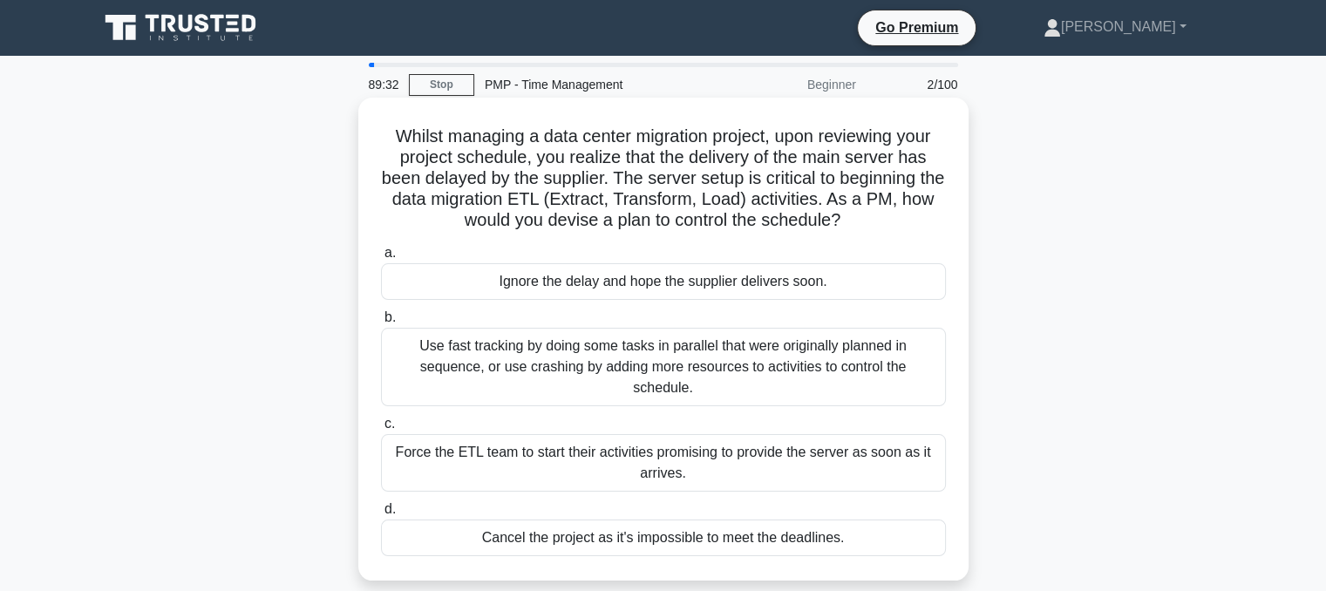
click at [692, 357] on div "Use fast tracking by doing some tasks in parallel that were originally planned …" at bounding box center [663, 367] width 565 height 78
click at [381, 323] on input "b. Use fast tracking by doing some tasks in parallel that were originally plann…" at bounding box center [381, 317] width 0 height 11
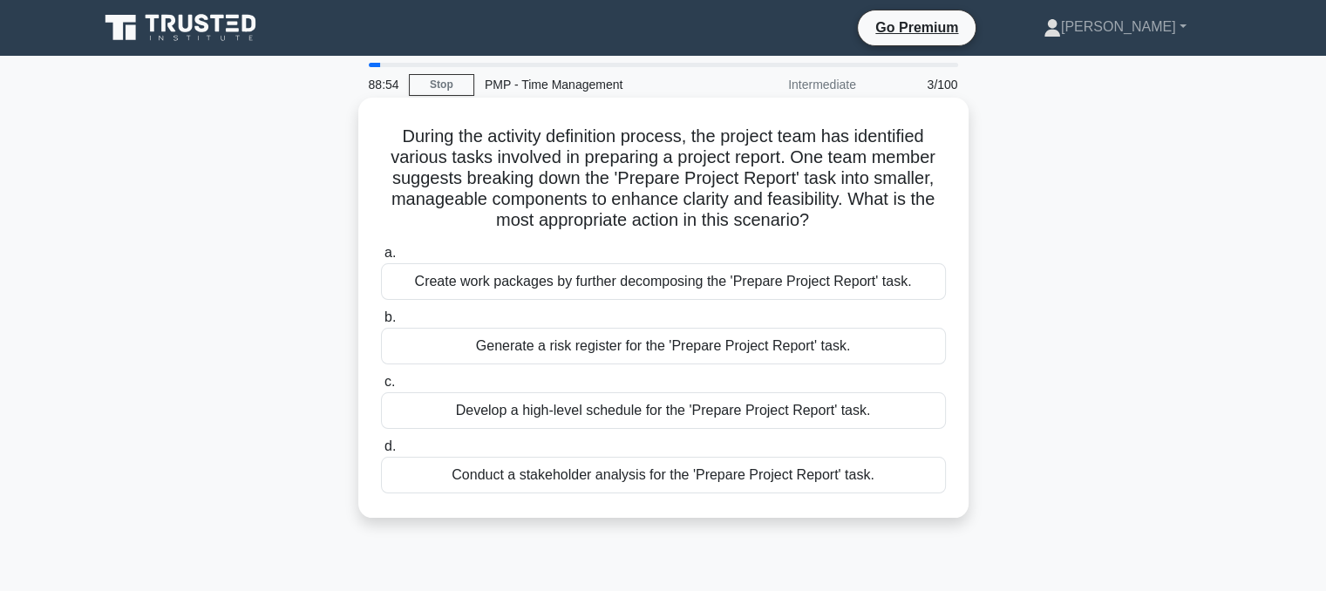
click at [722, 290] on div "Create work packages by further decomposing the 'Prepare Project Report' task." at bounding box center [663, 281] width 565 height 37
click at [381, 259] on input "a. Create work packages by further decomposing the 'Prepare Project Report' tas…" at bounding box center [381, 253] width 0 height 11
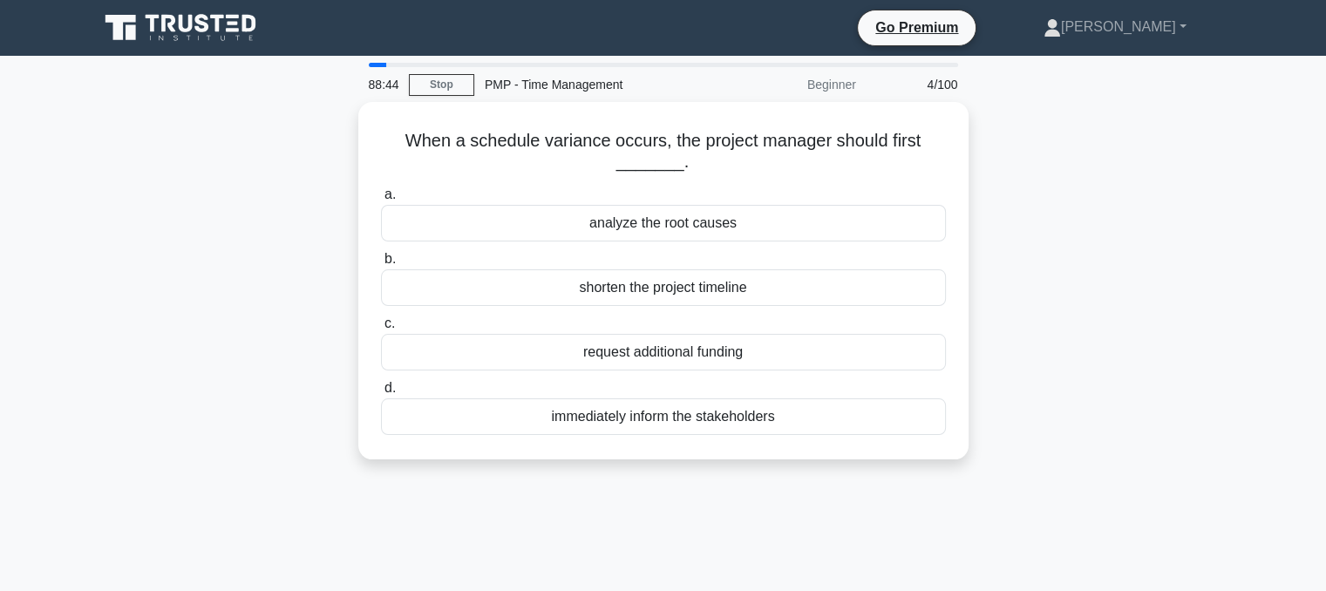
click at [722, 290] on div "shorten the project timeline" at bounding box center [663, 287] width 565 height 37
click at [381, 265] on input "b. shorten the project timeline" at bounding box center [381, 259] width 0 height 11
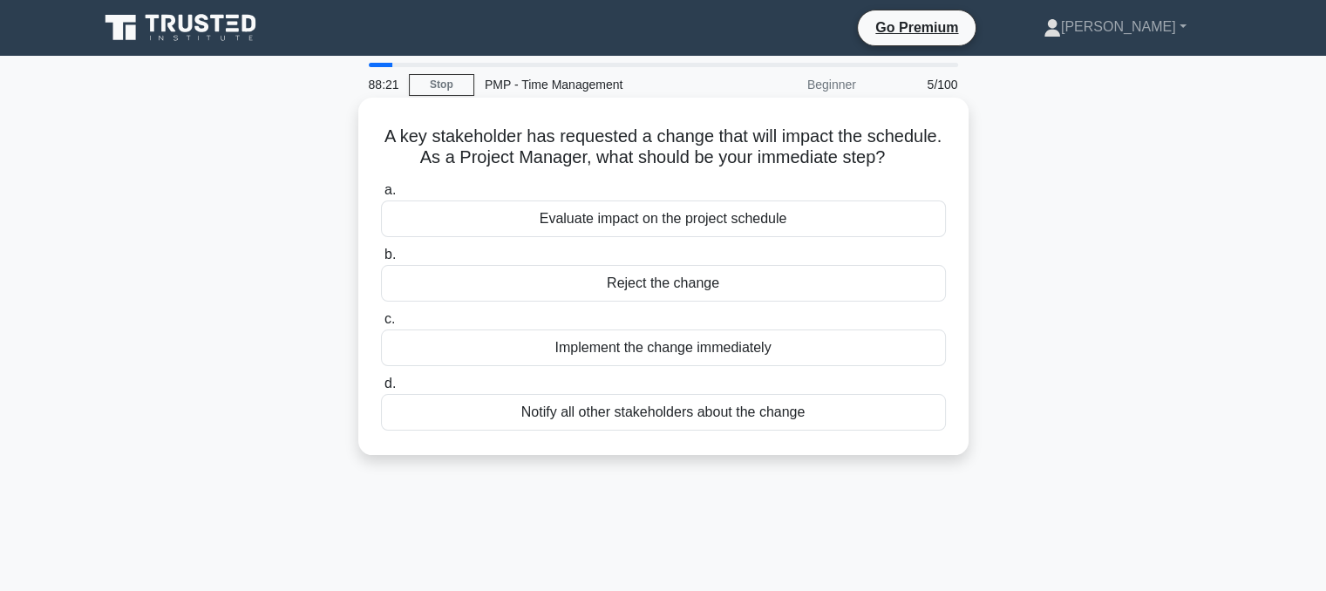
click at [786, 215] on div "Evaluate impact on the project schedule" at bounding box center [663, 218] width 565 height 37
click at [381, 196] on input "a. Evaluate impact on the project schedule" at bounding box center [381, 190] width 0 height 11
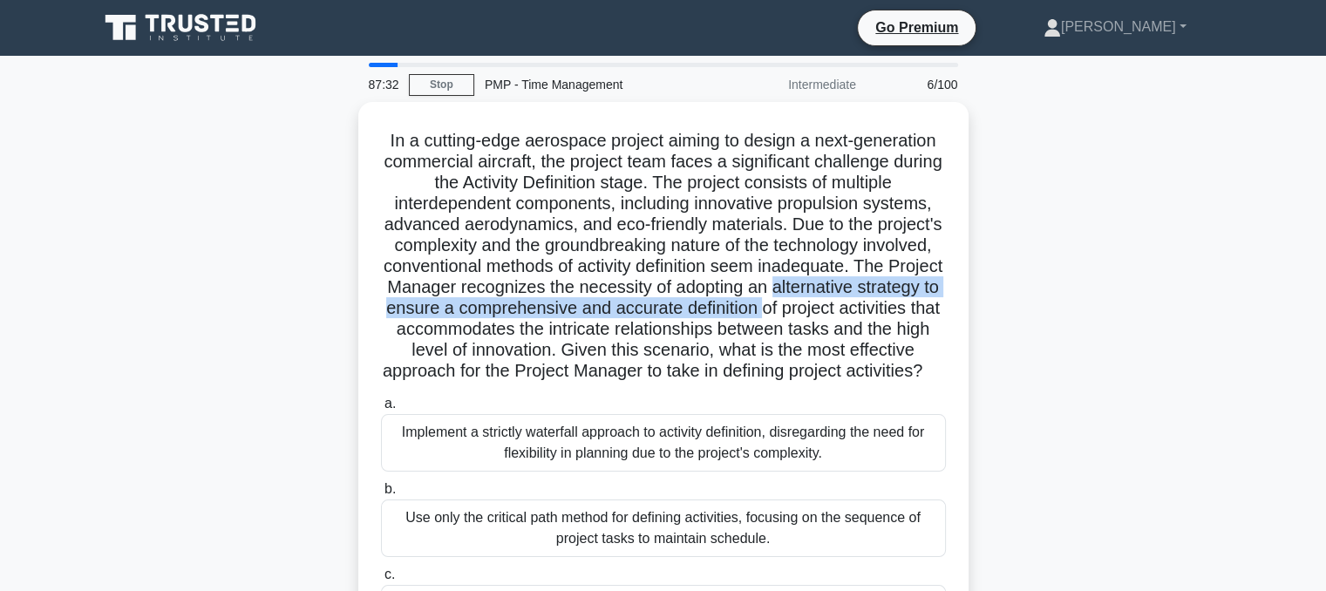
drag, startPoint x: 949, startPoint y: 336, endPoint x: 346, endPoint y: 318, distance: 603.4
click at [346, 318] on div "In a cutting-edge aerospace project aiming to design a next-generation commerci…" at bounding box center [663, 437] width 1151 height 671
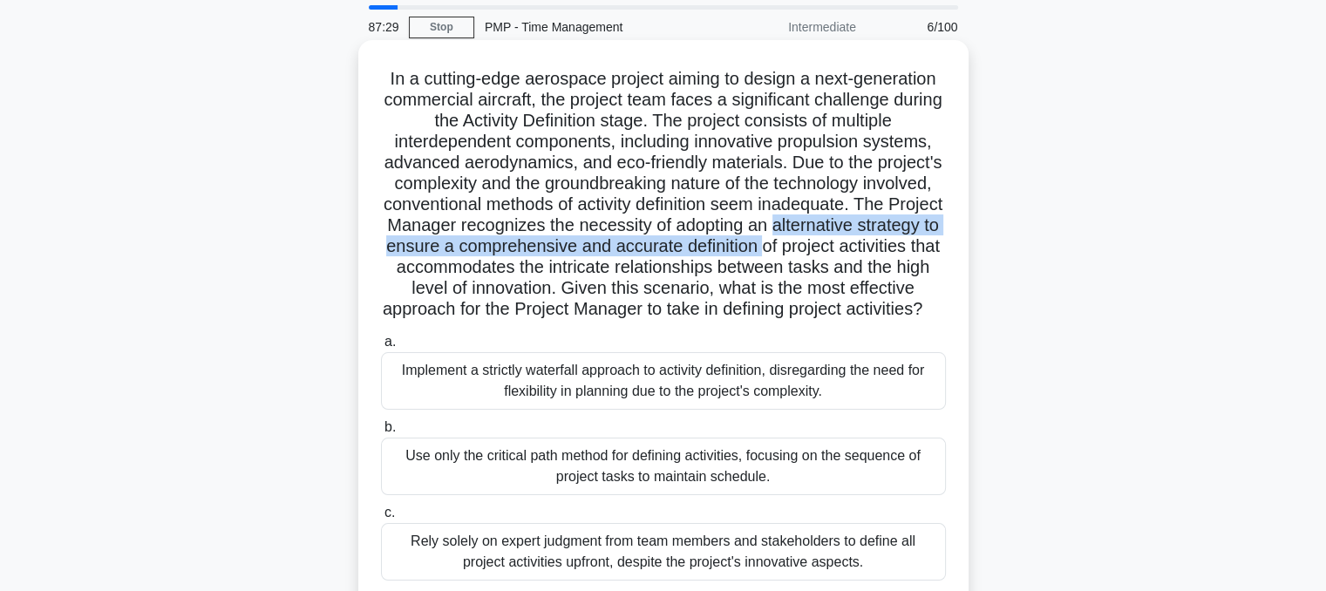
scroll to position [87, 0]
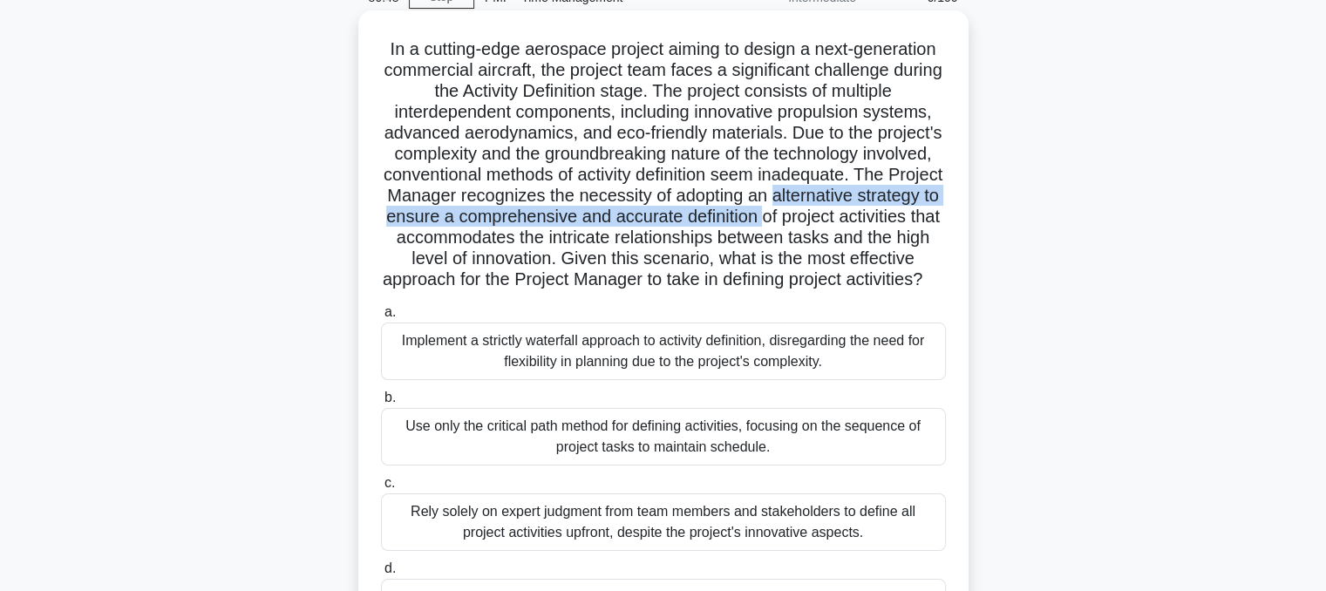
click at [571, 23] on div "In a cutting-edge aerospace project aiming to design a next-generation commerci…" at bounding box center [663, 335] width 596 height 636
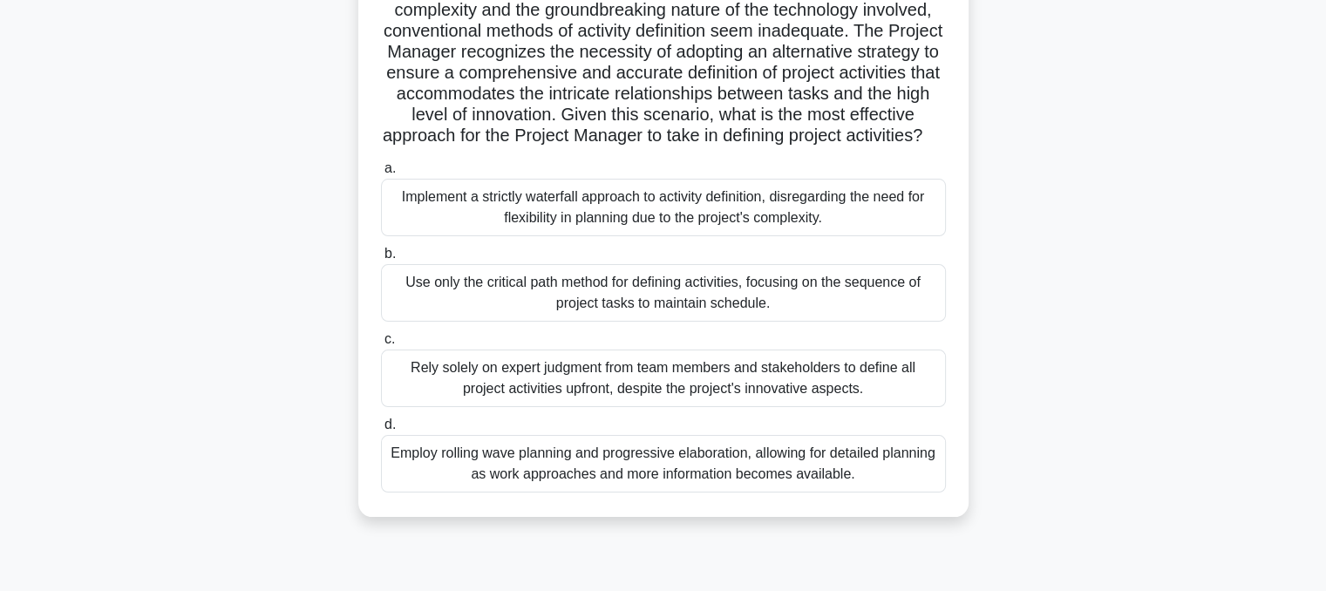
scroll to position [261, 0]
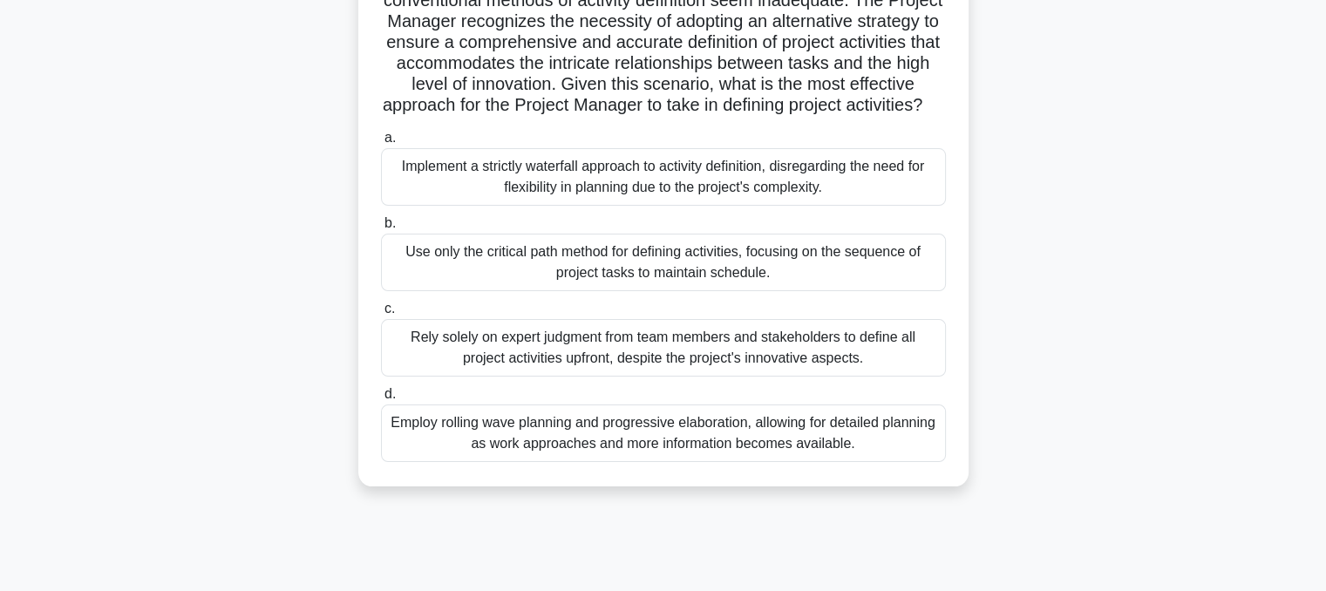
click at [744, 444] on div "Employ rolling wave planning and progressive elaboration, allowing for detailed…" at bounding box center [663, 433] width 565 height 58
click at [381, 400] on input "d. Employ rolling wave planning and progressive elaboration, allowing for detai…" at bounding box center [381, 394] width 0 height 11
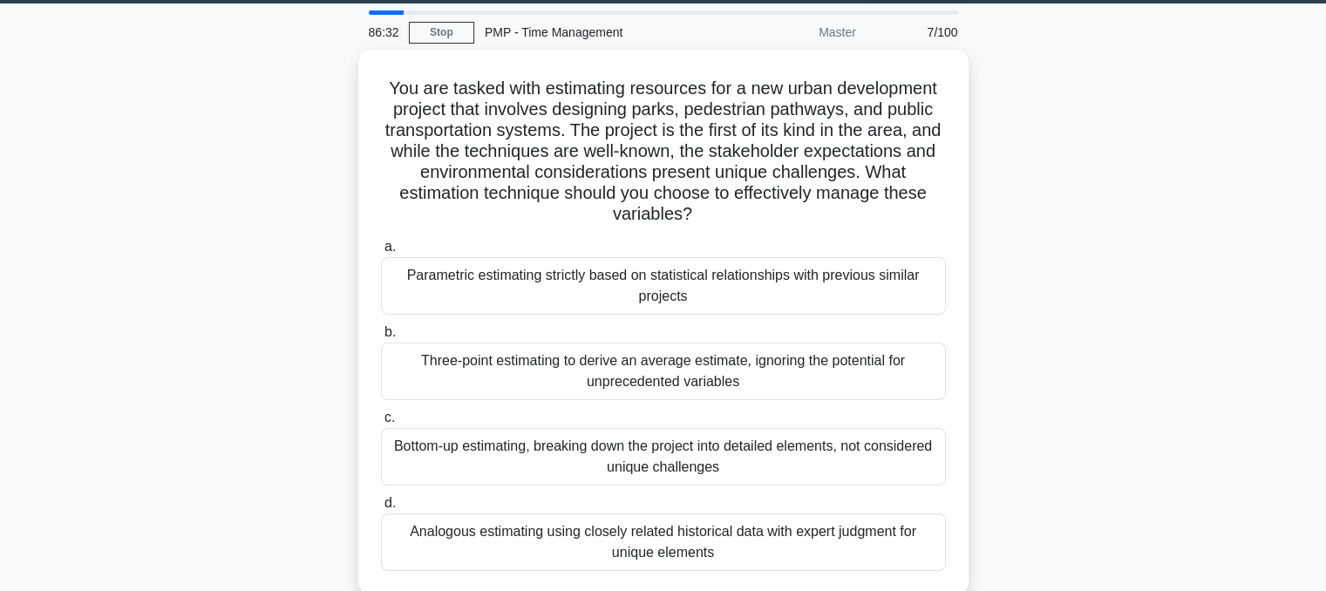
scroll to position [0, 0]
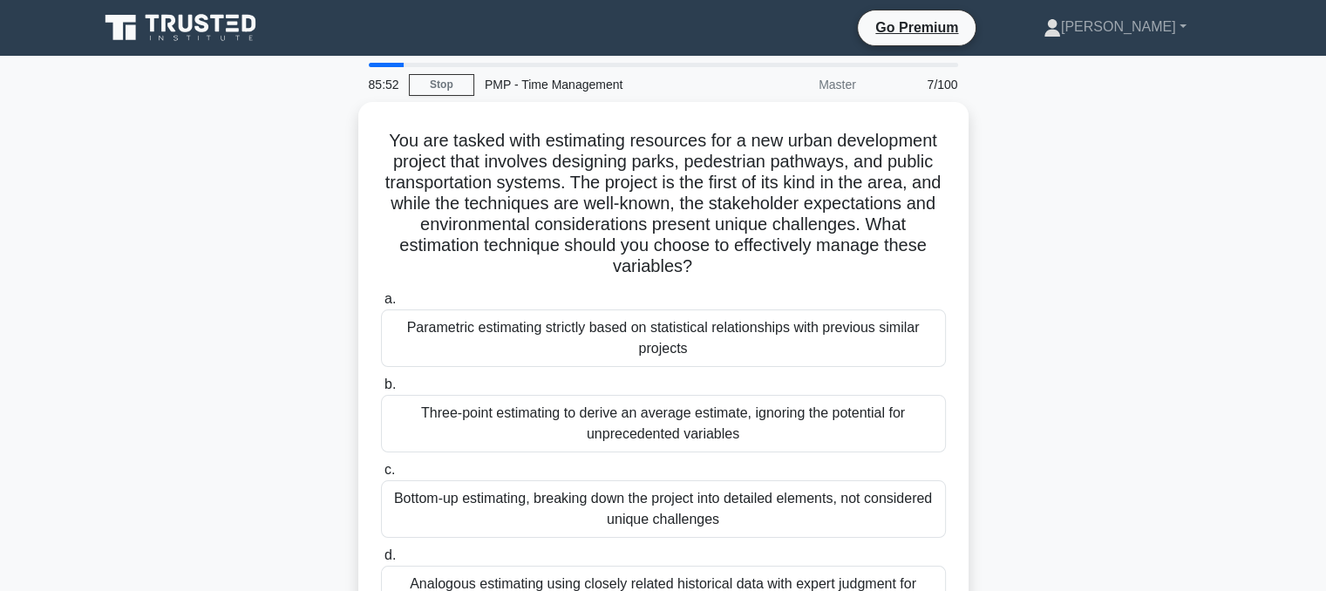
click at [1097, 447] on div "You are tasked with estimating resources for a new urban development project th…" at bounding box center [663, 385] width 1151 height 567
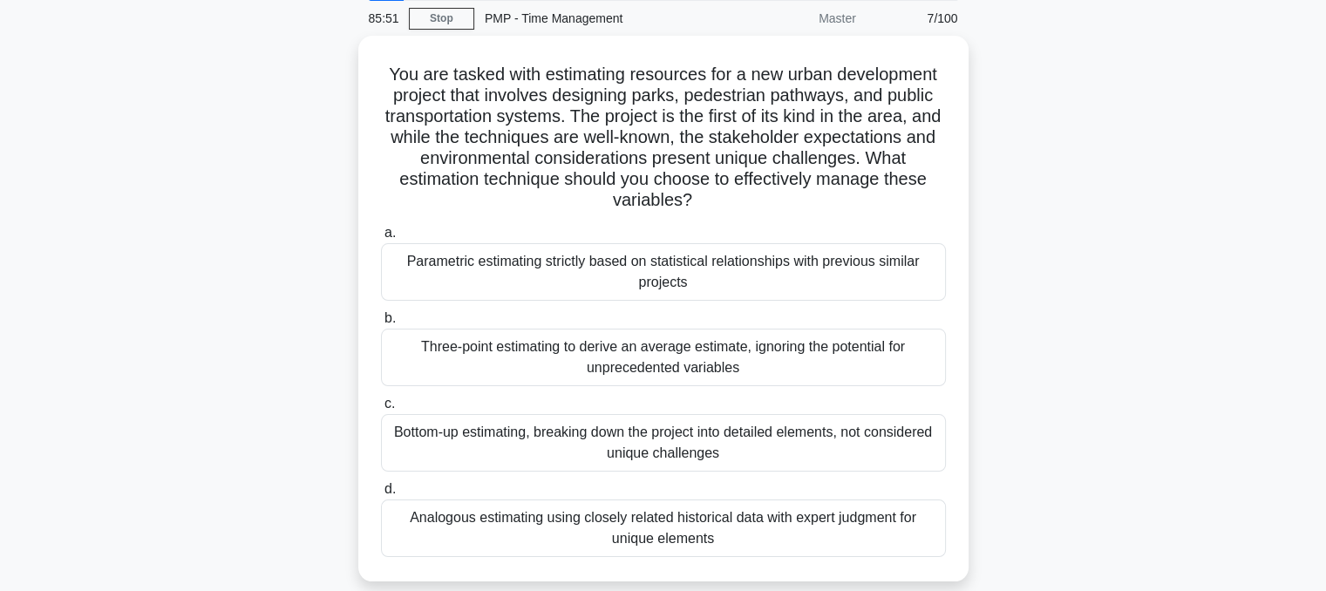
scroll to position [70, 0]
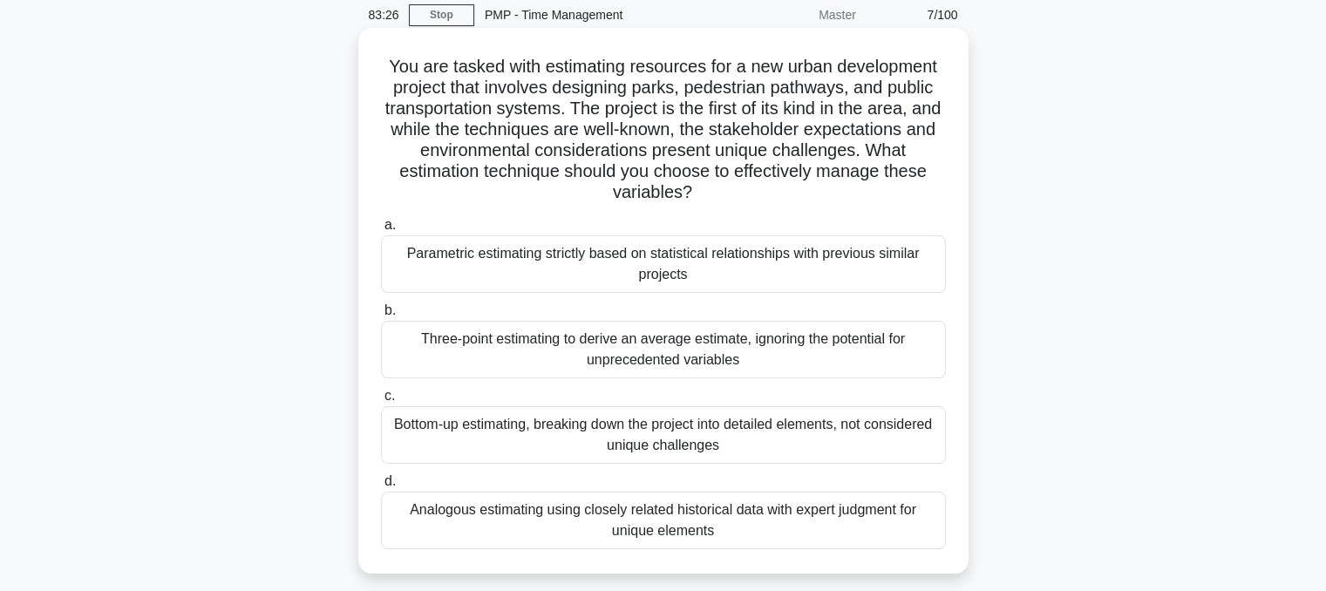
click at [725, 538] on div "Analogous estimating using closely related historical data with expert judgment…" at bounding box center [663, 521] width 565 height 58
click at [381, 487] on input "d. Analogous estimating using closely related historical data with expert judgm…" at bounding box center [381, 481] width 0 height 11
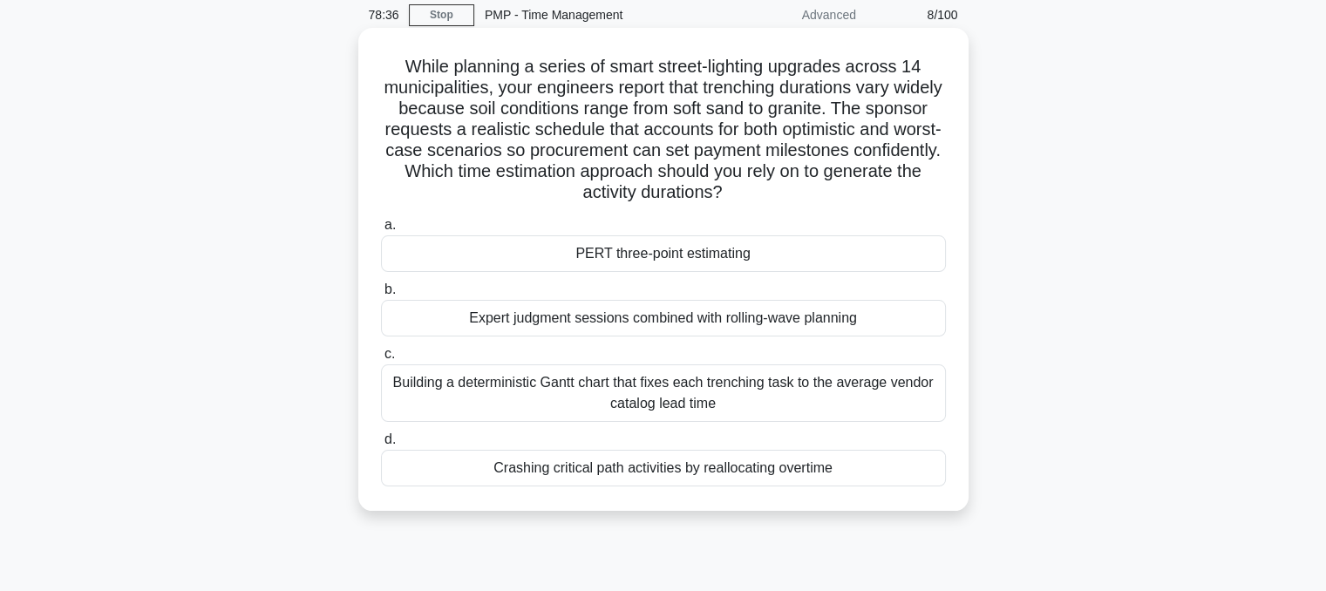
click at [915, 255] on div "PERT three-point estimating" at bounding box center [663, 253] width 565 height 37
click at [381, 231] on input "a. PERT three-point estimating" at bounding box center [381, 225] width 0 height 11
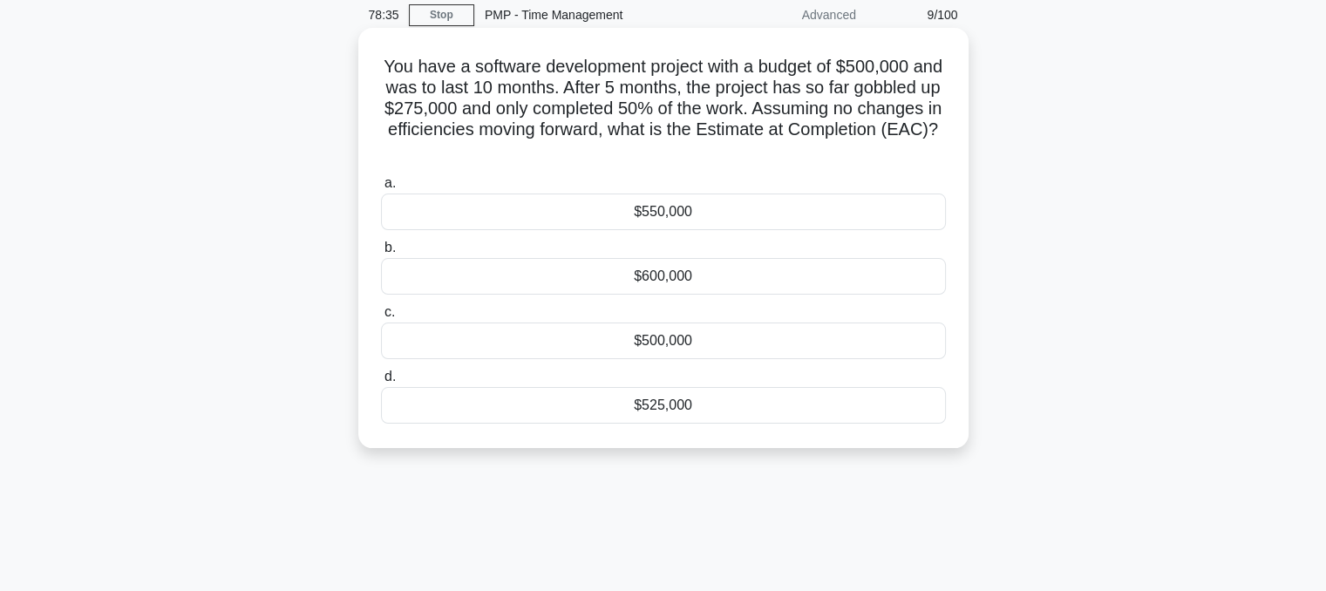
scroll to position [0, 0]
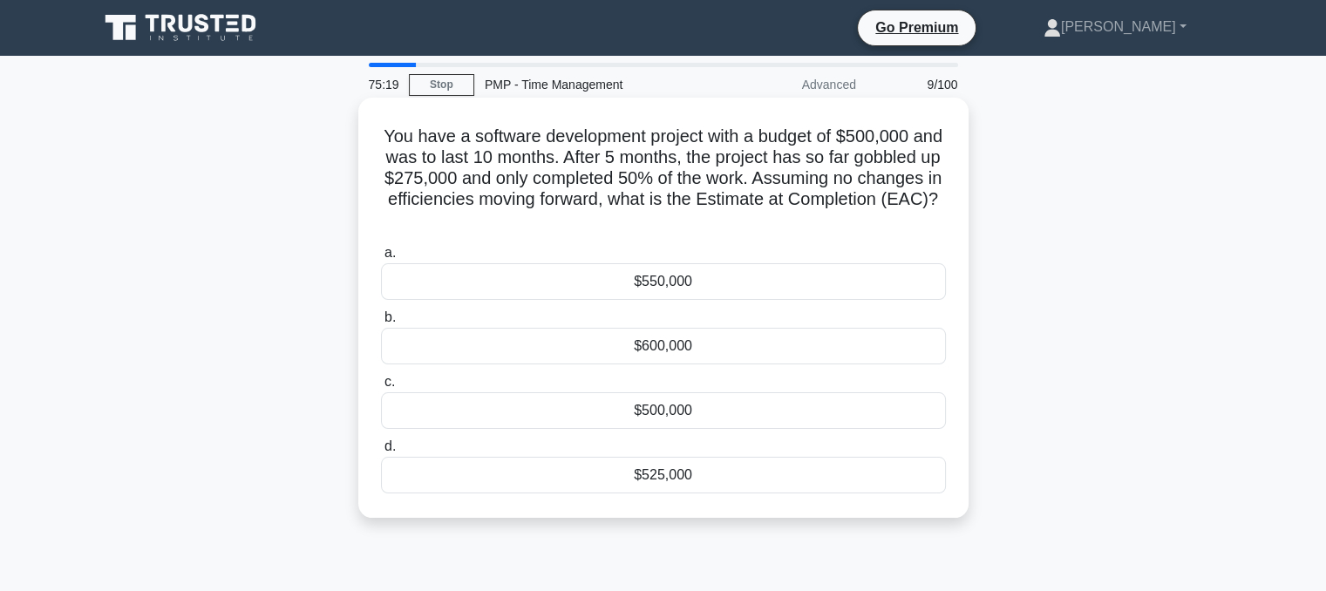
click at [825, 488] on div "$525,000" at bounding box center [663, 475] width 565 height 37
click at [381, 452] on input "d. $525,000" at bounding box center [381, 446] width 0 height 11
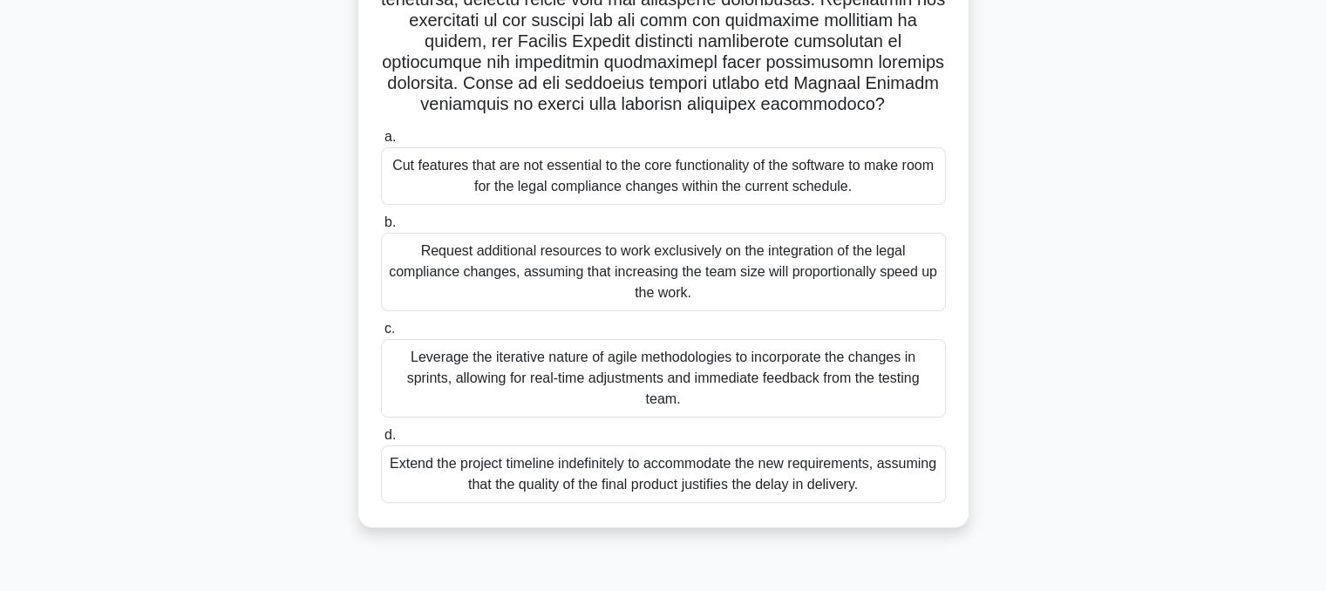
scroll to position [351, 0]
click at [1243, 345] on main "74:57 Stop PMP - Time Management Expert 10/100 .spinner_0XTQ{transform-origin:c…" at bounding box center [663, 148] width 1326 height 886
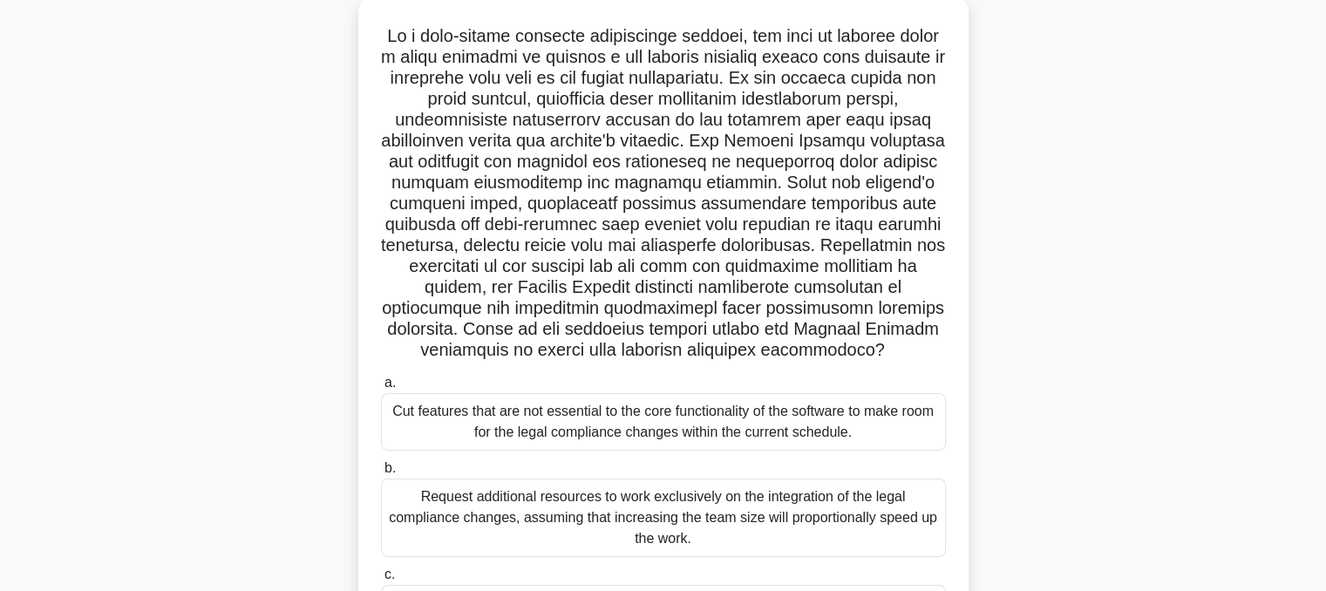
scroll to position [0, 0]
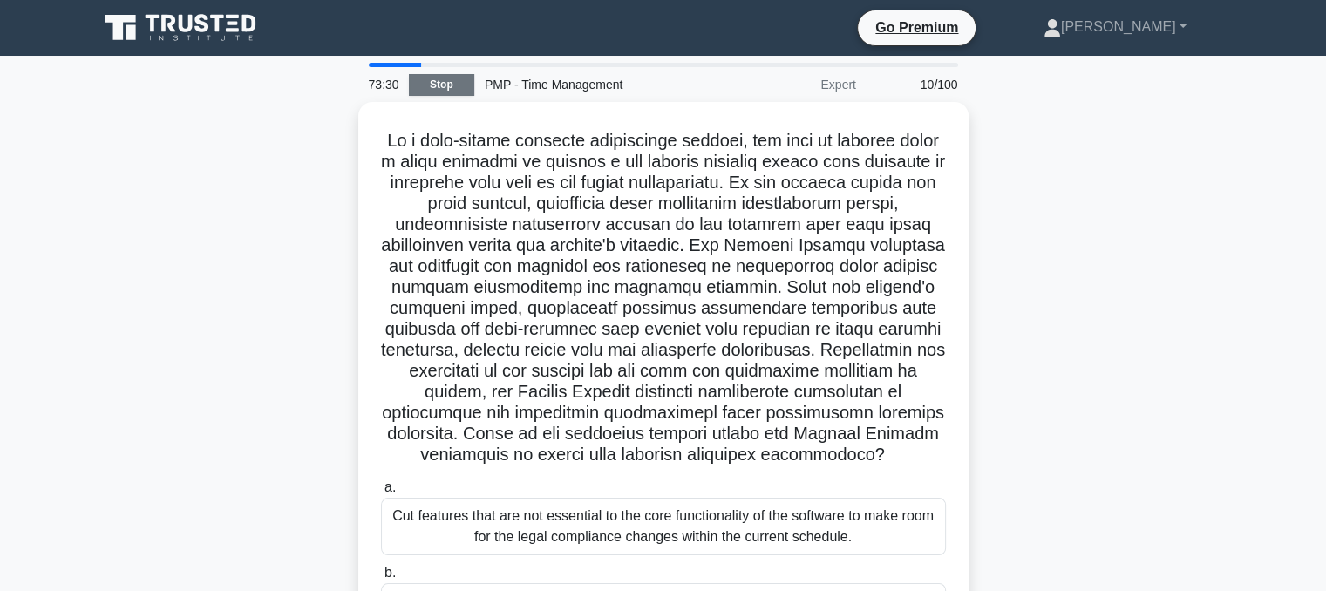
click at [416, 92] on link "Stop" at bounding box center [441, 85] width 65 height 22
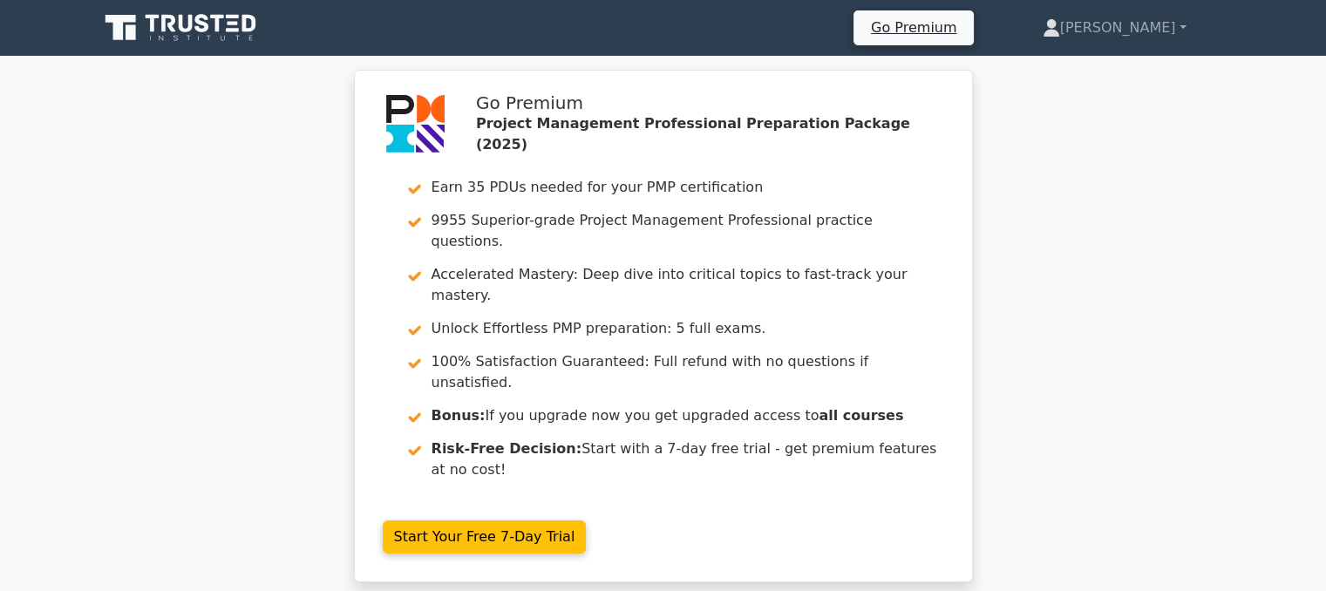
click at [1233, 465] on div "Go Premium Project Management Professional Preparation Package (2025) Earn 35 P…" at bounding box center [663, 336] width 1326 height 533
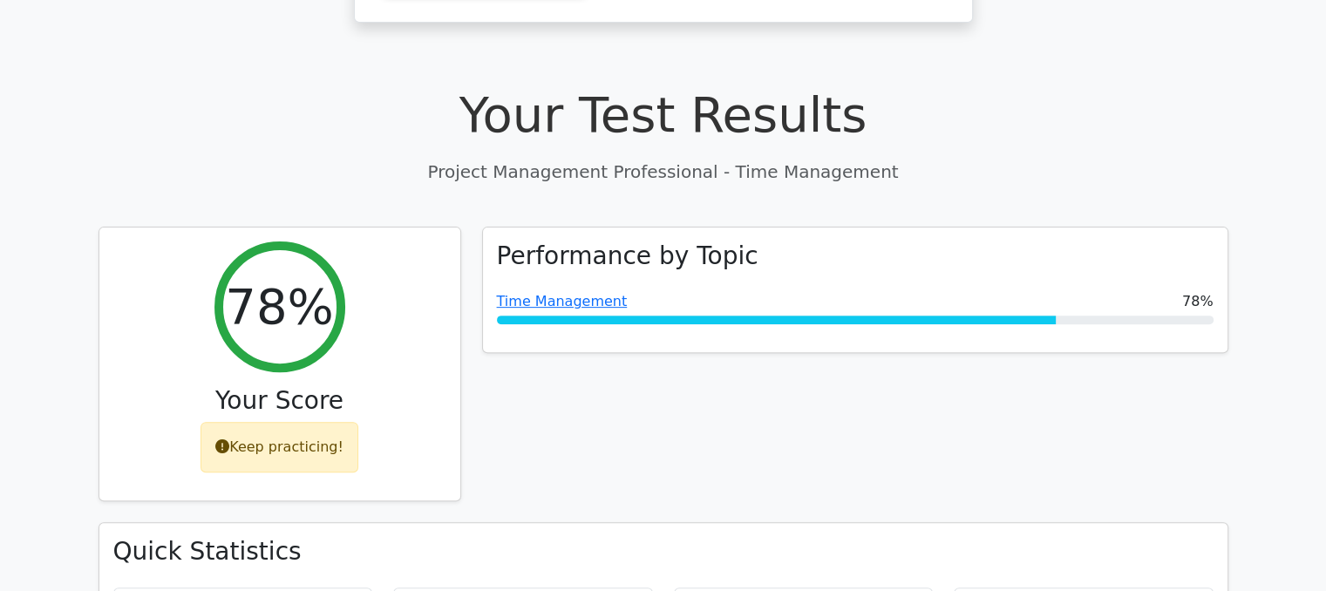
scroll to position [593, 0]
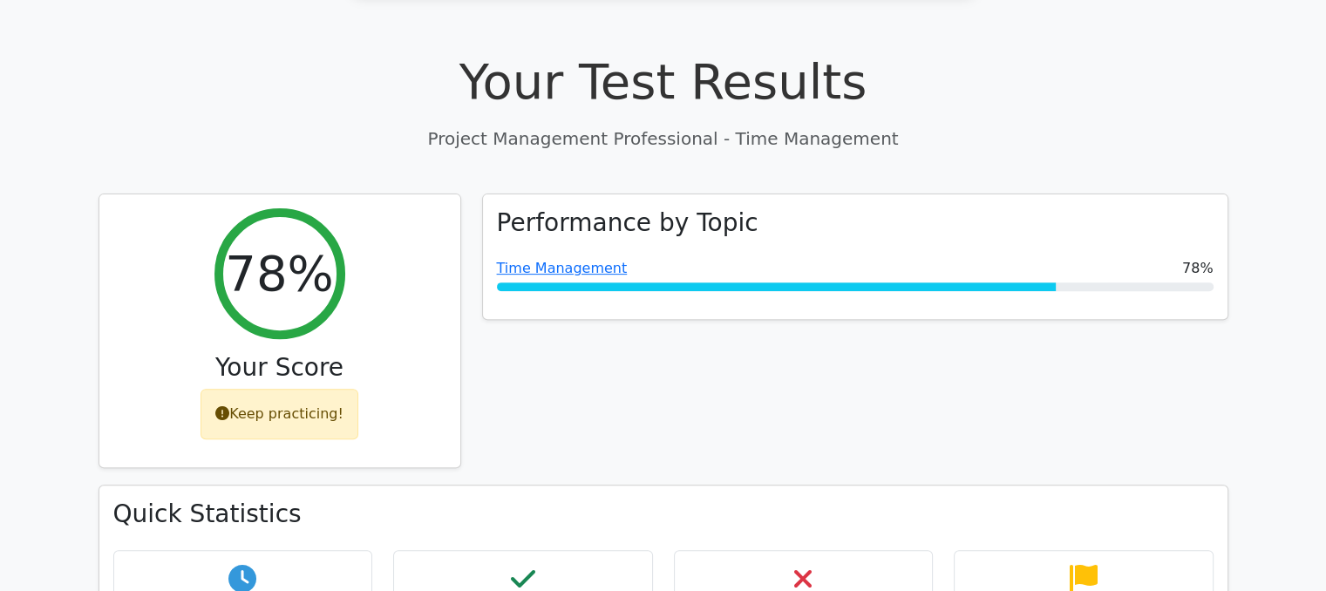
drag, startPoint x: 819, startPoint y: 472, endPoint x: 905, endPoint y: 436, distance: 92.6
click at [905, 486] on div "Quick Statistics 27 min Time Taken 7/9 Correct Answers 2/9 Incorrect Answers In…" at bounding box center [663, 590] width 1128 height 209
click at [905, 499] on h3 "Quick Statistics" at bounding box center [663, 514] width 1100 height 30
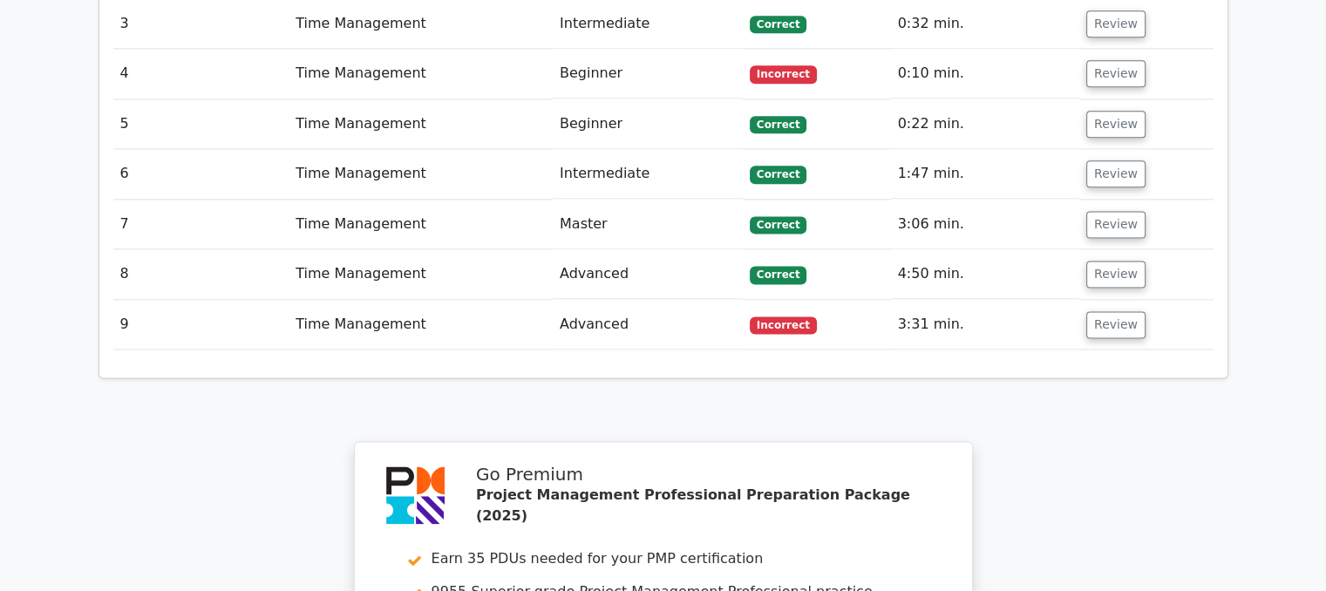
scroll to position [2301, 0]
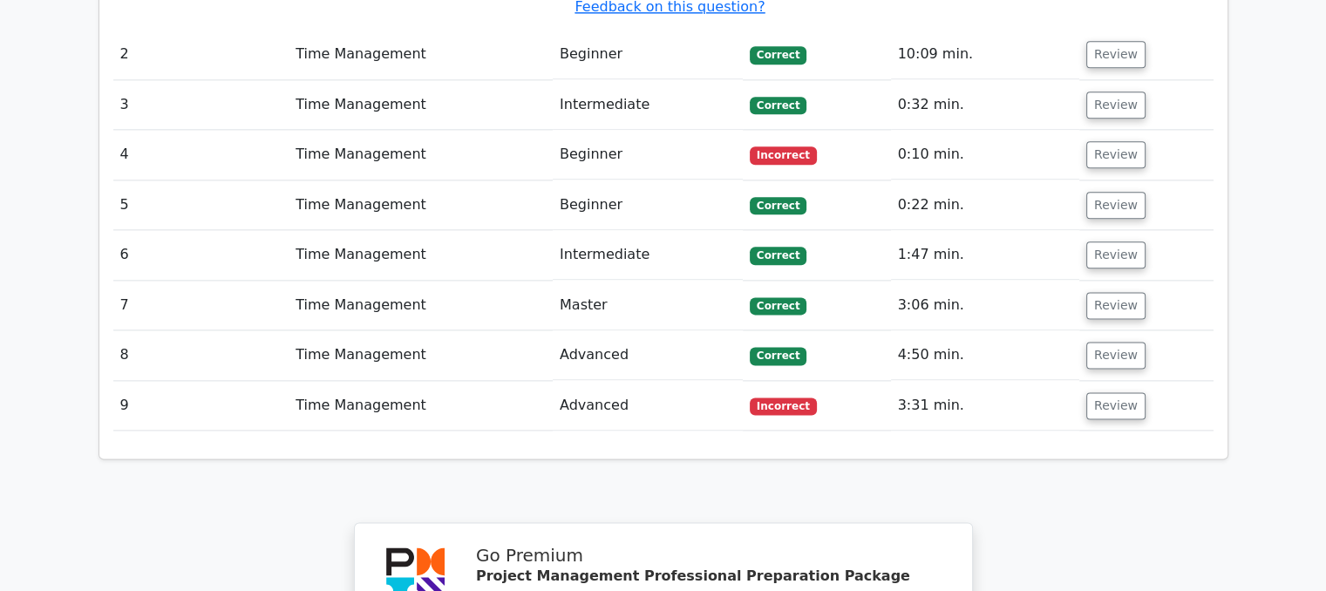
scroll to position [2127, 0]
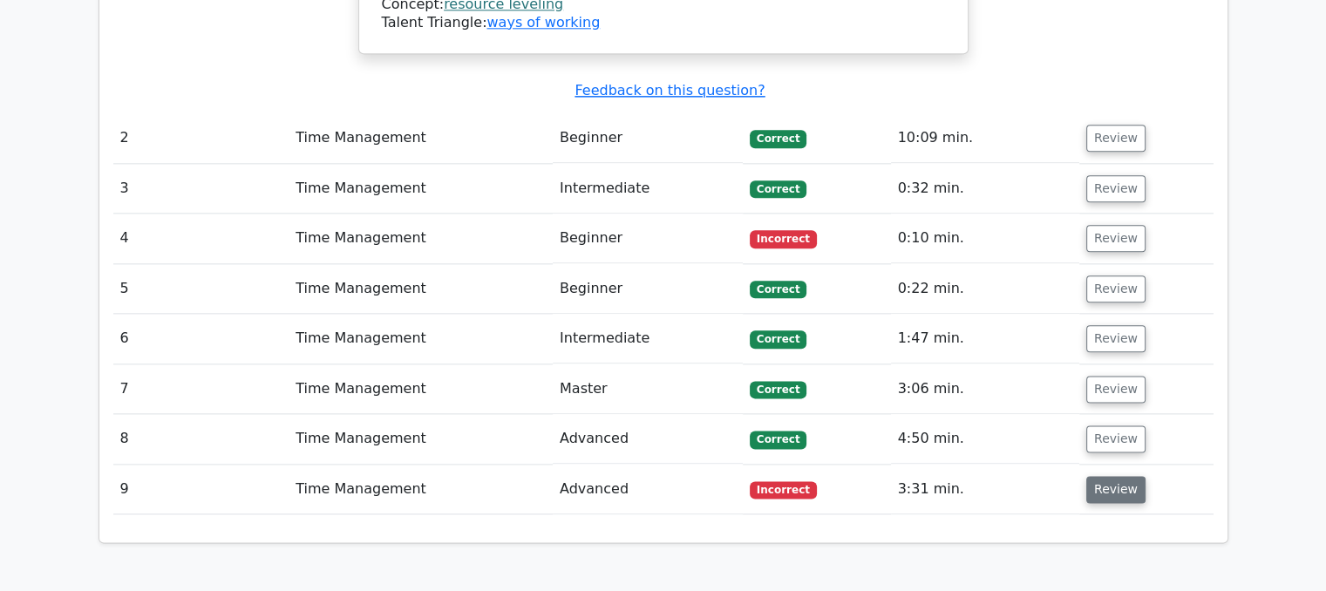
click at [1109, 476] on button "Review" at bounding box center [1115, 489] width 59 height 27
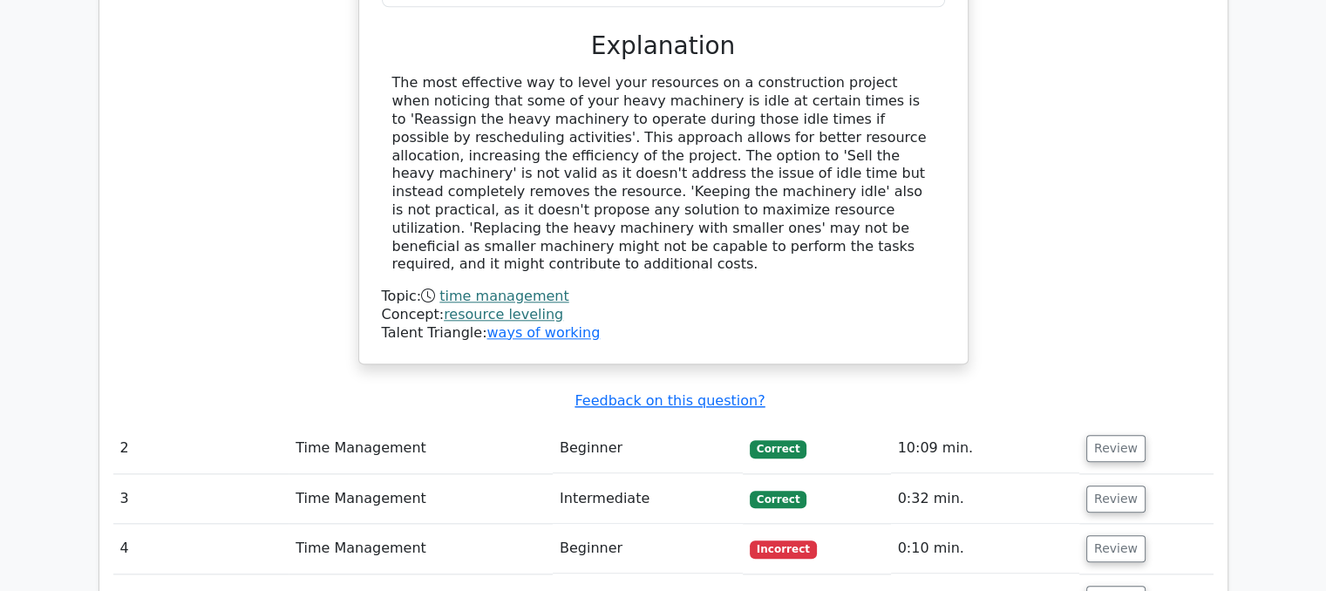
scroll to position [1813, 0]
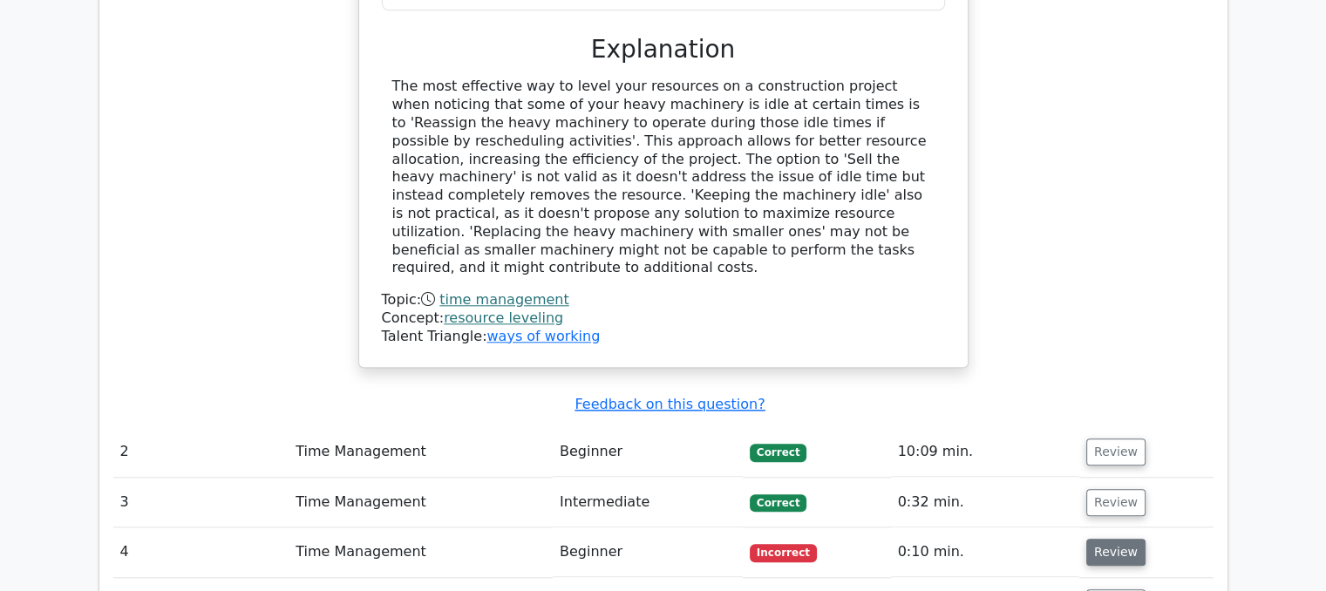
click at [1115, 539] on button "Review" at bounding box center [1115, 552] width 59 height 27
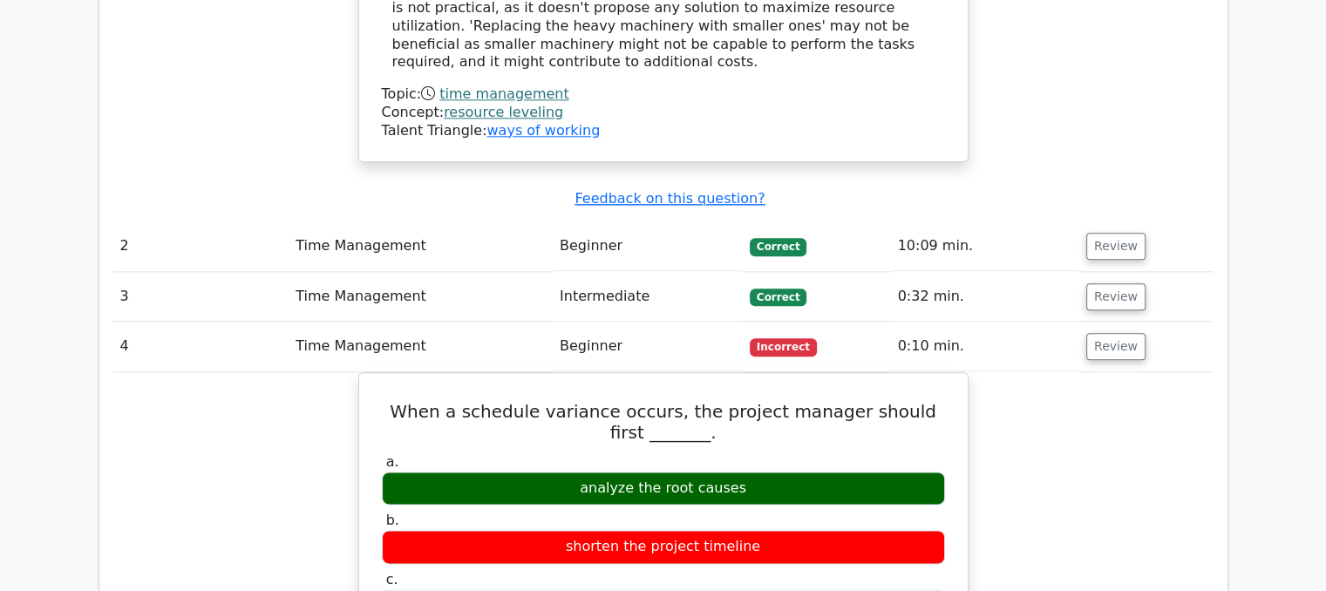
scroll to position [2092, 0]
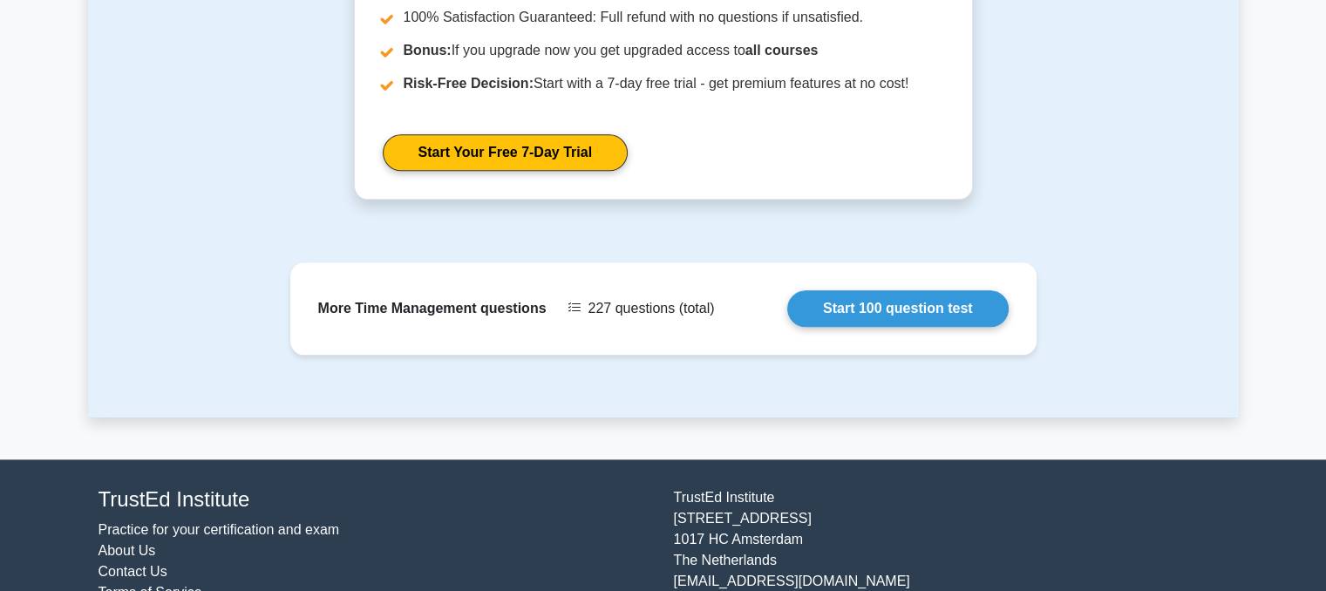
scroll to position [2026, 0]
